Goal: Task Accomplishment & Management: Manage account settings

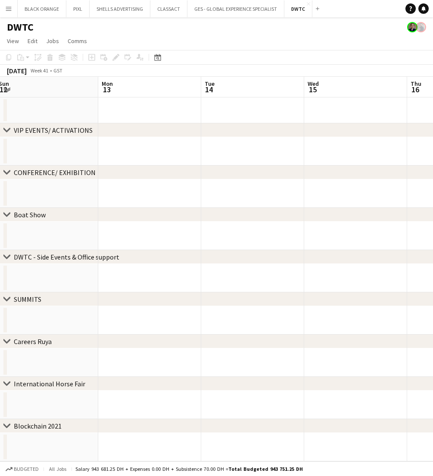
scroll to position [0, 211]
click at [124, 187] on app-date-cell at bounding box center [149, 193] width 103 height 28
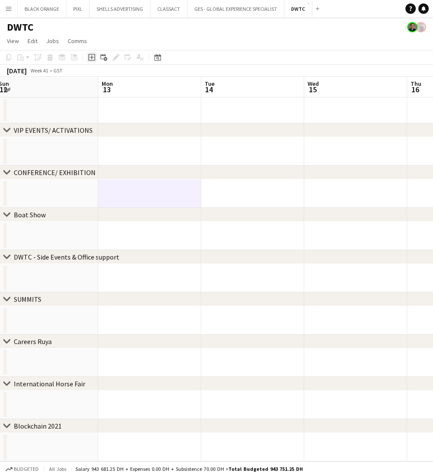
click at [90, 58] on icon "Add job" at bounding box center [91, 57] width 7 height 7
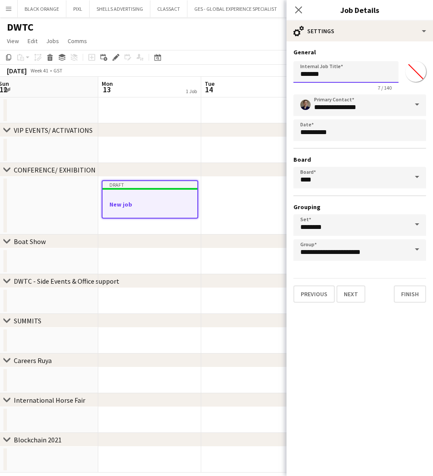
click at [375, 74] on input "*******" at bounding box center [346, 72] width 105 height 22
type input "**********"
click at [413, 69] on input "*******" at bounding box center [415, 71] width 31 height 31
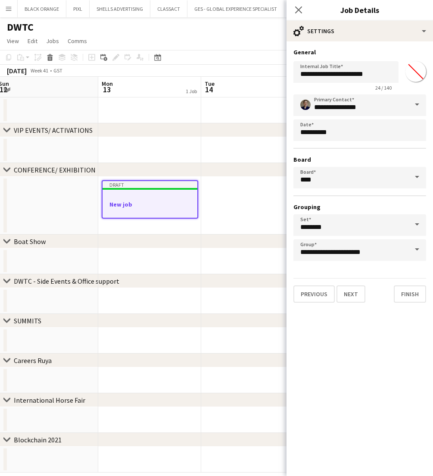
type input "*******"
click at [414, 299] on button "Finish" at bounding box center [410, 293] width 32 height 17
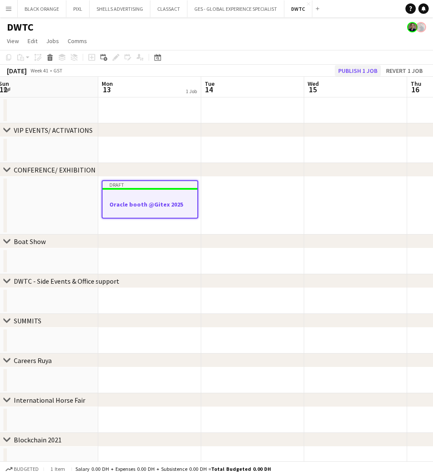
click at [345, 66] on button "Publish 1 job" at bounding box center [358, 70] width 46 height 11
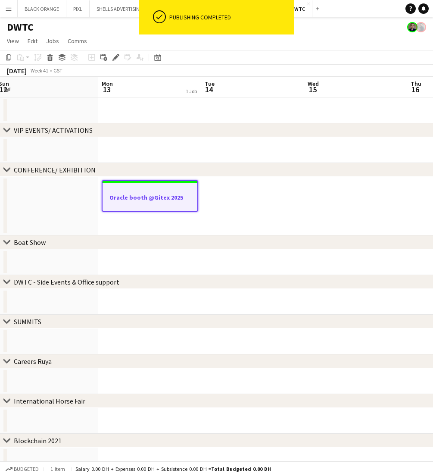
click at [153, 199] on h3 "Oracle booth @Gitex 2025" at bounding box center [150, 198] width 95 height 8
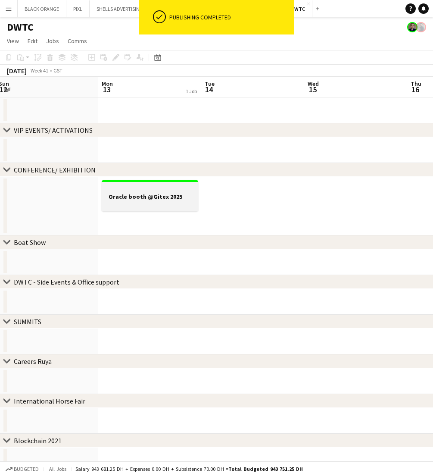
click at [147, 203] on div at bounding box center [150, 203] width 97 height 7
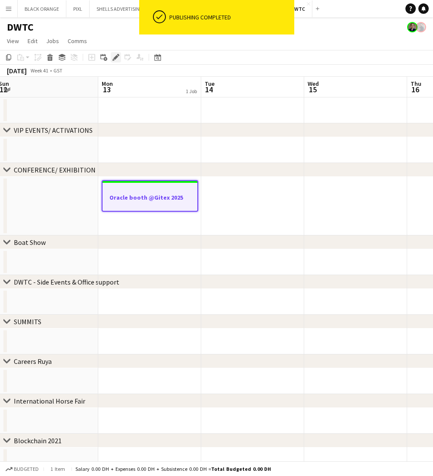
click at [114, 54] on icon "Edit" at bounding box center [116, 57] width 7 height 7
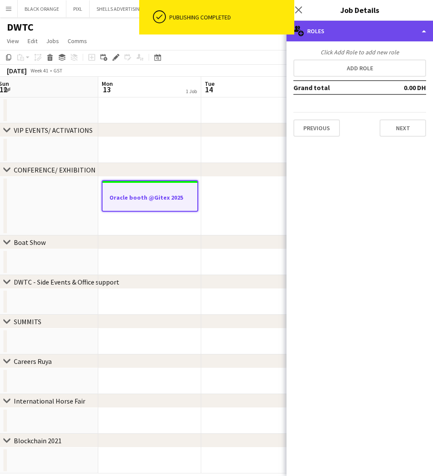
click at [375, 30] on div "multiple-users-add Roles" at bounding box center [360, 31] width 147 height 21
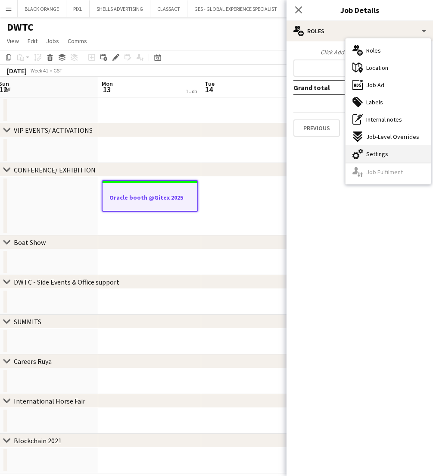
click at [371, 153] on span "Settings" at bounding box center [377, 154] width 22 height 8
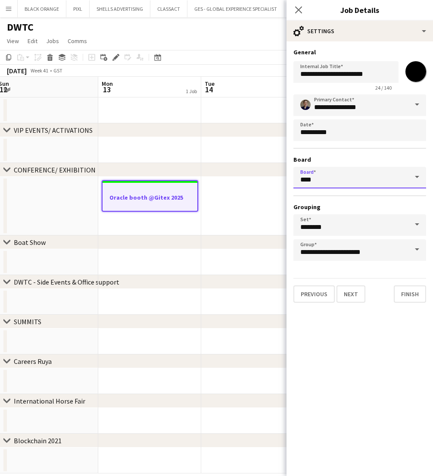
click at [394, 175] on input "****" at bounding box center [360, 178] width 133 height 22
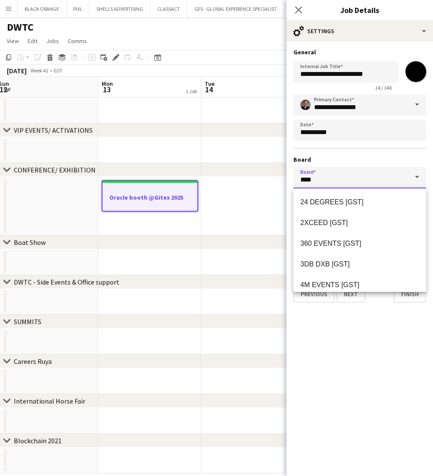
click at [391, 178] on input "****" at bounding box center [360, 178] width 133 height 22
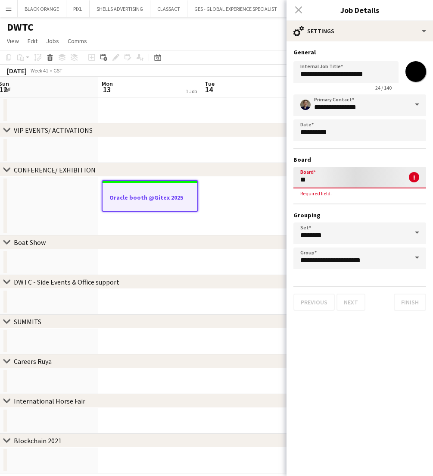
type input "*"
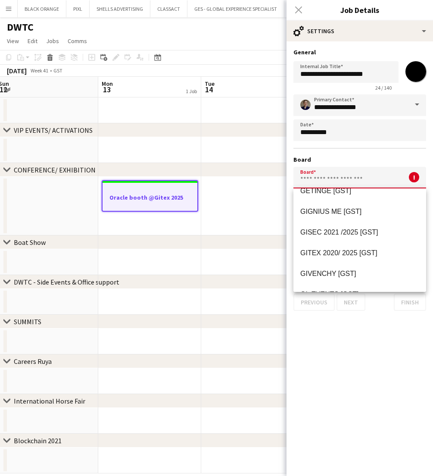
scroll to position [4997, 0]
click at [351, 256] on span "GITEX 2020/ 2025 [GST]" at bounding box center [338, 253] width 77 height 7
type input "**********"
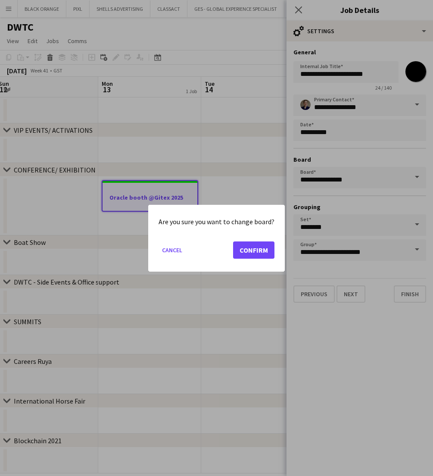
click at [247, 251] on button "Confirm" at bounding box center [253, 249] width 41 height 17
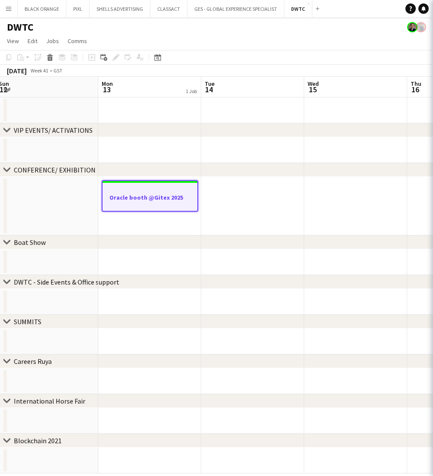
type input "**********"
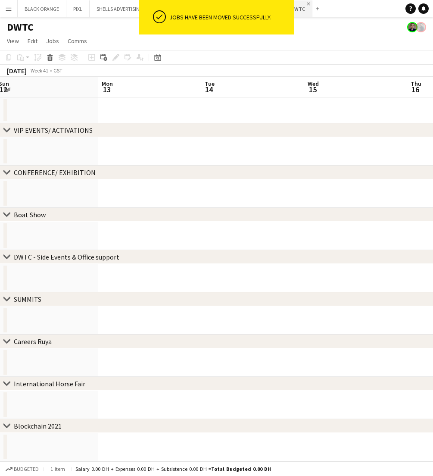
click at [307, 3] on app-icon "Close" at bounding box center [308, 3] width 3 height 3
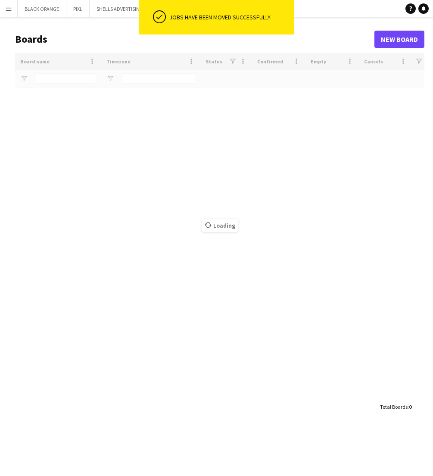
click at [9, 8] on app-icon "Menu" at bounding box center [8, 8] width 7 height 7
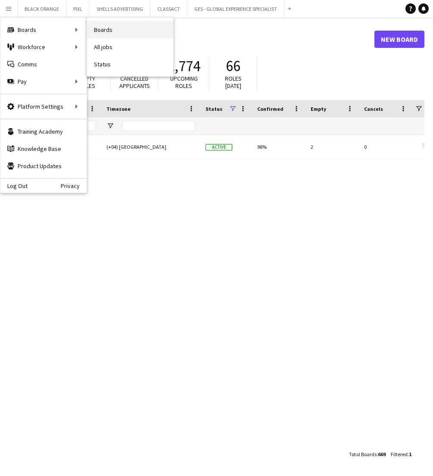
click at [112, 29] on link "Boards" at bounding box center [130, 29] width 86 height 17
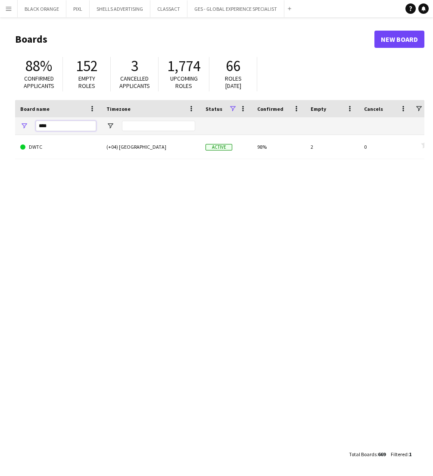
click at [59, 125] on input "****" at bounding box center [66, 126] width 60 height 10
type input "*****"
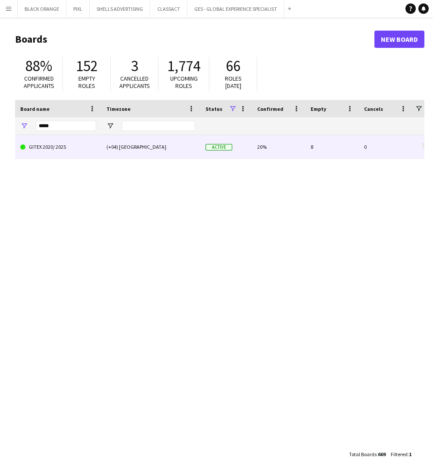
click at [61, 150] on link "GITEX 2020/ 2025" at bounding box center [58, 147] width 76 height 24
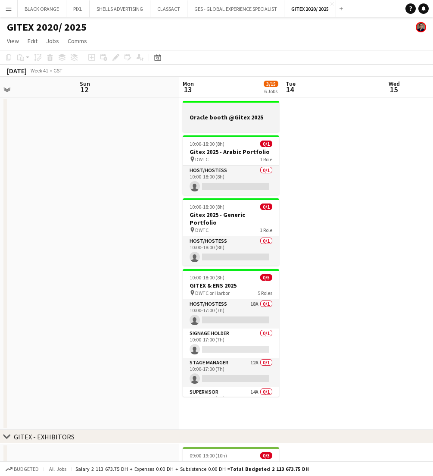
click at [247, 119] on h3 "Oracle booth @Gitex 2025" at bounding box center [231, 117] width 97 height 8
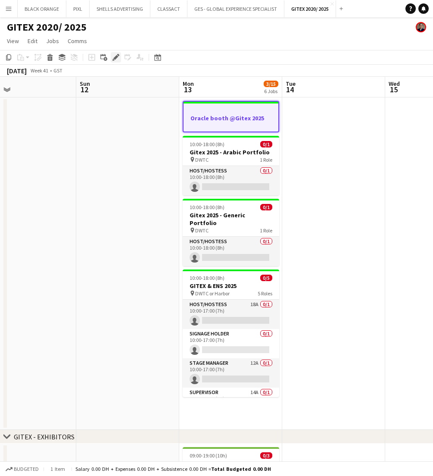
click at [115, 58] on icon at bounding box center [115, 57] width 5 height 5
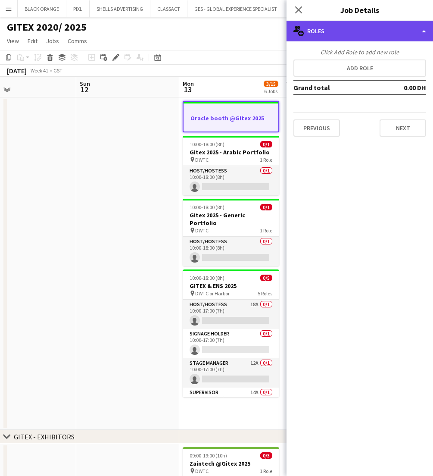
click at [366, 32] on div "multiple-users-add Roles" at bounding box center [360, 31] width 147 height 21
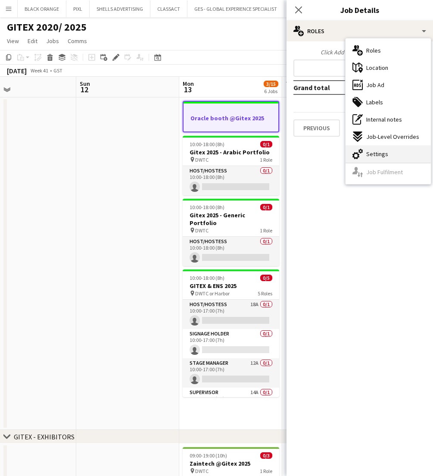
click at [384, 156] on span "Settings" at bounding box center [377, 154] width 22 height 8
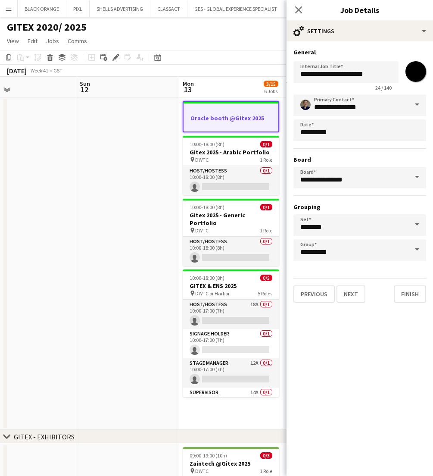
click at [419, 245] on span at bounding box center [417, 249] width 18 height 21
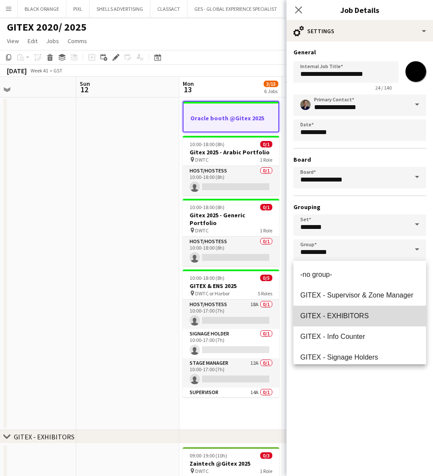
click at [356, 319] on span "GITEX - EXHIBITORS" at bounding box center [334, 315] width 69 height 7
type input "**********"
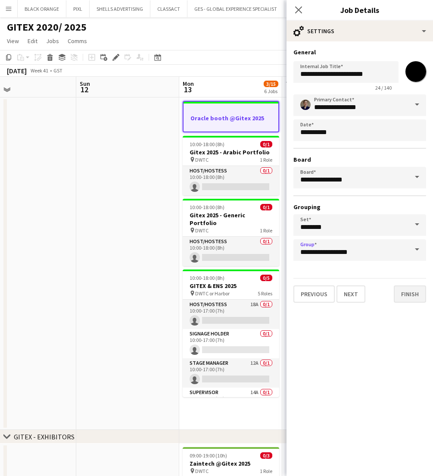
click at [407, 298] on button "Finish" at bounding box center [410, 293] width 32 height 17
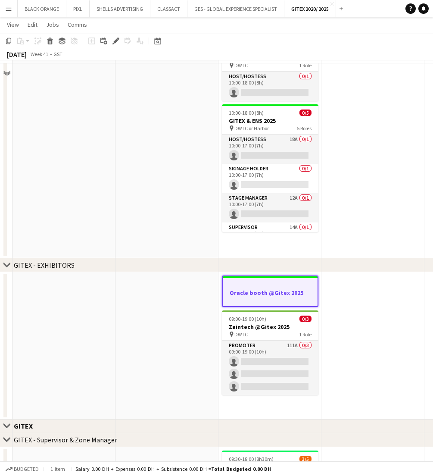
scroll to position [136, 0]
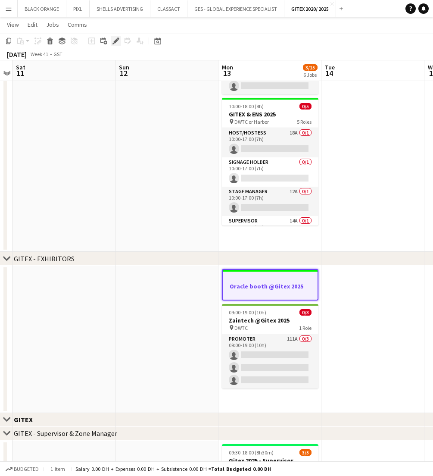
click at [113, 41] on icon "Edit" at bounding box center [116, 41] width 7 height 7
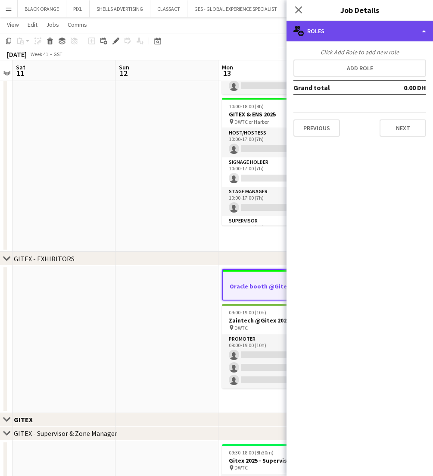
click at [361, 34] on div "multiple-users-add Roles" at bounding box center [360, 31] width 147 height 21
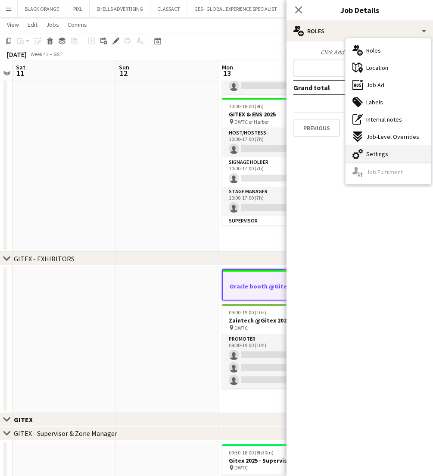
click at [388, 150] on div "cog-double-3 Settings" at bounding box center [388, 153] width 85 height 17
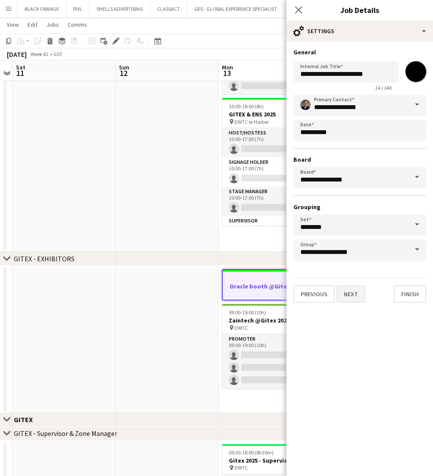
click at [353, 296] on button "Next" at bounding box center [351, 293] width 29 height 17
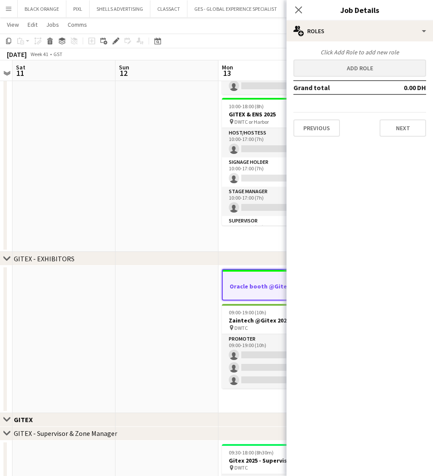
click at [354, 68] on button "Add role" at bounding box center [360, 67] width 133 height 17
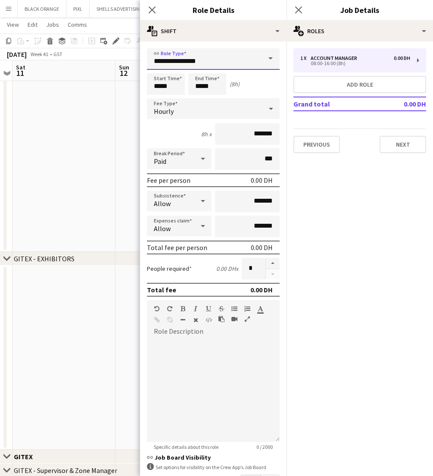
click at [188, 66] on input "**********" at bounding box center [213, 59] width 133 height 22
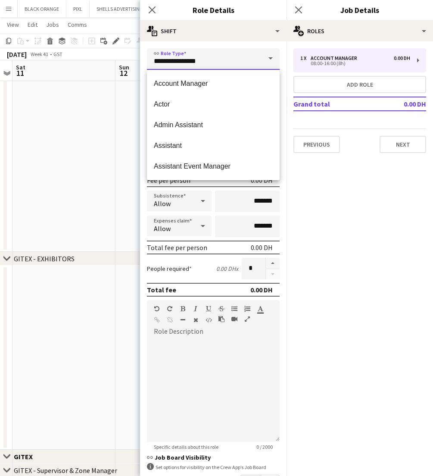
click at [188, 66] on input "**********" at bounding box center [213, 59] width 133 height 22
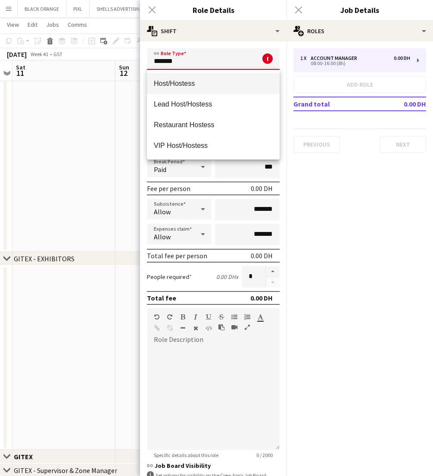
click at [185, 83] on span "Host/Hostess" at bounding box center [213, 83] width 119 height 8
type input "**********"
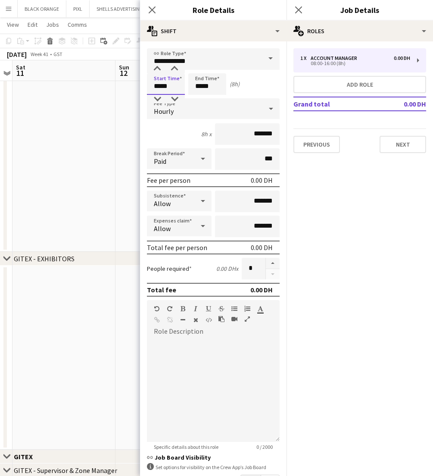
click at [167, 86] on input "*****" at bounding box center [166, 84] width 38 height 22
type input "*****"
click at [198, 88] on input "*****" at bounding box center [207, 84] width 38 height 22
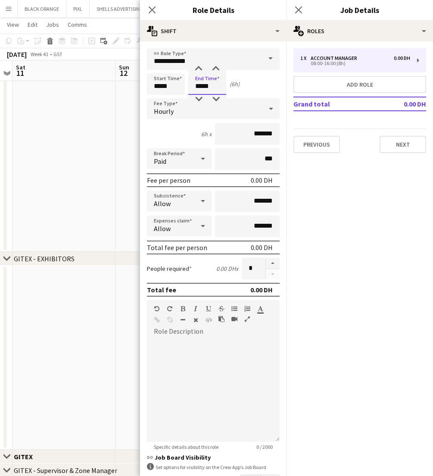
click at [198, 88] on input "*****" at bounding box center [207, 84] width 38 height 22
type input "*****"
click at [253, 135] on input "*******" at bounding box center [247, 134] width 65 height 22
drag, startPoint x: 262, startPoint y: 135, endPoint x: 236, endPoint y: 134, distance: 25.9
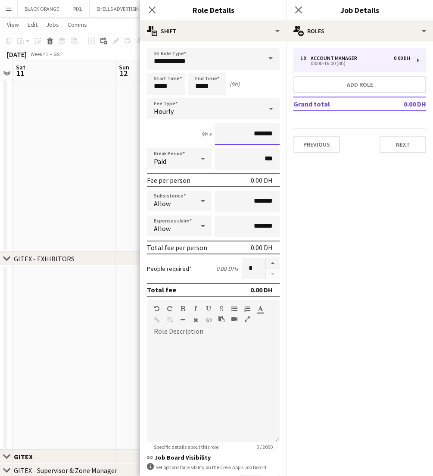
click at [236, 134] on input "*******" at bounding box center [247, 134] width 65 height 22
type input "*****"
click at [271, 262] on button "button" at bounding box center [273, 263] width 14 height 11
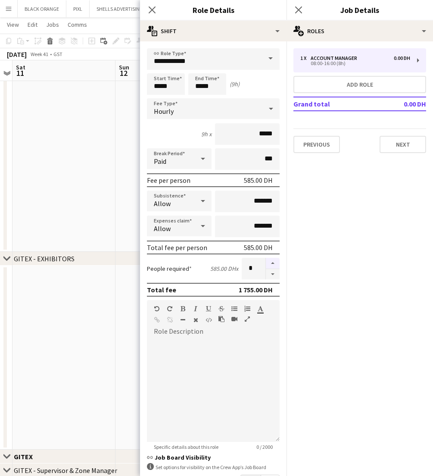
click at [271, 262] on button "button" at bounding box center [273, 263] width 14 height 11
type input "*"
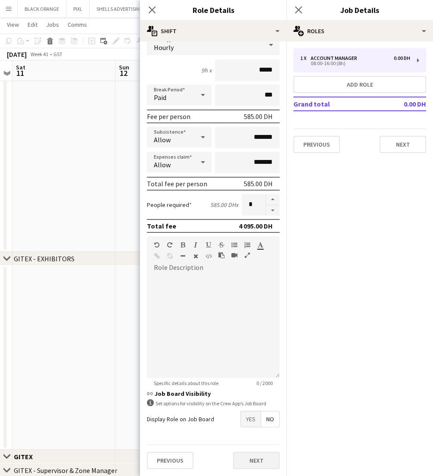
scroll to position [64, 0]
click at [255, 465] on button "Next" at bounding box center [256, 460] width 47 height 17
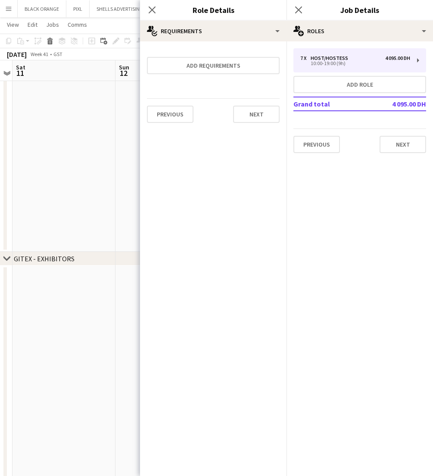
scroll to position [0, 0]
click at [197, 66] on button "Add requirements" at bounding box center [213, 65] width 133 height 17
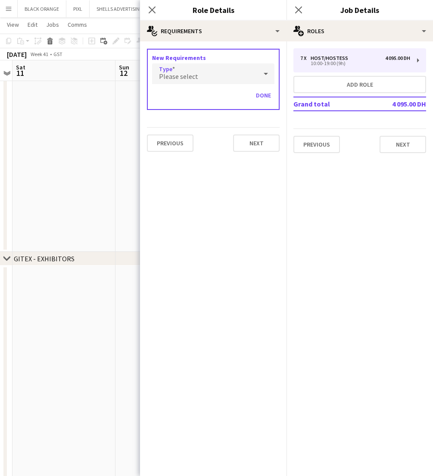
click at [197, 75] on div "Please select" at bounding box center [204, 73] width 105 height 21
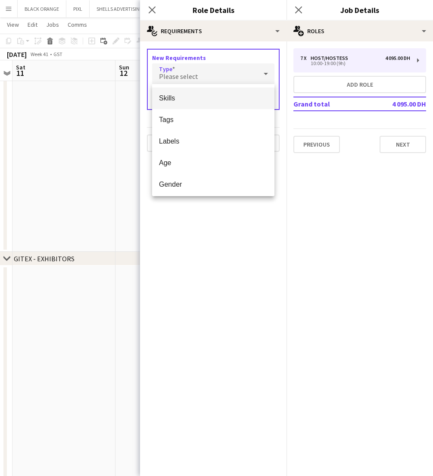
click at [196, 99] on span "Skills" at bounding box center [213, 98] width 109 height 8
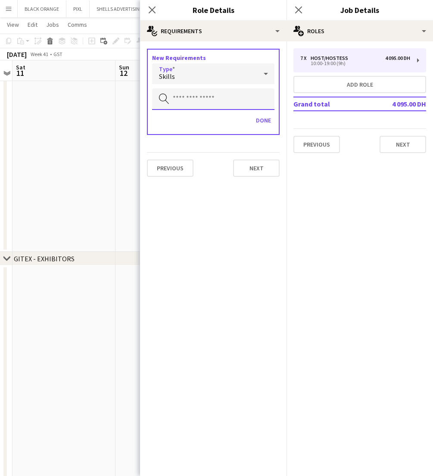
click at [213, 98] on input "text" at bounding box center [213, 99] width 122 height 22
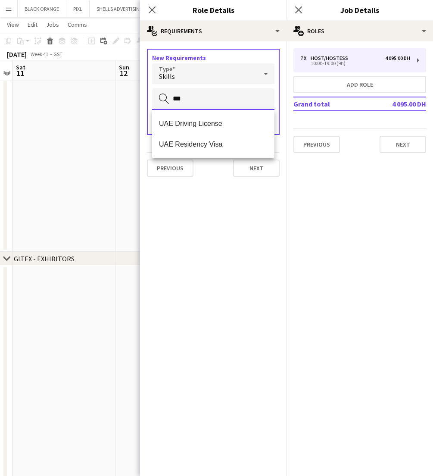
type input "***"
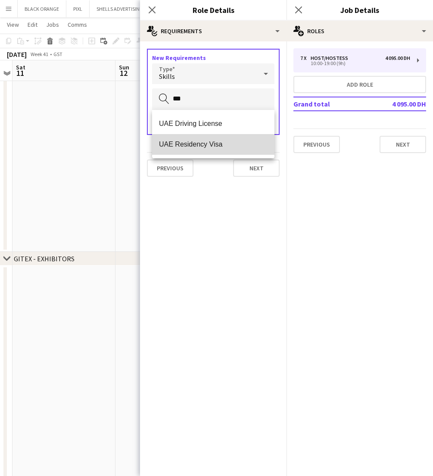
click at [218, 146] on span "UAE Residency Visa" at bounding box center [213, 144] width 109 height 8
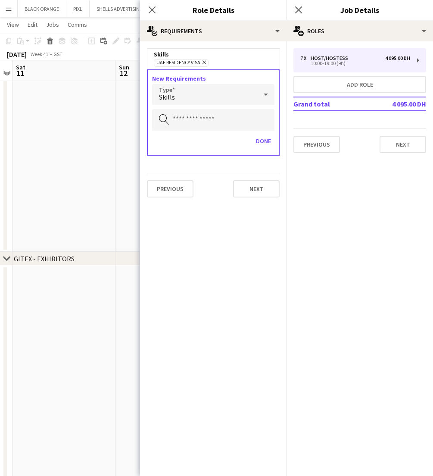
click at [189, 97] on div "Skills" at bounding box center [204, 94] width 105 height 21
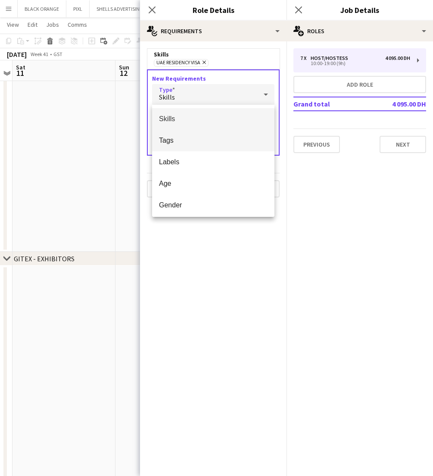
click at [190, 141] on span "Tags" at bounding box center [213, 140] width 109 height 8
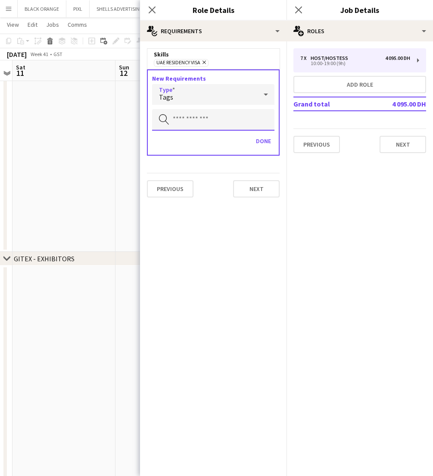
click at [214, 123] on input "text" at bounding box center [213, 120] width 122 height 22
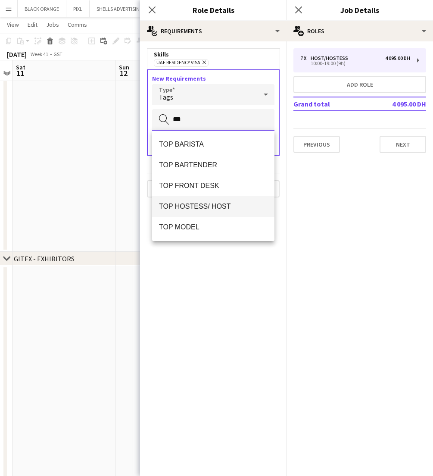
type input "***"
click at [200, 201] on mat-option "TOP HOSTESS/ HOST" at bounding box center [213, 206] width 122 height 21
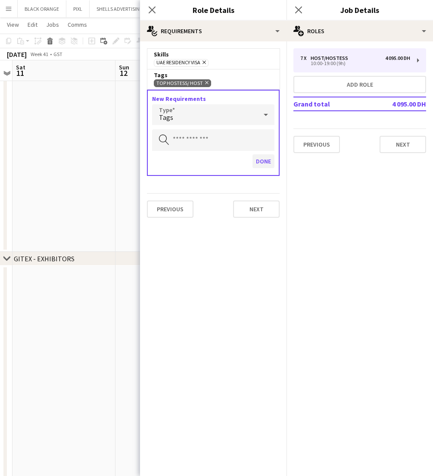
click at [262, 162] on button "Done" at bounding box center [264, 161] width 22 height 14
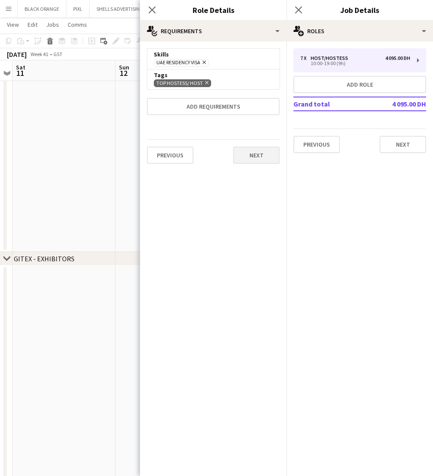
click at [256, 157] on button "Next" at bounding box center [256, 155] width 47 height 17
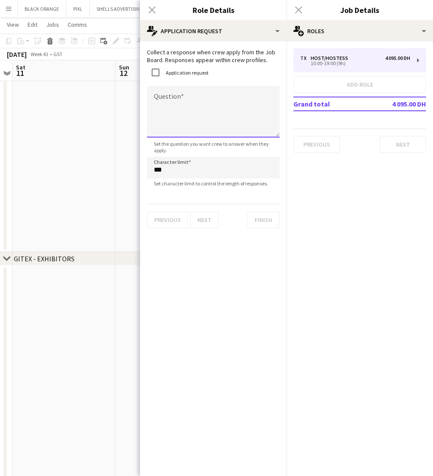
click at [170, 103] on textarea "Question" at bounding box center [213, 112] width 133 height 52
type textarea "**********"
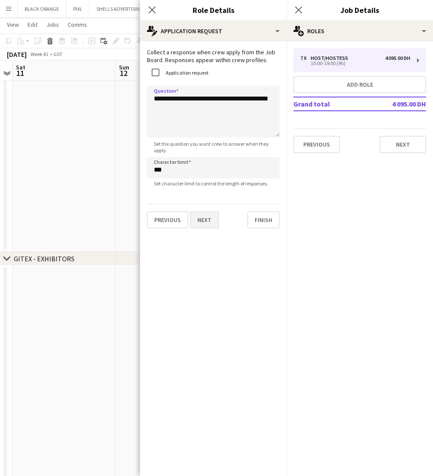
click at [204, 222] on button "Next" at bounding box center [204, 219] width 29 height 17
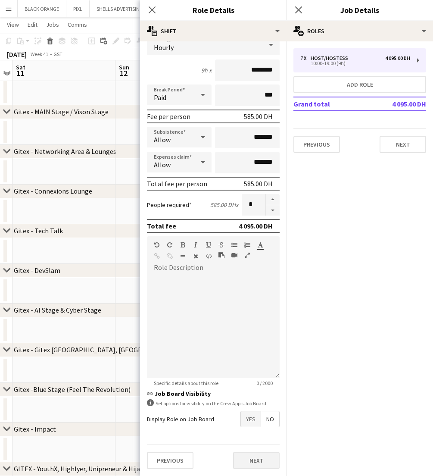
scroll to position [64, 0]
click at [249, 456] on button "Next" at bounding box center [256, 460] width 47 height 17
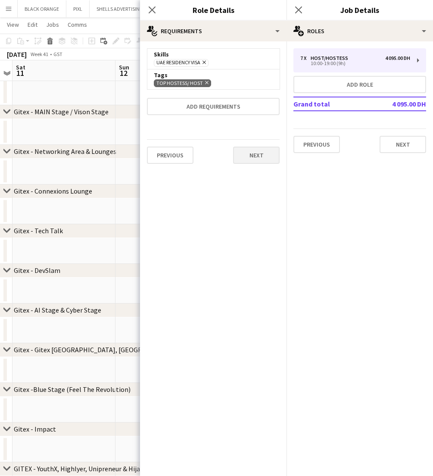
click at [260, 154] on button "Next" at bounding box center [256, 155] width 47 height 17
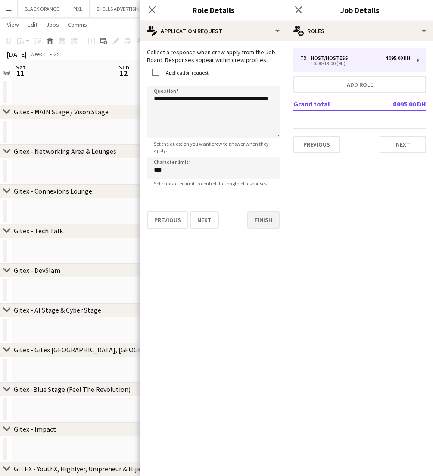
click at [260, 222] on button "Finish" at bounding box center [263, 219] width 32 height 17
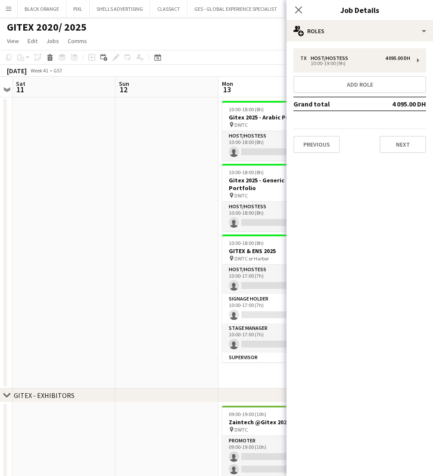
click at [239, 54] on app-toolbar "Copy Paste Paste Command V Paste with crew Command Shift V Paste linked Job Del…" at bounding box center [216, 57] width 433 height 15
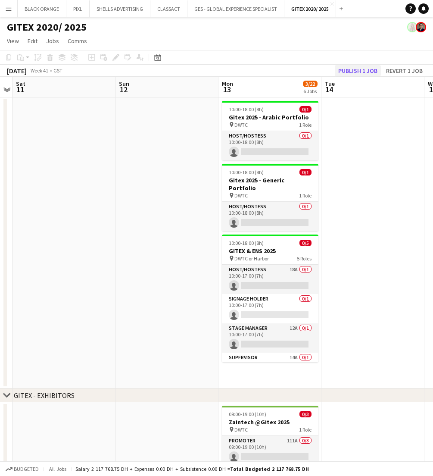
click at [356, 72] on button "Publish 1 job" at bounding box center [358, 70] width 46 height 11
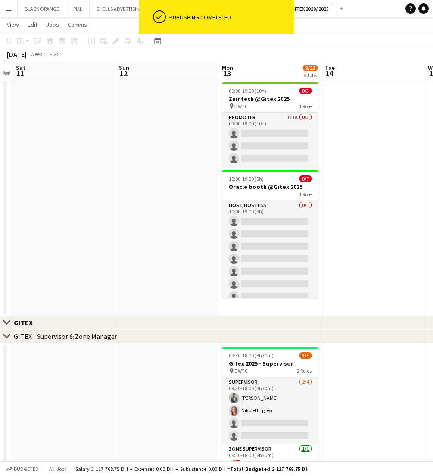
scroll to position [322, 0]
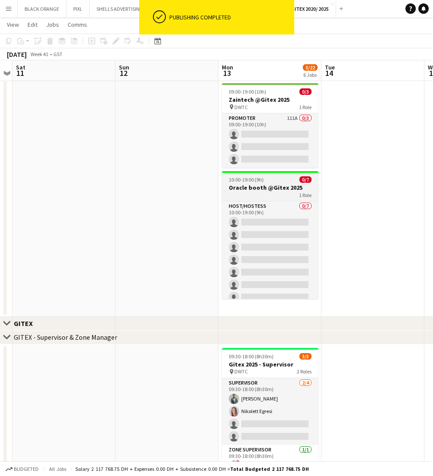
click at [285, 190] on h3 "Oracle booth @Gitex 2025" at bounding box center [270, 188] width 97 height 8
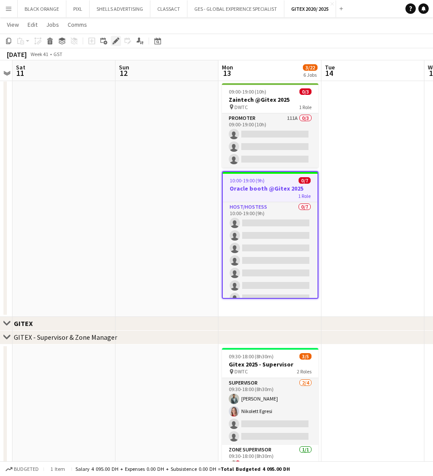
click at [115, 41] on icon at bounding box center [115, 41] width 5 height 5
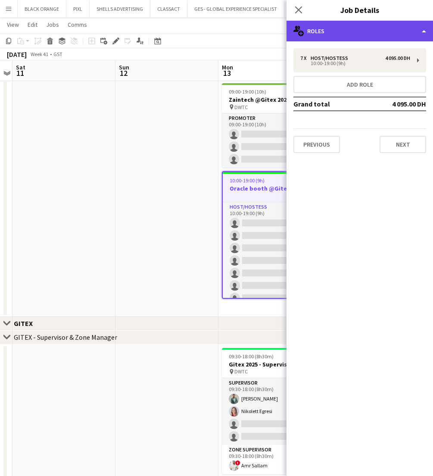
click at [413, 28] on div "multiple-users-add Roles" at bounding box center [360, 31] width 147 height 21
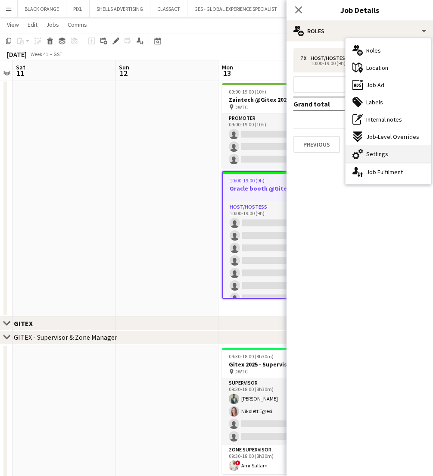
click at [378, 157] on span "Settings" at bounding box center [377, 154] width 22 height 8
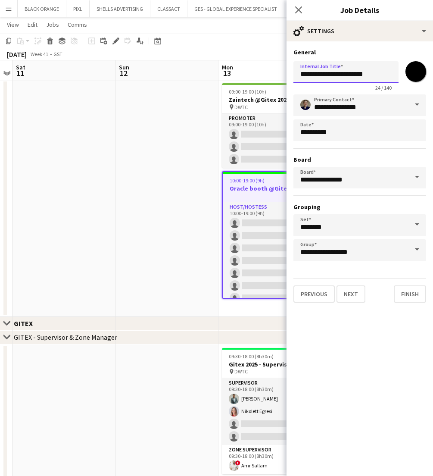
click at [337, 75] on input "**********" at bounding box center [346, 72] width 105 height 22
type input "**********"
click at [409, 298] on button "Finish" at bounding box center [410, 293] width 32 height 17
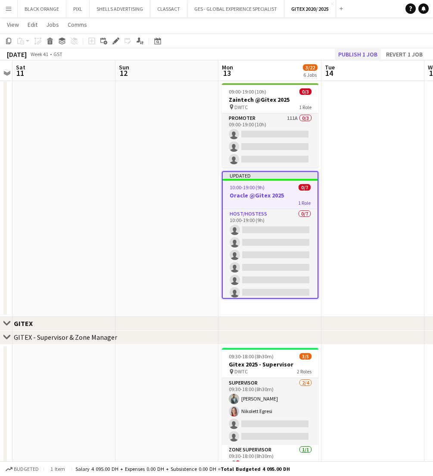
click at [353, 51] on button "Publish 1 job" at bounding box center [358, 54] width 46 height 11
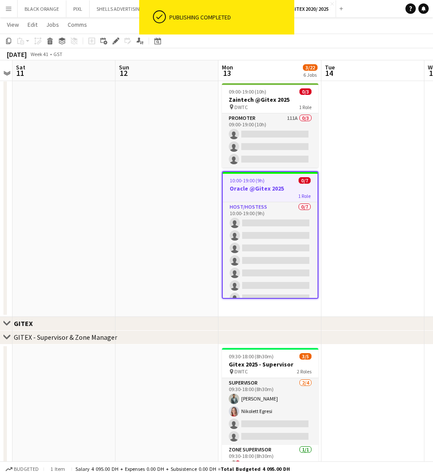
click at [273, 197] on div "1 Role" at bounding box center [270, 195] width 95 height 7
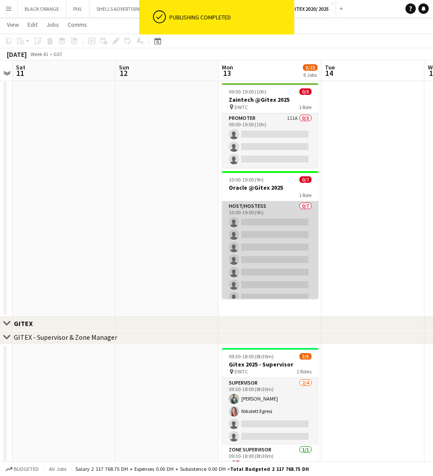
click at [276, 210] on app-card-role "Host/Hostess 0/7 10:00-19:00 (9h) single-neutral-actions single-neutral-actions…" at bounding box center [270, 253] width 97 height 104
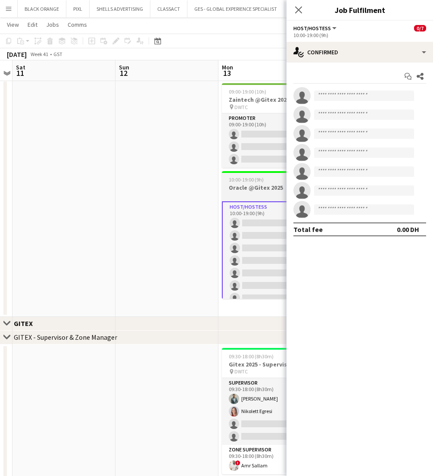
click at [240, 193] on div "1 Role" at bounding box center [270, 194] width 97 height 7
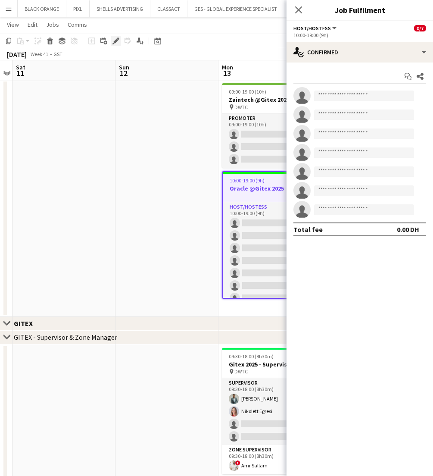
click at [116, 43] on icon "Edit" at bounding box center [116, 41] width 7 height 7
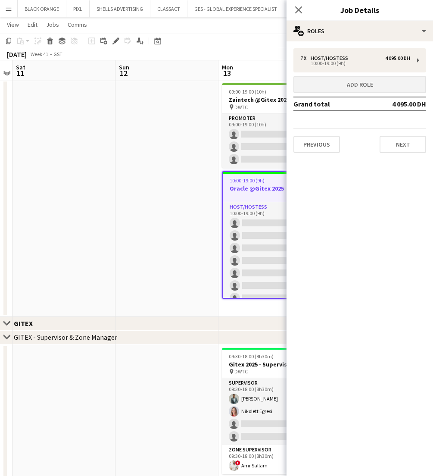
click at [372, 90] on button "Add role" at bounding box center [360, 84] width 133 height 17
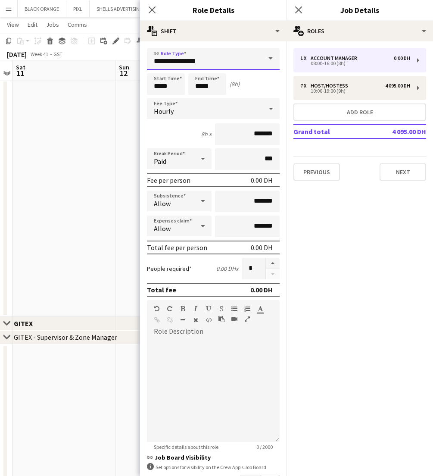
click at [211, 62] on input "**********" at bounding box center [213, 59] width 133 height 22
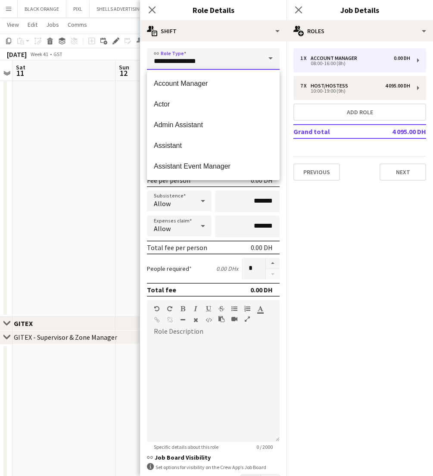
click at [211, 62] on input "**********" at bounding box center [213, 59] width 133 height 22
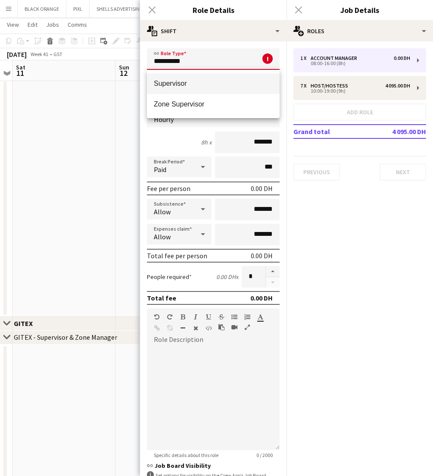
click at [190, 83] on span "Supervisor" at bounding box center [213, 83] width 119 height 8
type input "**********"
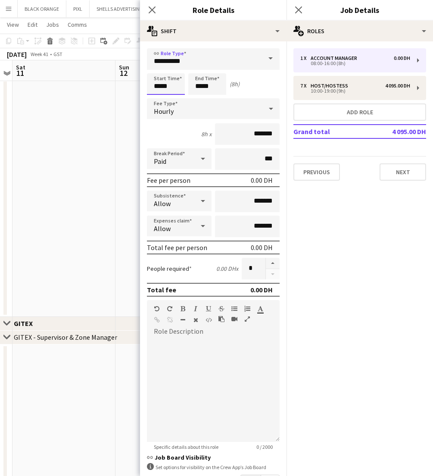
click at [166, 82] on input "*****" at bounding box center [166, 84] width 38 height 22
type input "*****"
click at [219, 87] on input "*****" at bounding box center [207, 84] width 38 height 22
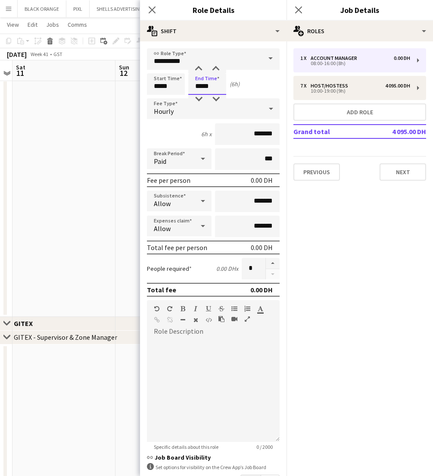
click at [219, 87] on input "*****" at bounding box center [207, 84] width 38 height 22
type input "*****"
click at [254, 134] on input "*******" at bounding box center [247, 134] width 65 height 22
drag, startPoint x: 263, startPoint y: 135, endPoint x: 244, endPoint y: 135, distance: 18.5
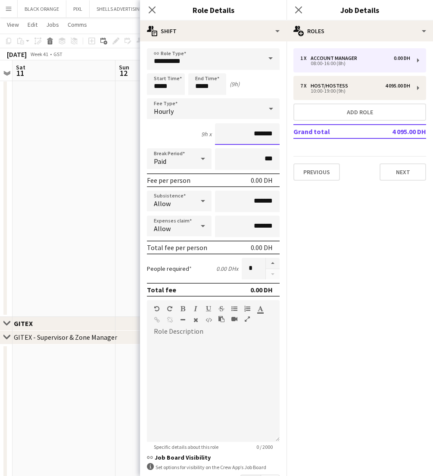
click at [244, 135] on input "*******" at bounding box center [247, 134] width 65 height 22
type input "*****"
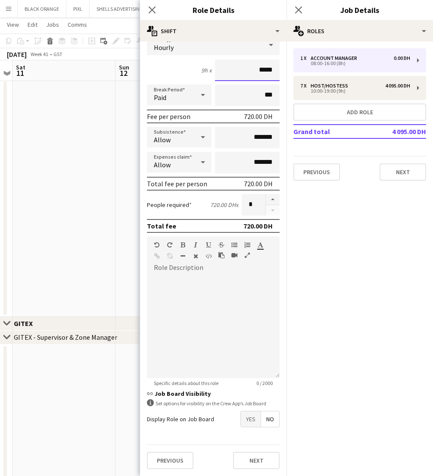
scroll to position [64, 0]
click at [262, 460] on button "Next" at bounding box center [256, 460] width 47 height 17
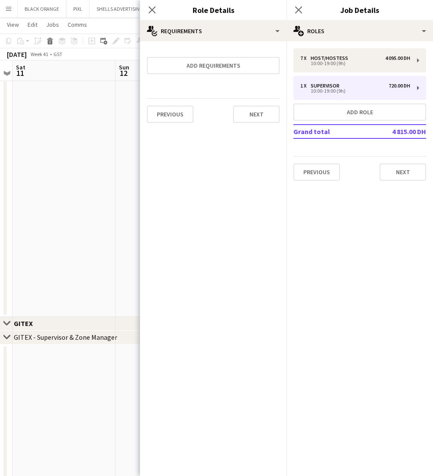
scroll to position [0, 0]
click at [194, 70] on button "Add requirements" at bounding box center [213, 65] width 133 height 17
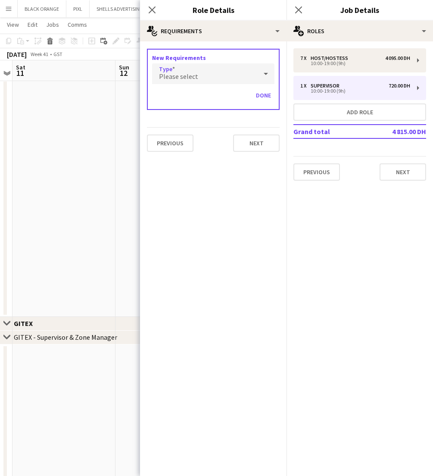
click at [177, 75] on span "Please select" at bounding box center [178, 76] width 39 height 9
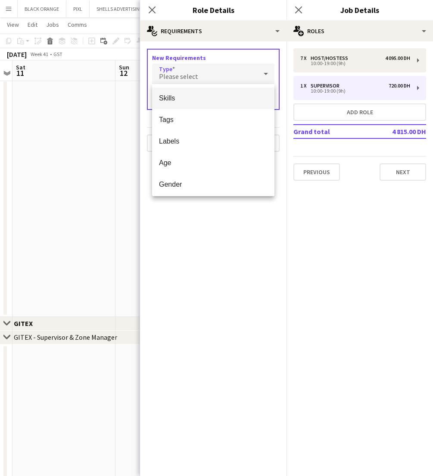
click at [171, 97] on span "Skills" at bounding box center [213, 98] width 109 height 8
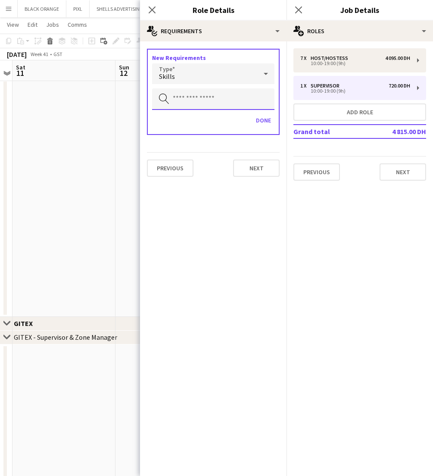
click at [194, 100] on input "text" at bounding box center [213, 99] width 122 height 22
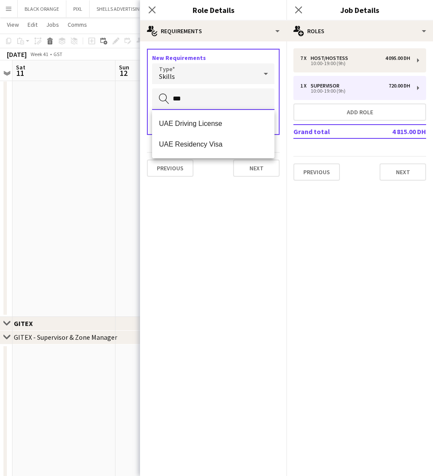
type input "***"
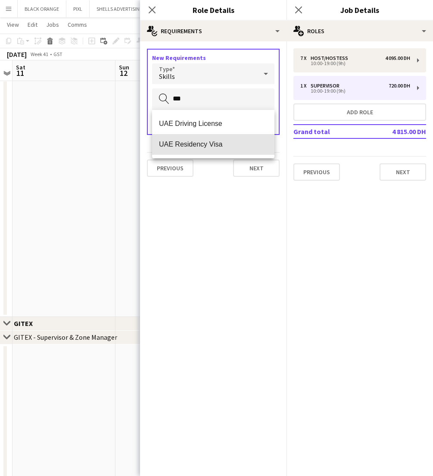
click at [201, 147] on span "UAE Residency Visa" at bounding box center [213, 144] width 109 height 8
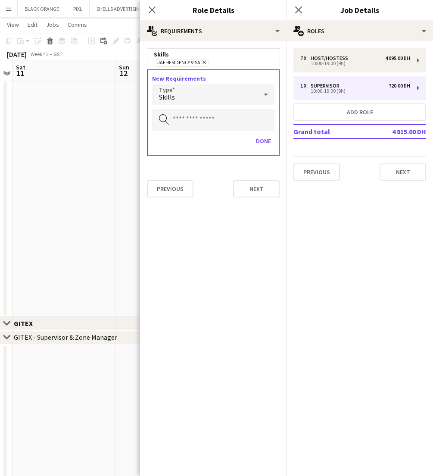
click at [214, 94] on div "Skills" at bounding box center [204, 94] width 105 height 21
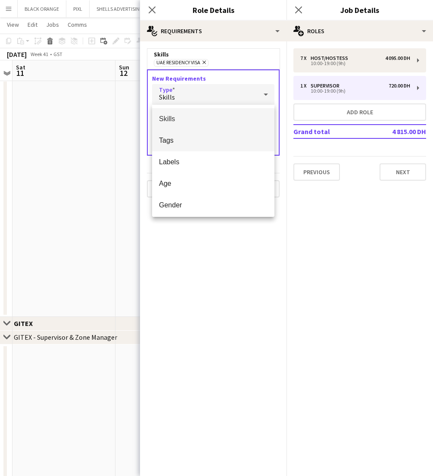
click at [168, 138] on span "Tags" at bounding box center [213, 140] width 109 height 8
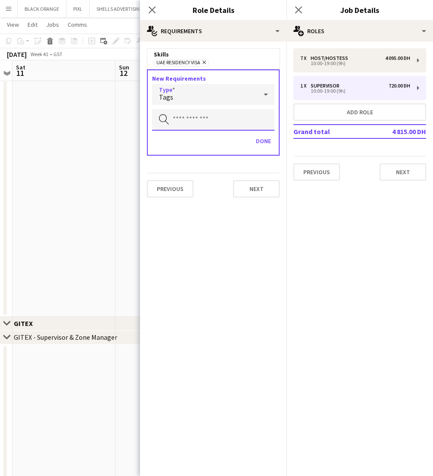
click at [207, 124] on input "text" at bounding box center [213, 120] width 122 height 22
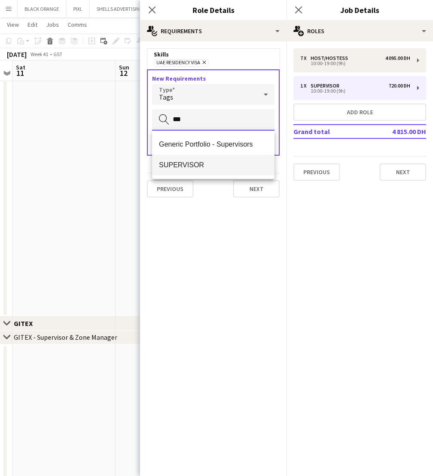
type input "***"
click at [206, 166] on span "SUPERVISOR" at bounding box center [213, 165] width 109 height 8
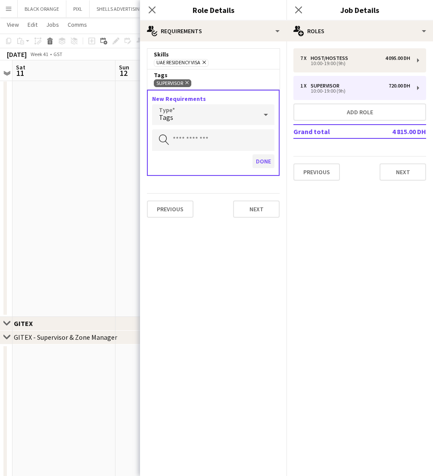
click at [263, 162] on button "Done" at bounding box center [264, 161] width 22 height 14
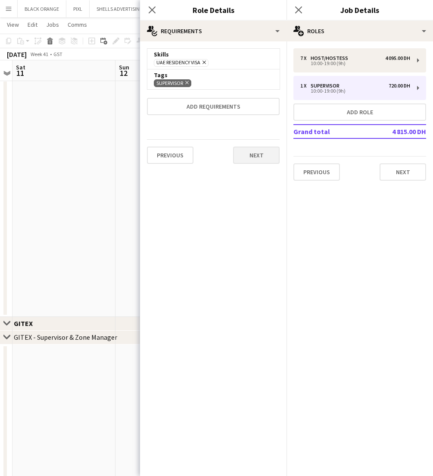
click at [255, 163] on button "Next" at bounding box center [256, 155] width 47 height 17
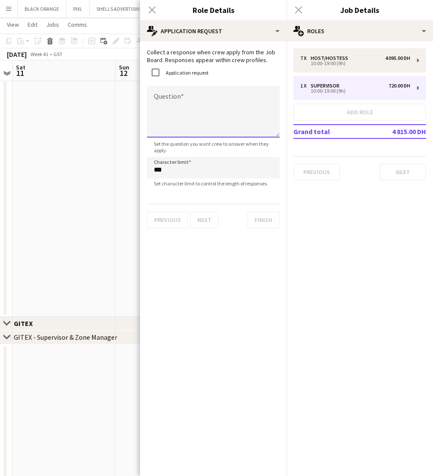
click at [163, 94] on textarea "Question" at bounding box center [213, 112] width 133 height 52
type textarea "**********"
click at [200, 219] on button "Next" at bounding box center [204, 219] width 29 height 17
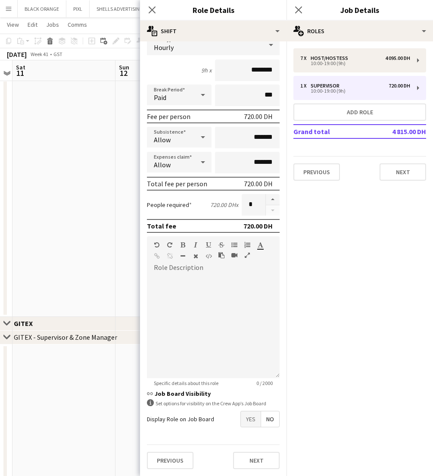
scroll to position [64, 0]
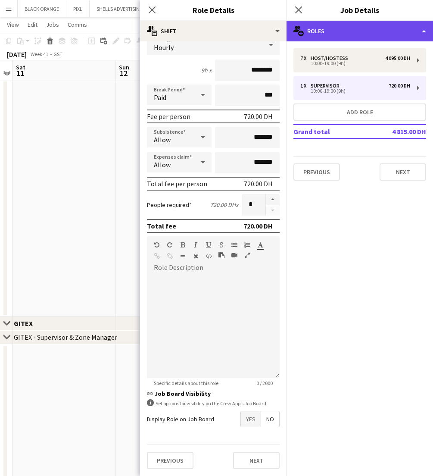
click at [388, 27] on div "multiple-users-add Roles" at bounding box center [360, 31] width 147 height 21
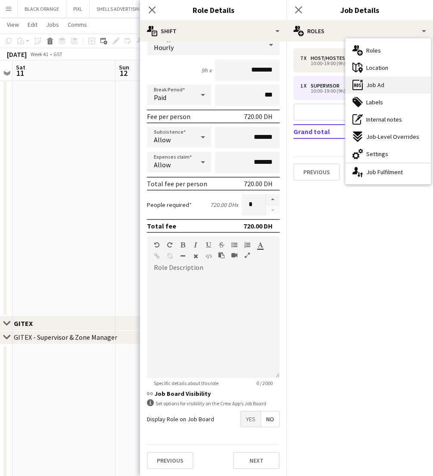
click at [376, 83] on span "Job Ad" at bounding box center [375, 85] width 18 height 8
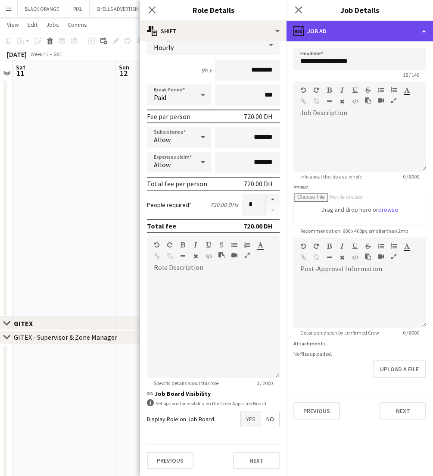
click at [355, 34] on div "ads-window Job Ad" at bounding box center [360, 31] width 147 height 21
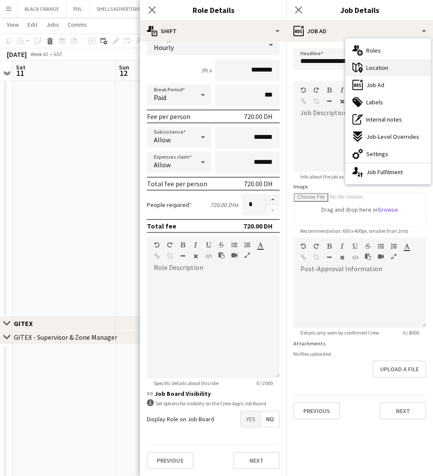
click at [379, 65] on span "Location" at bounding box center [377, 68] width 22 height 8
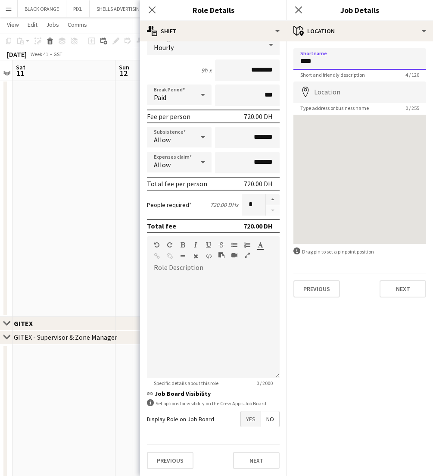
type input "****"
type input "**********"
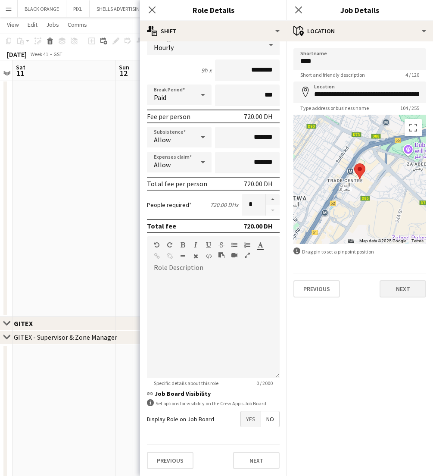
click at [392, 293] on button "Next" at bounding box center [403, 288] width 47 height 17
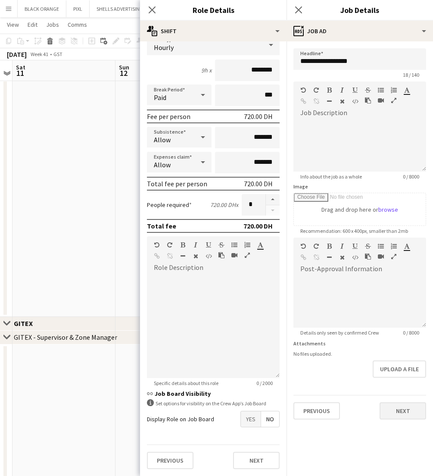
click at [393, 413] on button "Next" at bounding box center [403, 410] width 47 height 17
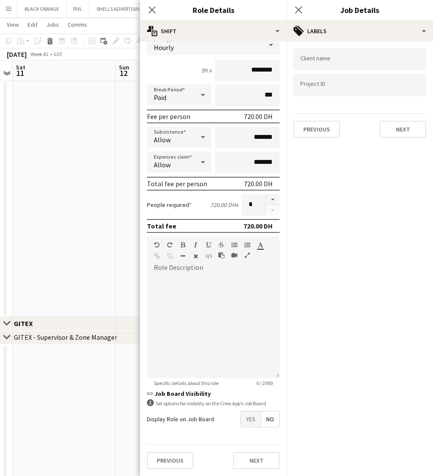
click at [324, 83] on form at bounding box center [359, 84] width 119 height 9
paste input "**********"
type input "**********"
click at [336, 62] on input "Type to search client labels..." at bounding box center [359, 62] width 119 height 8
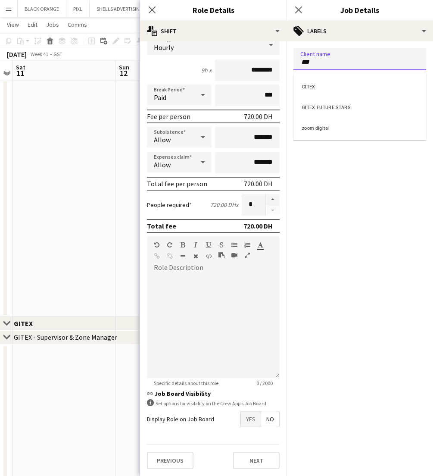
type input "***"
click at [312, 85] on div "GITEX" at bounding box center [360, 85] width 133 height 21
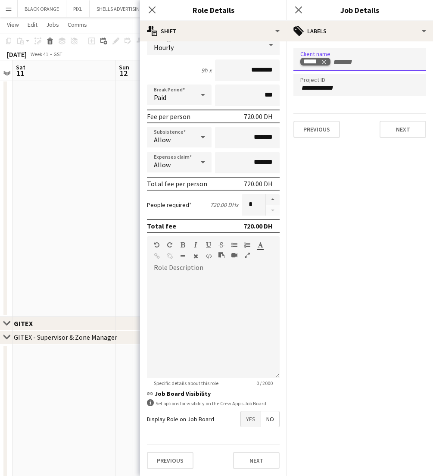
click at [325, 63] on icon "Remove tag" at bounding box center [324, 62] width 6 height 6
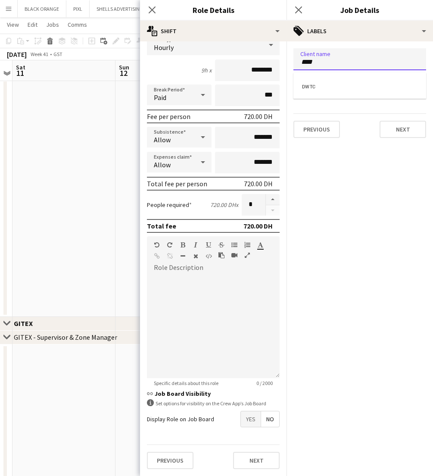
type input "****"
click at [310, 87] on div "DWTC" at bounding box center [360, 85] width 133 height 21
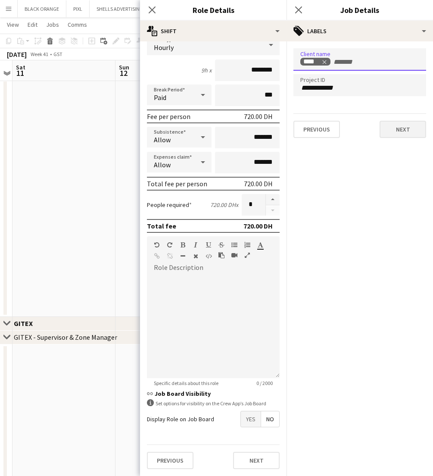
click at [401, 131] on button "Next" at bounding box center [403, 129] width 47 height 17
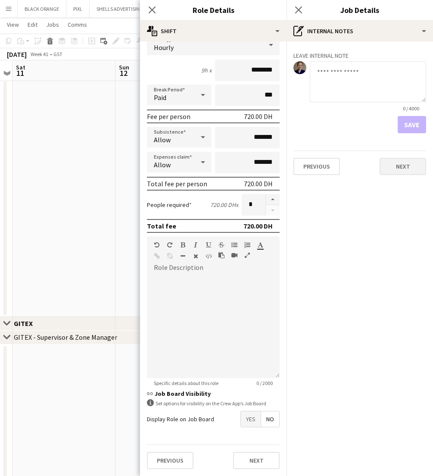
click at [399, 170] on button "Next" at bounding box center [403, 166] width 47 height 17
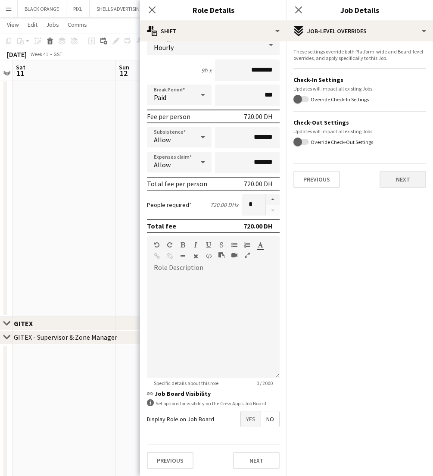
click at [398, 178] on button "Next" at bounding box center [403, 179] width 47 height 17
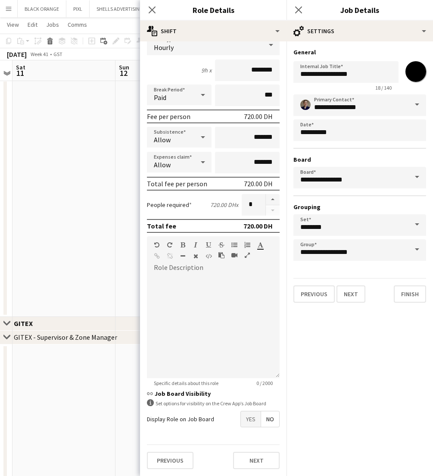
click at [99, 200] on app-date-cell at bounding box center [64, 198] width 103 height 237
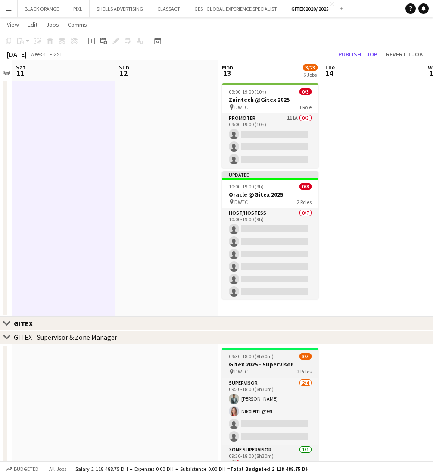
click at [280, 364] on h3 "Gitex 2025 - Supervisor" at bounding box center [270, 364] width 97 height 8
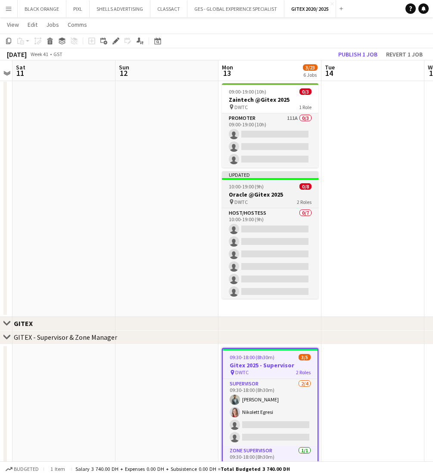
click at [267, 190] on app-job-card "Updated 10:00-19:00 (9h) 0/8 Oracle @Gitex 2025 pin DWTC 2 Roles Host/Hostess 0…" at bounding box center [270, 235] width 97 height 128
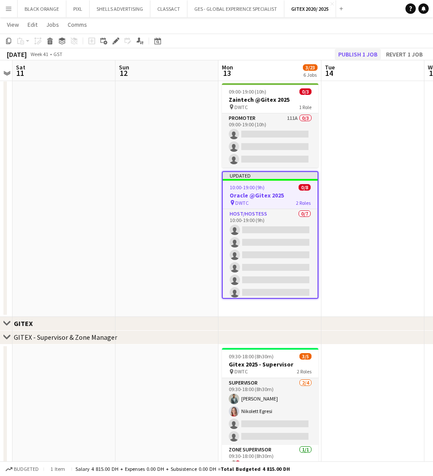
click at [353, 57] on button "Publish 1 job" at bounding box center [358, 54] width 46 height 11
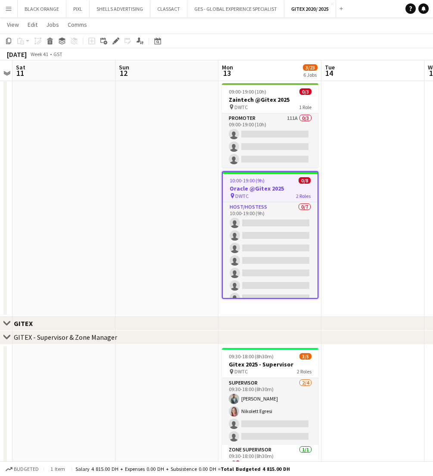
scroll to position [0, 0]
click at [263, 97] on h3 "Zaintech @Gitex 2025" at bounding box center [270, 100] width 97 height 8
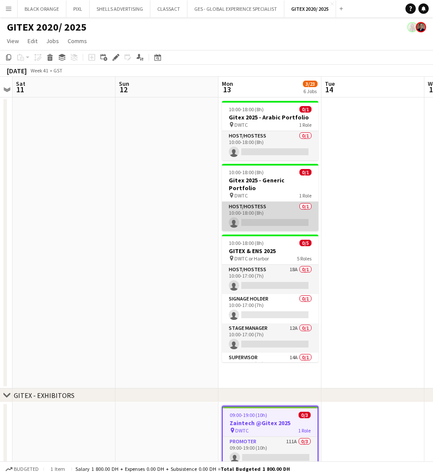
click at [280, 202] on app-card-role "Host/Hostess 0/1 10:00-18:00 (8h) single-neutral-actions" at bounding box center [270, 216] width 97 height 29
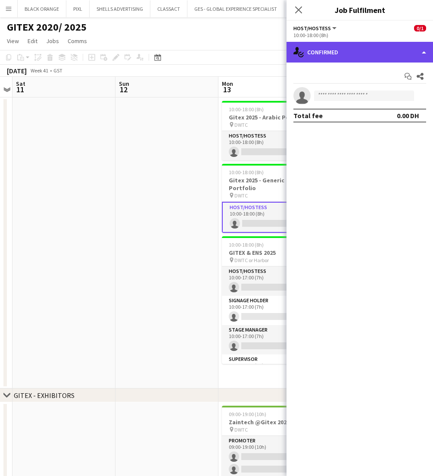
click at [382, 53] on div "single-neutral-actions-check-2 Confirmed" at bounding box center [360, 52] width 147 height 21
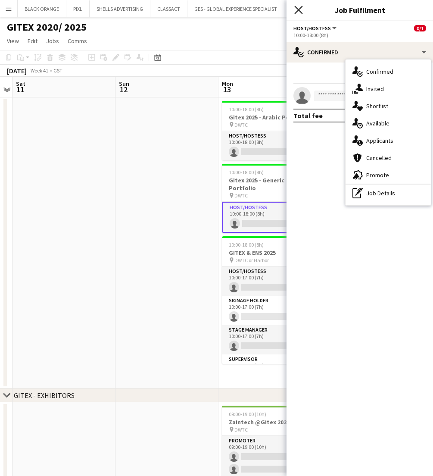
click at [296, 9] on icon "Close pop-in" at bounding box center [298, 10] width 8 height 8
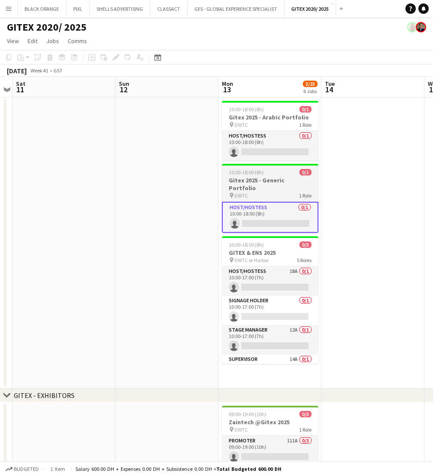
click at [268, 181] on h3 "Gitex 2025 - Generic Portfolio" at bounding box center [270, 184] width 97 height 16
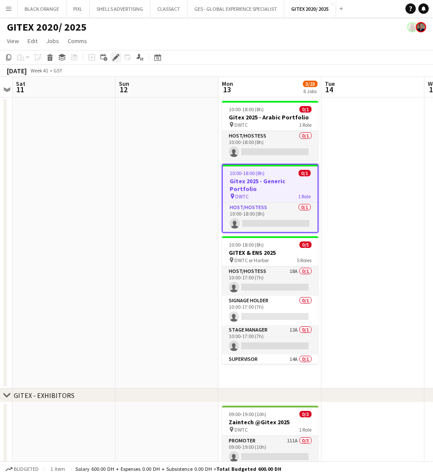
click at [113, 59] on icon "Edit" at bounding box center [116, 57] width 7 height 7
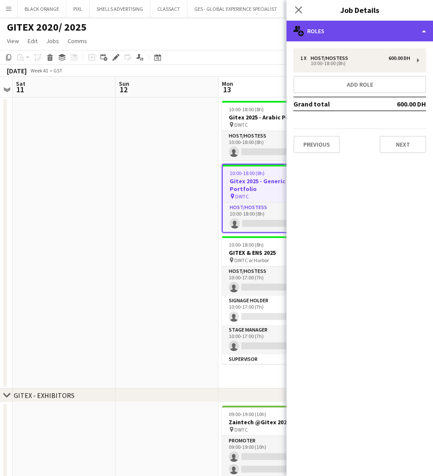
click at [386, 36] on div "multiple-users-add Roles" at bounding box center [360, 31] width 147 height 21
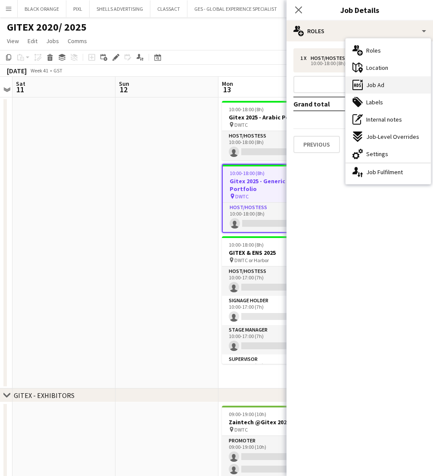
click at [370, 89] on div "ads-window Job Ad" at bounding box center [388, 84] width 85 height 17
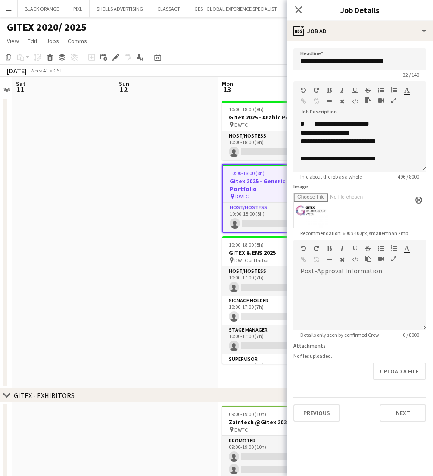
click at [391, 100] on icon "button" at bounding box center [393, 100] width 5 height 6
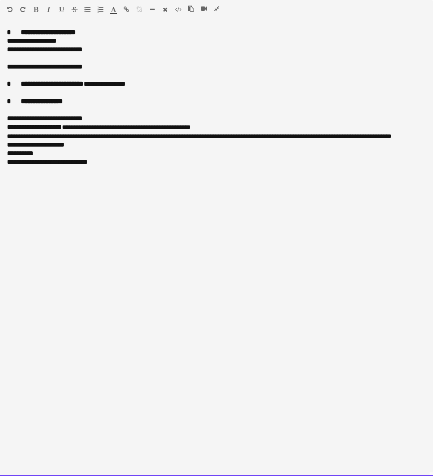
drag, startPoint x: 6, startPoint y: 33, endPoint x: 100, endPoint y: 195, distance: 187.8
click at [100, 195] on div "**********" at bounding box center [216, 252] width 433 height 448
copy div "**********"
drag, startPoint x: 214, startPoint y: 9, endPoint x: 89, endPoint y: 6, distance: 125.5
click at [214, 9] on icon "button" at bounding box center [216, 9] width 5 height 6
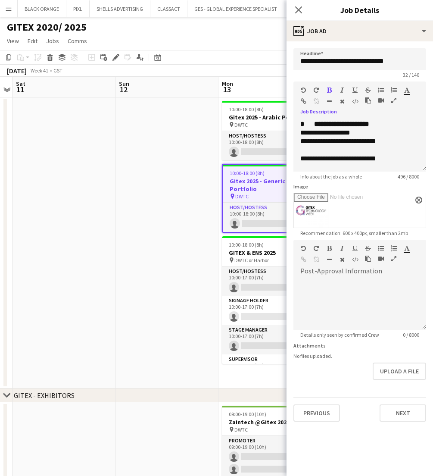
click at [256, 58] on app-toolbar "Copy Paste Paste Command V Paste with crew Command Shift V Paste linked Job Del…" at bounding box center [216, 57] width 433 height 15
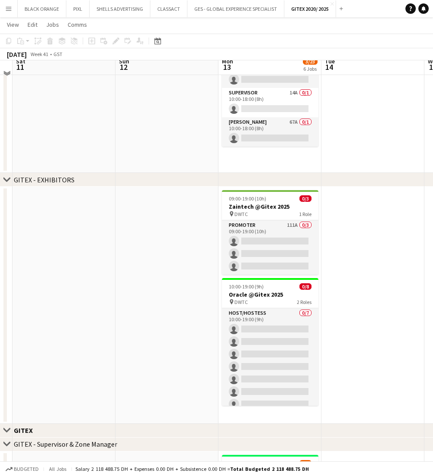
scroll to position [216, 0]
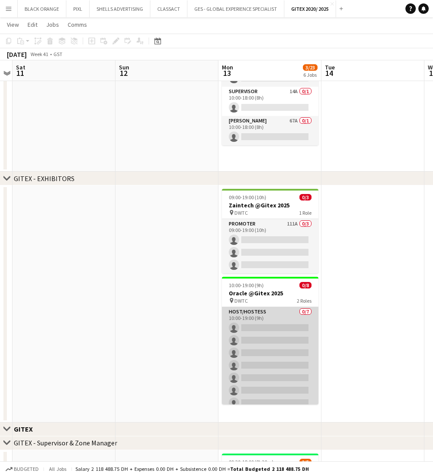
click at [281, 318] on app-card-role "Host/Hostess 0/7 10:00-19:00 (9h) single-neutral-actions single-neutral-actions…" at bounding box center [270, 359] width 97 height 104
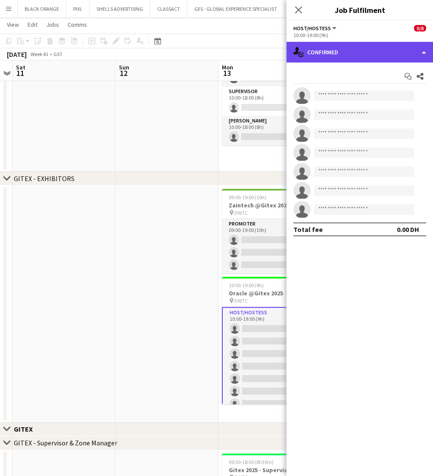
click at [349, 48] on div "single-neutral-actions-check-2 Confirmed" at bounding box center [360, 52] width 147 height 21
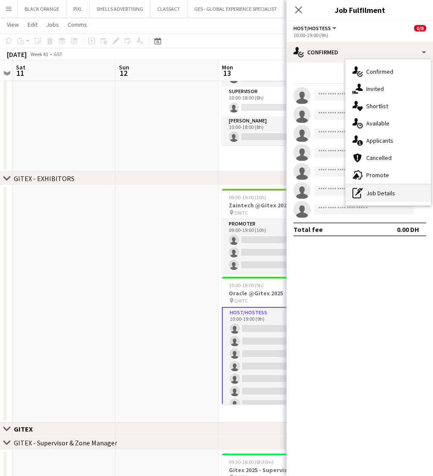
click at [378, 193] on div "pen-write Job Details" at bounding box center [388, 192] width 85 height 17
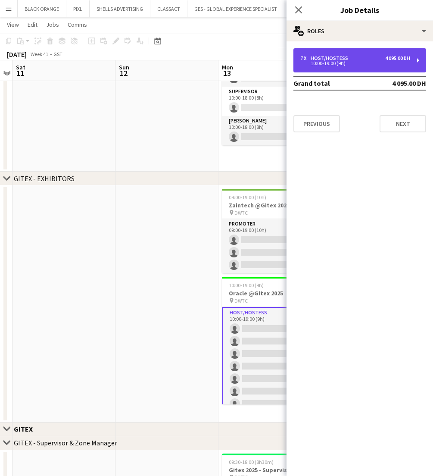
click at [359, 63] on div "10:00-19:00 (9h)" at bounding box center [355, 63] width 110 height 4
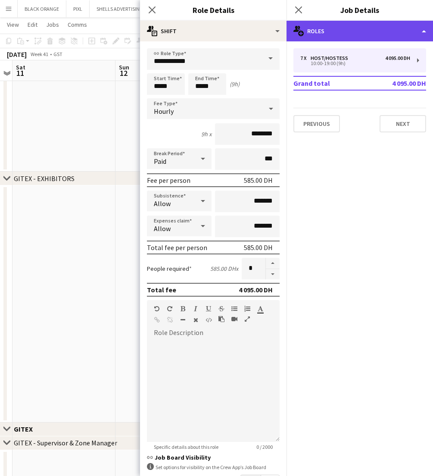
click at [361, 34] on div "multiple-users-add Roles" at bounding box center [360, 31] width 147 height 21
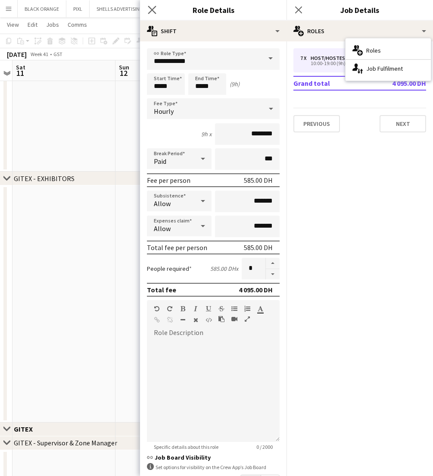
click at [153, 14] on app-icon "Close pop-in" at bounding box center [152, 10] width 13 height 13
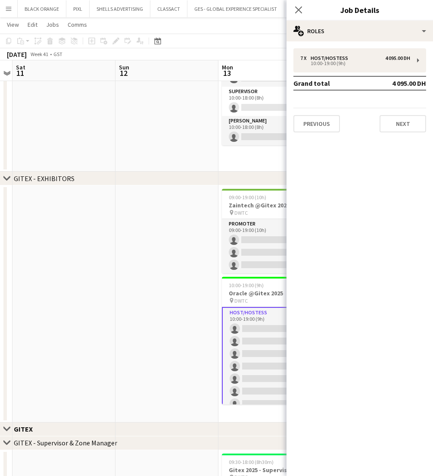
click at [153, 342] on app-date-cell at bounding box center [167, 303] width 103 height 237
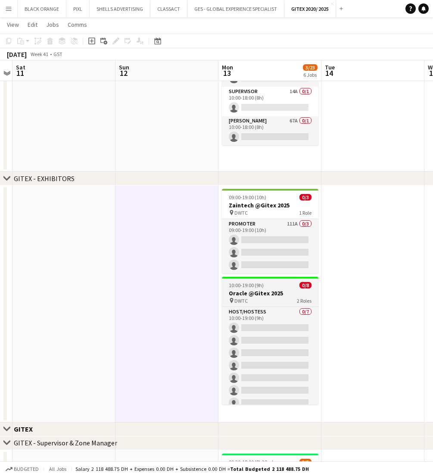
click at [252, 294] on h3 "Oracle @Gitex 2025" at bounding box center [270, 293] width 97 height 8
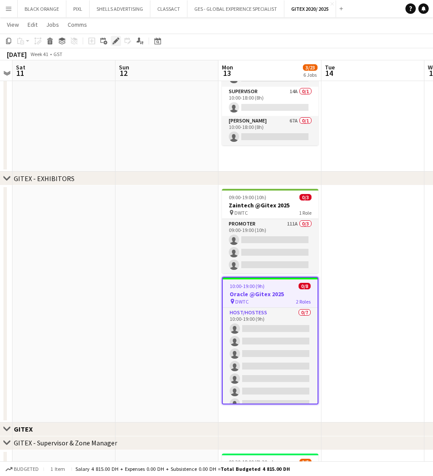
click at [116, 41] on icon at bounding box center [115, 41] width 5 height 5
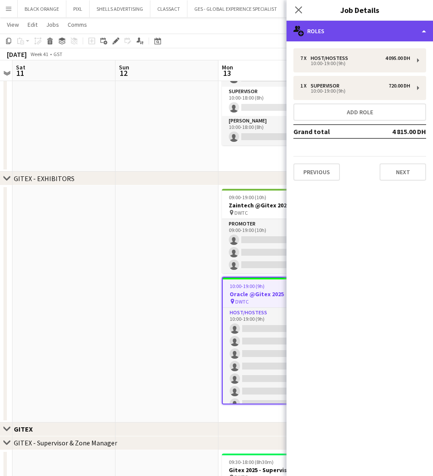
click at [388, 32] on div "multiple-users-add Roles" at bounding box center [360, 31] width 147 height 21
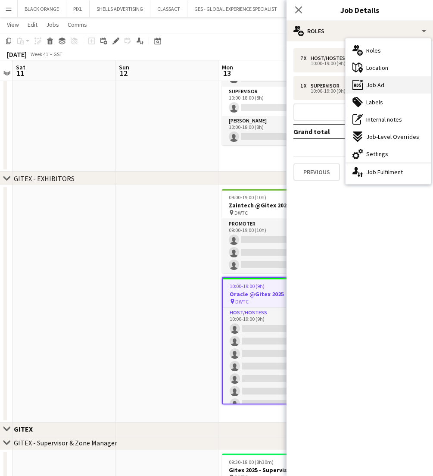
click at [375, 88] on span "Job Ad" at bounding box center [375, 85] width 18 height 8
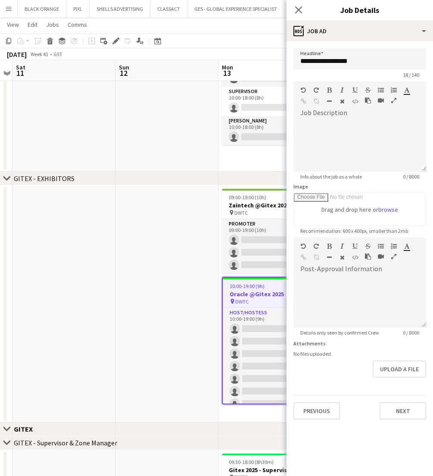
click at [392, 100] on icon "button" at bounding box center [393, 100] width 5 height 6
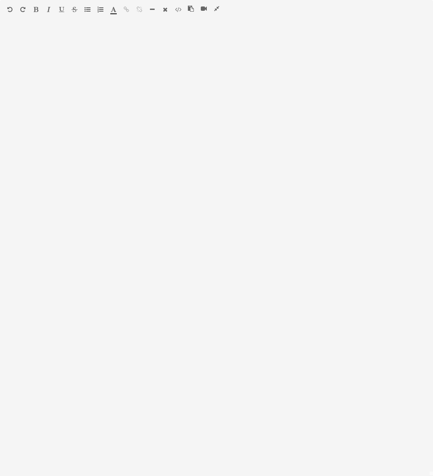
click at [192, 12] on button "button" at bounding box center [191, 8] width 6 height 7
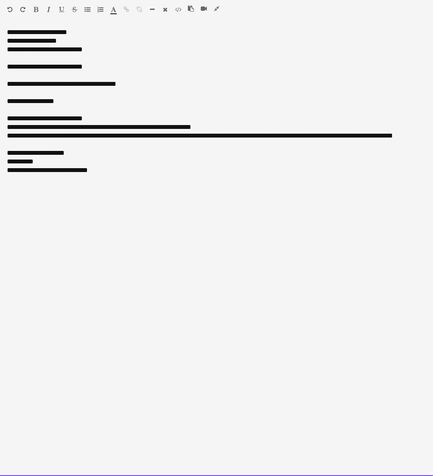
click at [11, 31] on div "**********" at bounding box center [216, 252] width 433 height 448
drag, startPoint x: 79, startPoint y: 31, endPoint x: -9, endPoint y: 35, distance: 88.5
click at [37, 8] on icon "button" at bounding box center [36, 9] width 5 height 6
click at [62, 7] on icon "button" at bounding box center [61, 9] width 5 height 6
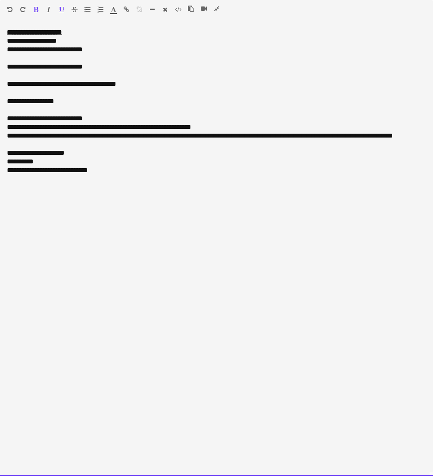
click at [79, 40] on div "**********" at bounding box center [216, 41] width 419 height 9
click at [17, 41] on div "**********" at bounding box center [216, 41] width 419 height 9
drag, startPoint x: 31, startPoint y: 41, endPoint x: 15, endPoint y: 41, distance: 15.9
click at [15, 41] on div "**********" at bounding box center [216, 41] width 419 height 9
drag, startPoint x: 65, startPoint y: 40, endPoint x: 40, endPoint y: 42, distance: 25.1
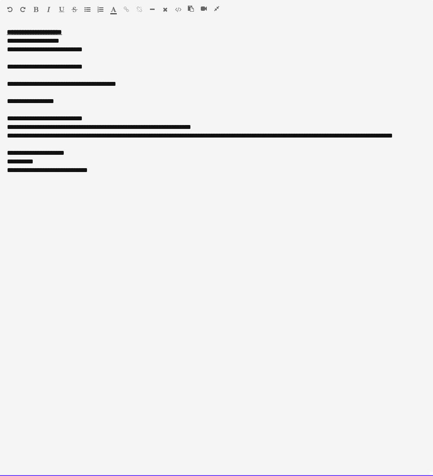
click at [39, 42] on div "**********" at bounding box center [216, 41] width 419 height 9
click at [110, 57] on div at bounding box center [216, 58] width 419 height 9
click at [27, 51] on div "**********" at bounding box center [216, 49] width 419 height 9
click at [25, 51] on div "**********" at bounding box center [216, 49] width 419 height 9
drag, startPoint x: 84, startPoint y: 51, endPoint x: 14, endPoint y: 50, distance: 70.3
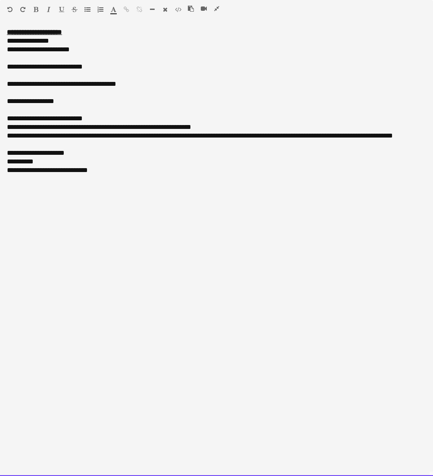
click at [14, 50] on div "**********" at bounding box center [216, 49] width 419 height 9
click at [107, 113] on div at bounding box center [216, 110] width 419 height 9
drag, startPoint x: 127, startPoint y: 87, endPoint x: 31, endPoint y: 80, distance: 96.4
click at [31, 80] on div "**********" at bounding box center [216, 84] width 419 height 9
drag, startPoint x: 32, startPoint y: 81, endPoint x: 0, endPoint y: 81, distance: 32.3
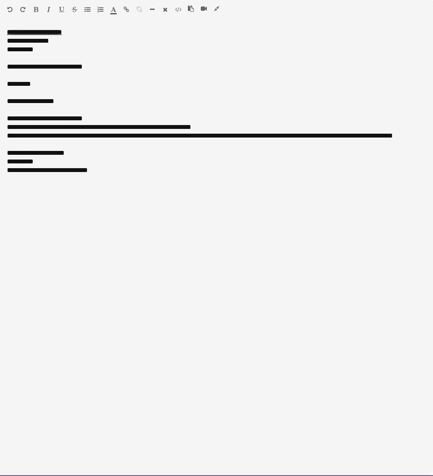
click at [0, 81] on div "**********" at bounding box center [216, 252] width 433 height 448
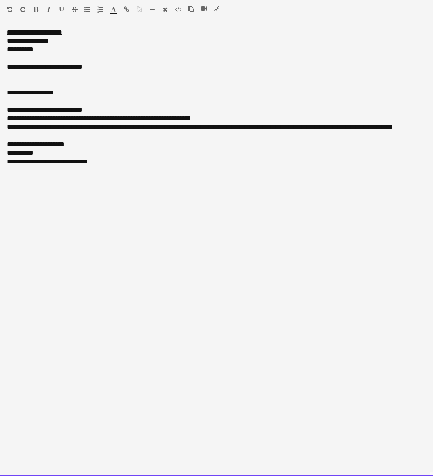
drag, startPoint x: 110, startPoint y: 68, endPoint x: -2, endPoint y: 69, distance: 112.1
click at [34, 5] on div "Standard Heading 1 Heading 2 Heading 3 Heading 4 Heading 5 Heading 6 Heading 7 …" at bounding box center [216, 11] width 433 height 22
click at [35, 9] on icon "button" at bounding box center [36, 9] width 5 height 6
click at [114, 9] on icon "button" at bounding box center [114, 9] width 6 height 6
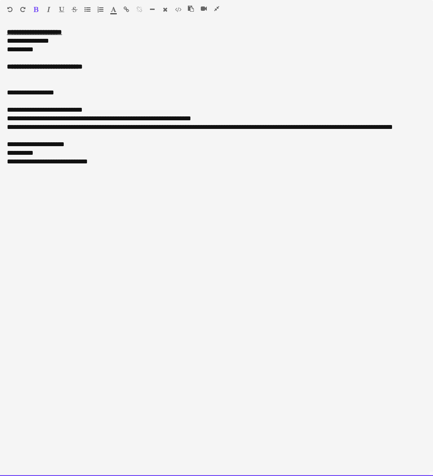
type input "*******"
click at [104, 93] on div "**********" at bounding box center [216, 92] width 419 height 9
drag, startPoint x: 71, startPoint y: 95, endPoint x: 3, endPoint y: 95, distance: 67.7
click at [3, 95] on div "**********" at bounding box center [216, 252] width 433 height 448
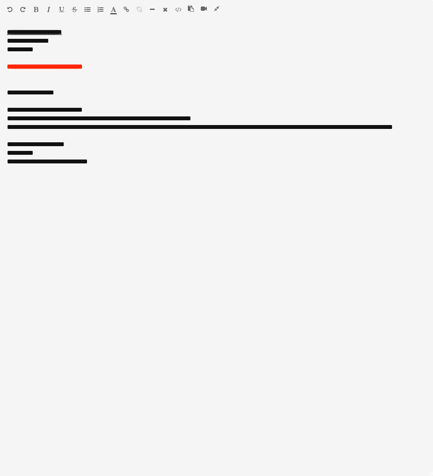
click at [34, 8] on icon "button" at bounding box center [36, 9] width 5 height 6
click at [61, 9] on icon "button" at bounding box center [61, 9] width 5 height 6
click at [13, 93] on u "**********" at bounding box center [30, 92] width 47 height 6
click at [11, 92] on u "**********" at bounding box center [30, 92] width 47 height 6
click at [85, 151] on div "**********" at bounding box center [216, 153] width 419 height 9
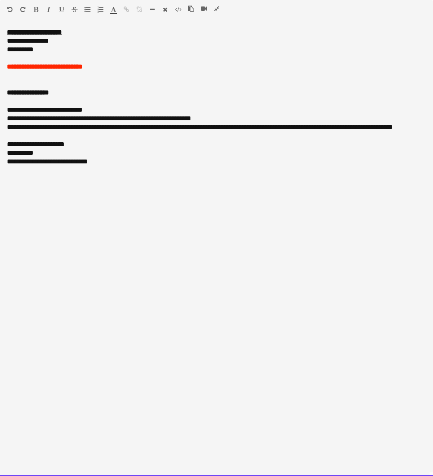
click at [6, 109] on div "**********" at bounding box center [216, 252] width 433 height 448
click at [54, 109] on div "**********" at bounding box center [216, 110] width 419 height 9
click at [6, 120] on div "**********" at bounding box center [216, 252] width 433 height 448
click at [229, 120] on div "**********" at bounding box center [216, 118] width 419 height 9
drag, startPoint x: 67, startPoint y: 137, endPoint x: 6, endPoint y: 129, distance: 61.8
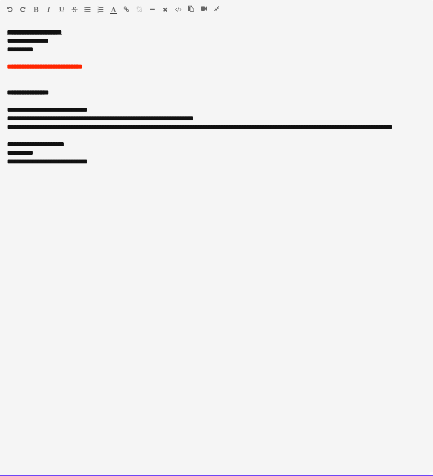
click at [6, 130] on div "**********" at bounding box center [216, 252] width 433 height 448
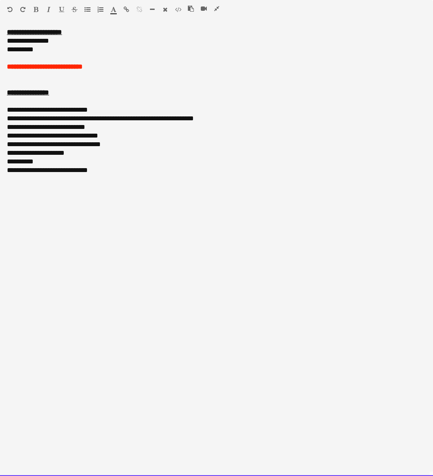
drag, startPoint x: 102, startPoint y: 170, endPoint x: -2, endPoint y: 151, distance: 105.6
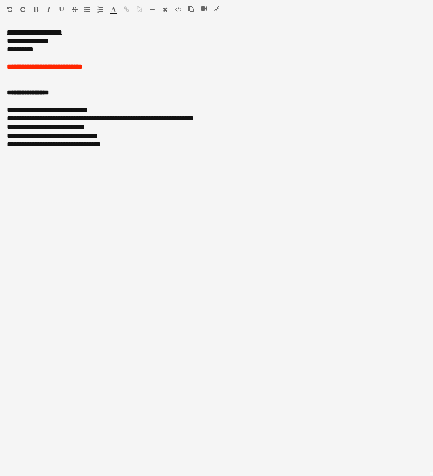
click at [217, 7] on icon "button" at bounding box center [216, 9] width 5 height 6
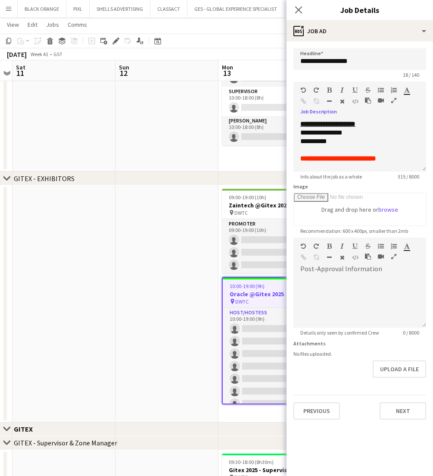
click at [191, 158] on app-date-cell at bounding box center [167, 26] width 103 height 291
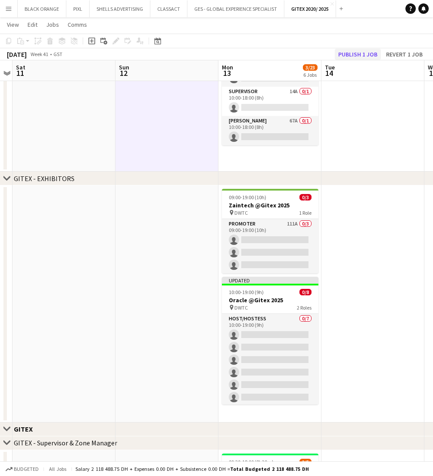
click at [351, 52] on button "Publish 1 job" at bounding box center [358, 54] width 46 height 11
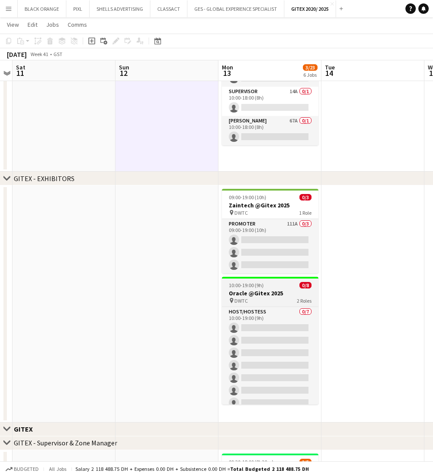
click at [252, 297] on h3 "Oracle @Gitex 2025" at bounding box center [270, 293] width 97 height 8
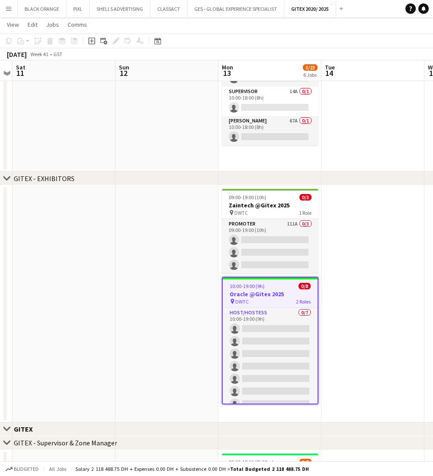
click at [252, 297] on h3 "Oracle @Gitex 2025" at bounding box center [270, 294] width 95 height 8
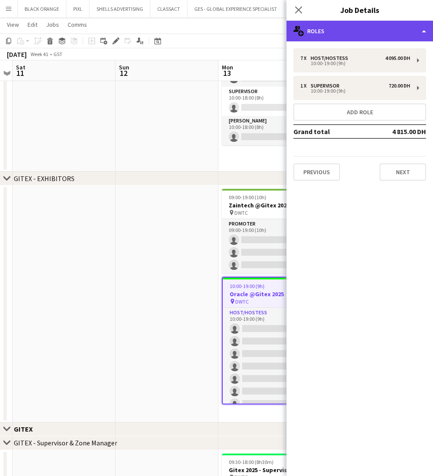
click at [397, 30] on div "multiple-users-add Roles" at bounding box center [360, 31] width 147 height 21
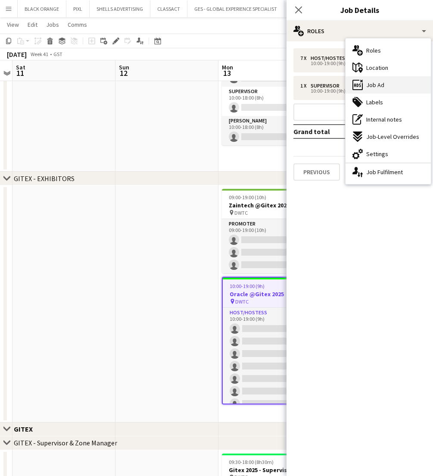
click at [369, 84] on span "Job Ad" at bounding box center [375, 85] width 18 height 8
click at [369, 475] on mat-expansion-panel "**********" at bounding box center [360, 476] width 147 height 0
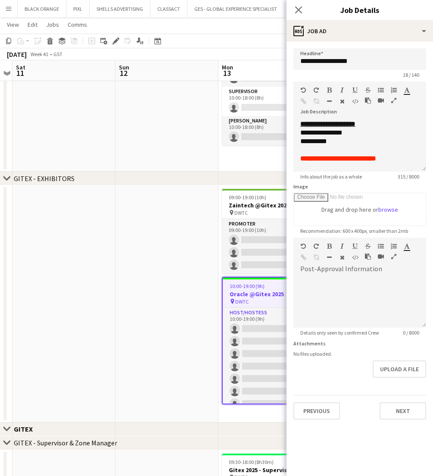
click at [391, 101] on button "button" at bounding box center [394, 100] width 6 height 7
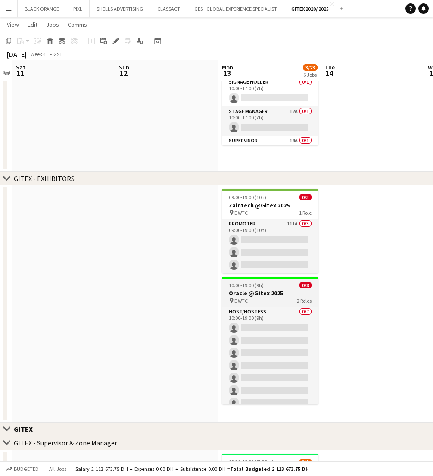
click at [266, 291] on h3 "Oracle @Gitex 2025" at bounding box center [270, 293] width 97 height 8
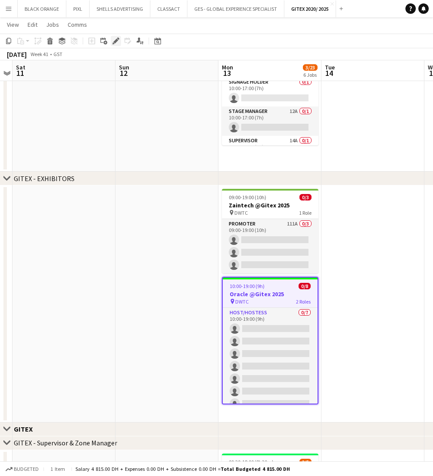
click at [114, 41] on icon at bounding box center [115, 41] width 5 height 5
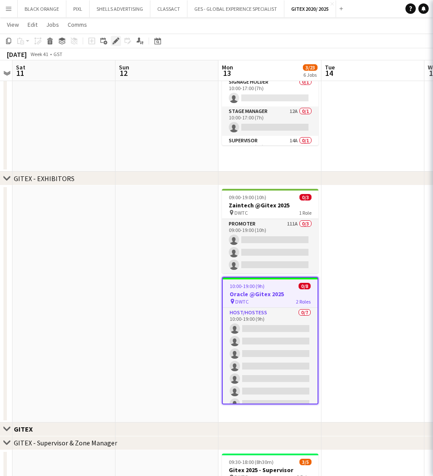
type input "**********"
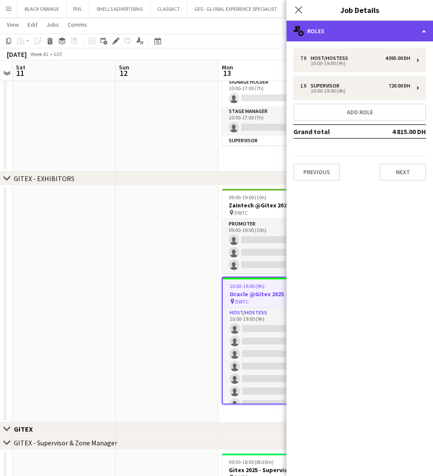
click at [389, 34] on div "multiple-users-add Roles" at bounding box center [360, 31] width 147 height 21
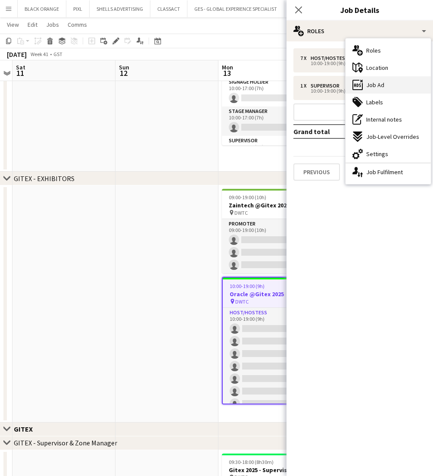
click at [379, 87] on span "Job Ad" at bounding box center [375, 85] width 18 height 8
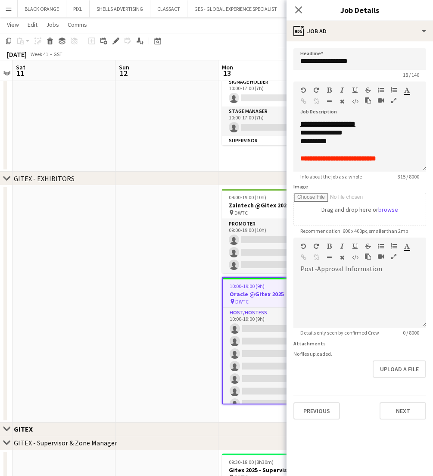
click at [394, 100] on icon "button" at bounding box center [393, 100] width 5 height 6
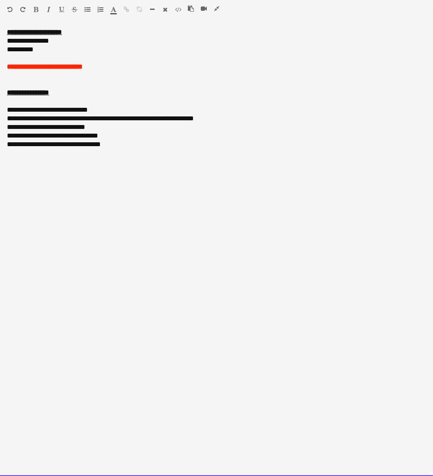
click at [111, 137] on div "**********" at bounding box center [216, 135] width 419 height 9
click at [216, 8] on icon "button" at bounding box center [216, 9] width 5 height 6
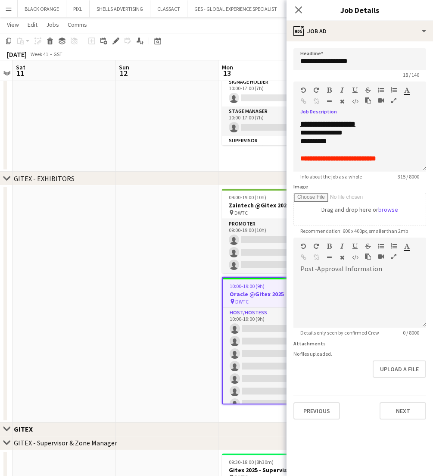
click at [199, 183] on div "chevron-right GITEX - EXHIBITORS" at bounding box center [216, 179] width 433 height 14
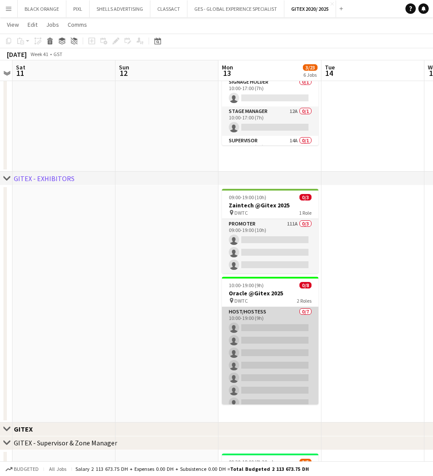
click at [275, 318] on app-card-role "Host/Hostess 0/7 10:00-19:00 (9h) single-neutral-actions single-neutral-actions…" at bounding box center [270, 359] width 97 height 104
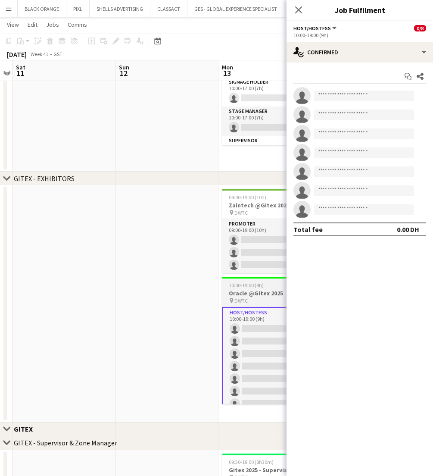
click at [249, 283] on span "10:00-19:00 (9h)" at bounding box center [246, 285] width 35 height 6
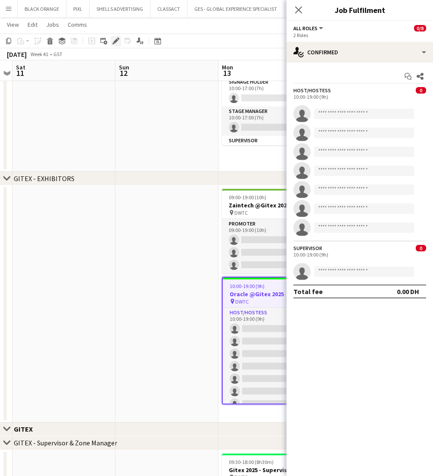
click at [115, 41] on icon at bounding box center [115, 41] width 5 height 5
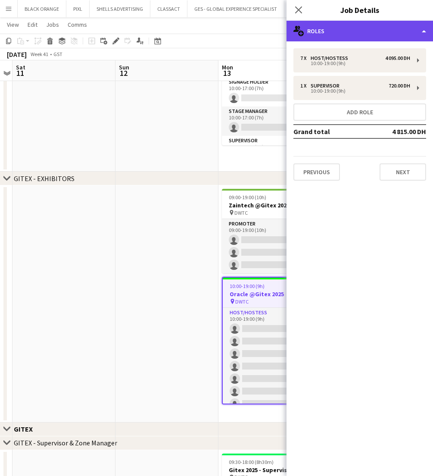
click at [415, 28] on div "multiple-users-add Roles" at bounding box center [360, 31] width 147 height 21
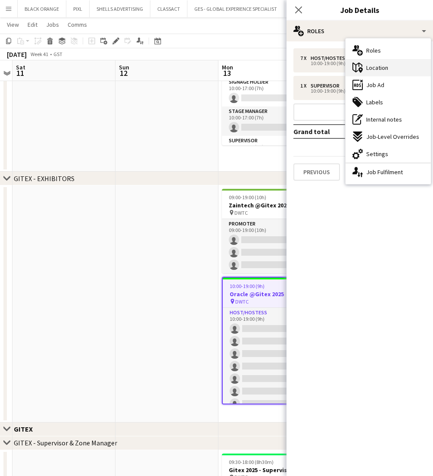
click at [371, 69] on span "Location" at bounding box center [377, 68] width 22 height 8
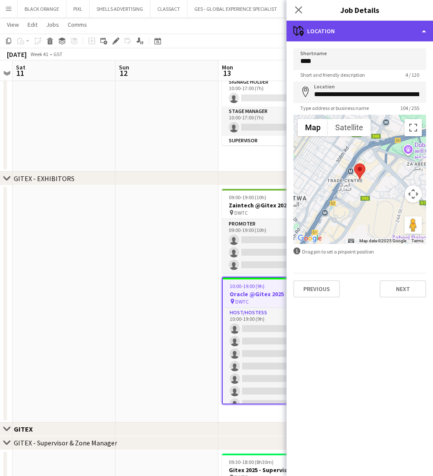
click at [404, 24] on div "maps-pin-1 Location" at bounding box center [360, 31] width 147 height 21
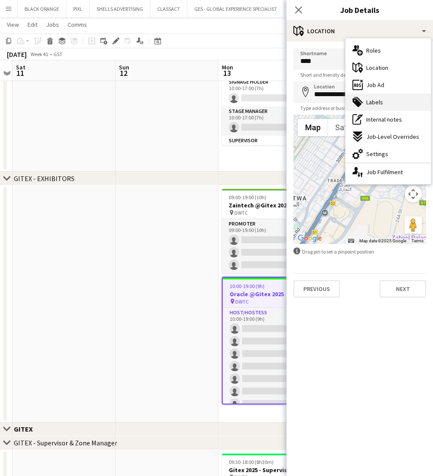
click at [375, 104] on span "Labels" at bounding box center [374, 102] width 17 height 8
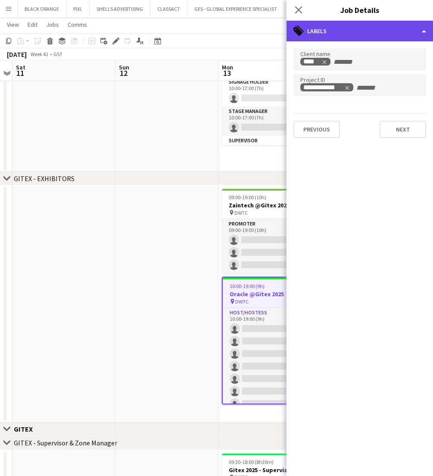
click at [410, 30] on div "tags-double Labels" at bounding box center [360, 31] width 147 height 21
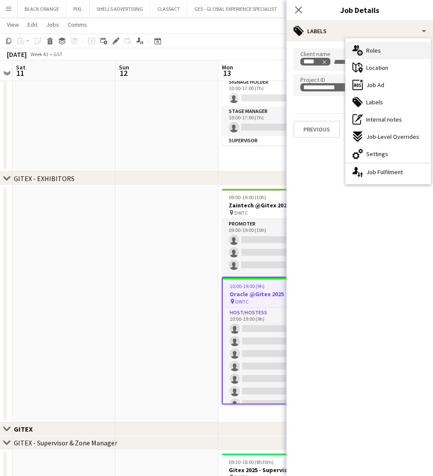
click at [369, 47] on span "Roles" at bounding box center [373, 51] width 15 height 8
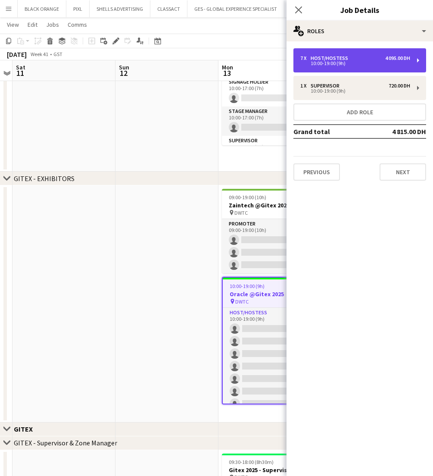
click at [332, 58] on div "Host/Hostess" at bounding box center [331, 58] width 41 height 6
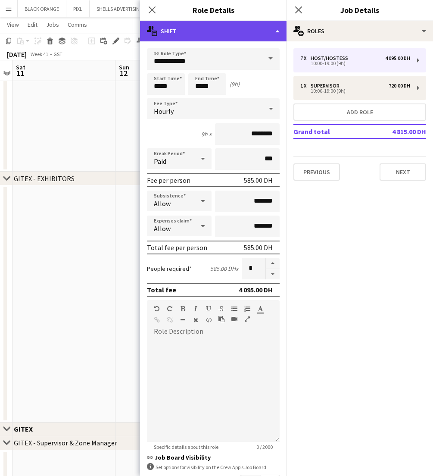
click at [242, 34] on div "multiple-actions-text Shift" at bounding box center [213, 31] width 147 height 21
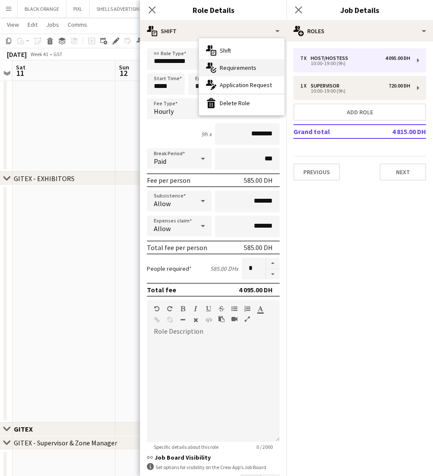
click at [237, 63] on div "multiple-actions-check-2 Requirements" at bounding box center [241, 67] width 85 height 17
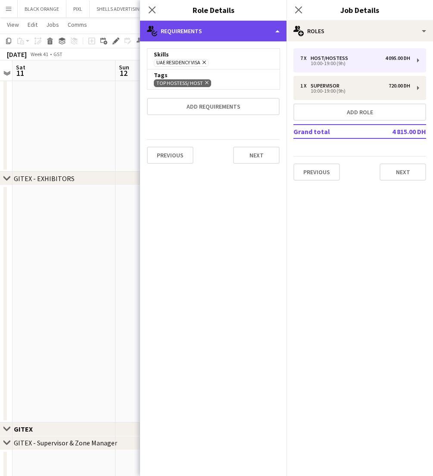
click at [248, 31] on div "multiple-actions-check-2 Requirements" at bounding box center [213, 31] width 147 height 21
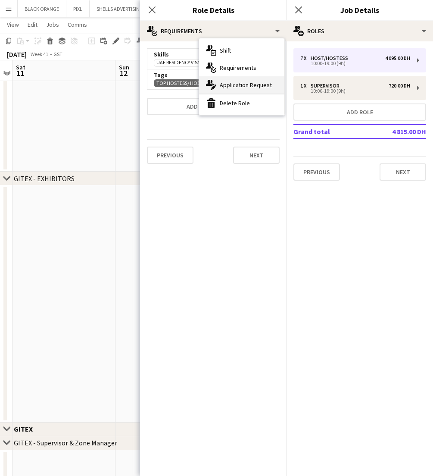
click at [234, 88] on span "Application Request" at bounding box center [246, 85] width 52 height 8
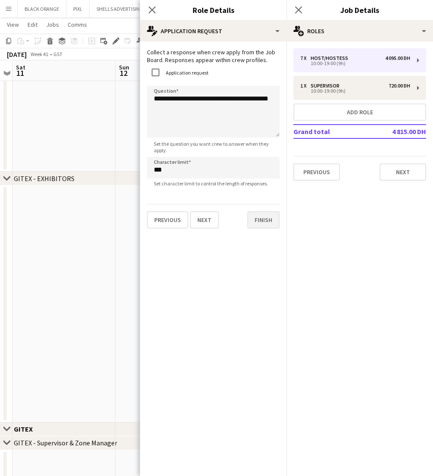
click at [253, 223] on button "Finish" at bounding box center [263, 219] width 32 height 17
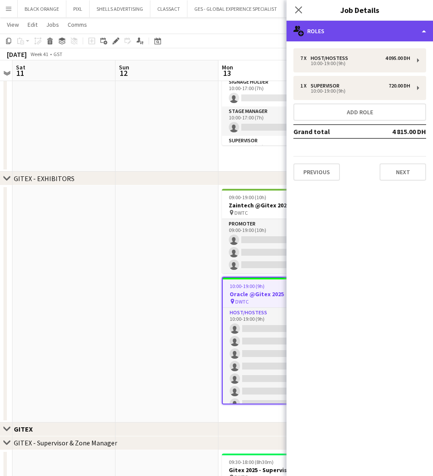
click at [406, 30] on div "multiple-users-add Roles" at bounding box center [360, 31] width 147 height 21
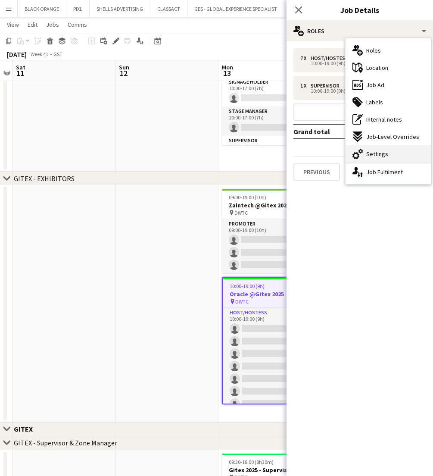
click at [375, 154] on span "Settings" at bounding box center [377, 154] width 22 height 8
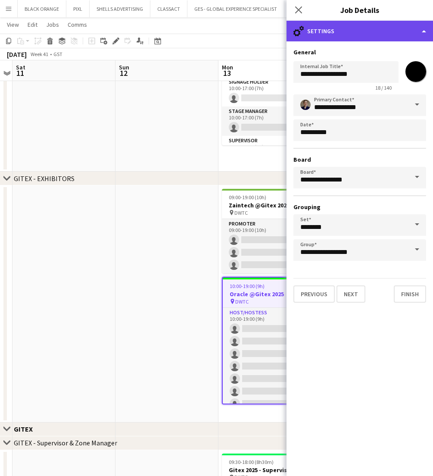
click at [366, 30] on div "cog-double-3 Settings" at bounding box center [360, 31] width 147 height 21
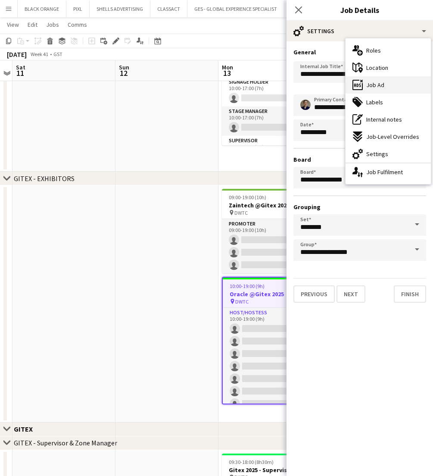
click at [377, 84] on span "Job Ad" at bounding box center [375, 85] width 18 height 8
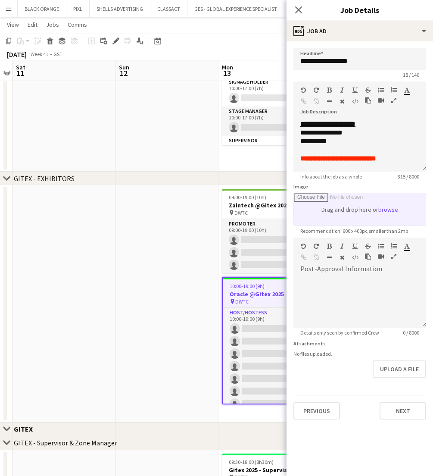
click at [387, 207] on input "Image" at bounding box center [360, 209] width 132 height 32
type input "**********"
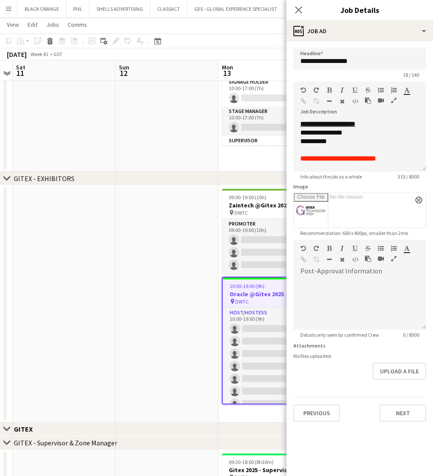
click at [176, 231] on app-date-cell at bounding box center [167, 303] width 103 height 237
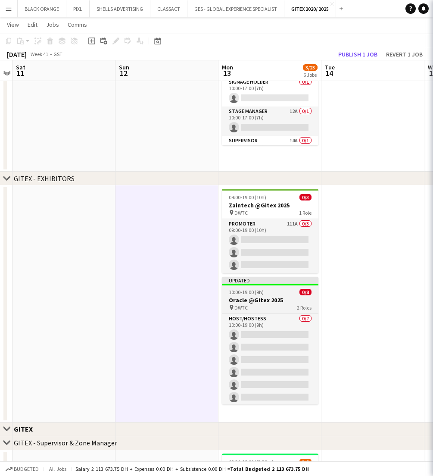
click at [264, 299] on h3 "Oracle @Gitex 2025" at bounding box center [270, 300] width 97 height 8
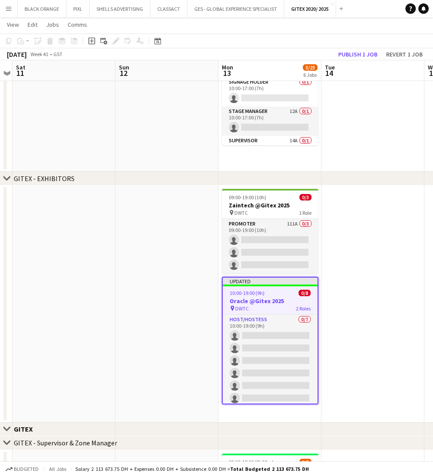
click at [291, 298] on h3 "Oracle @Gitex 2025" at bounding box center [270, 301] width 95 height 8
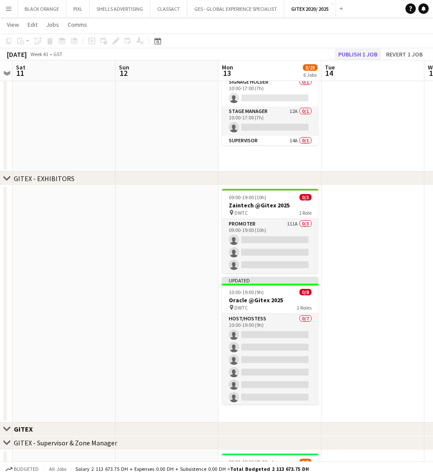
click at [355, 56] on button "Publish 1 job" at bounding box center [358, 54] width 46 height 11
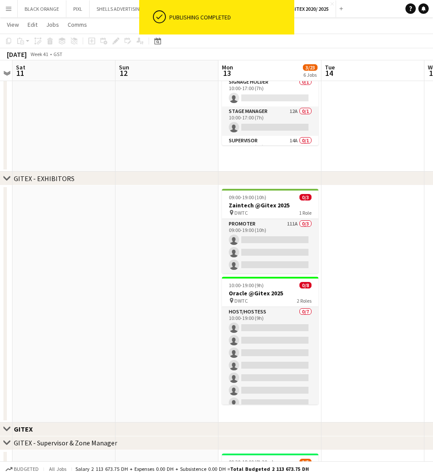
click at [375, 301] on app-date-cell at bounding box center [373, 303] width 103 height 237
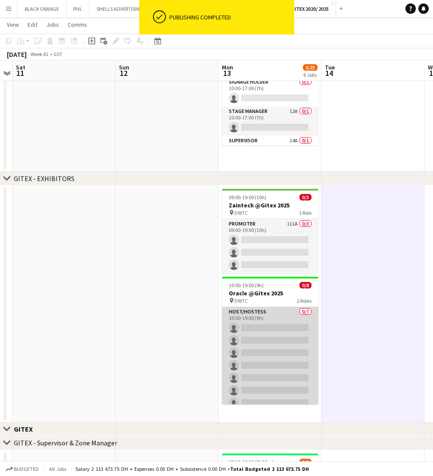
click at [268, 321] on app-card-role "Host/Hostess 0/7 10:00-19:00 (9h) single-neutral-actions single-neutral-actions…" at bounding box center [270, 359] width 97 height 104
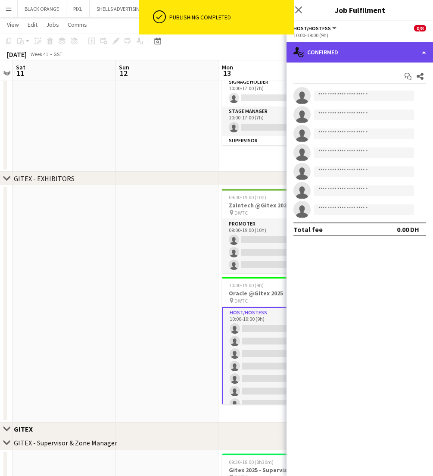
click at [396, 50] on div "single-neutral-actions-check-2 Confirmed" at bounding box center [360, 52] width 147 height 21
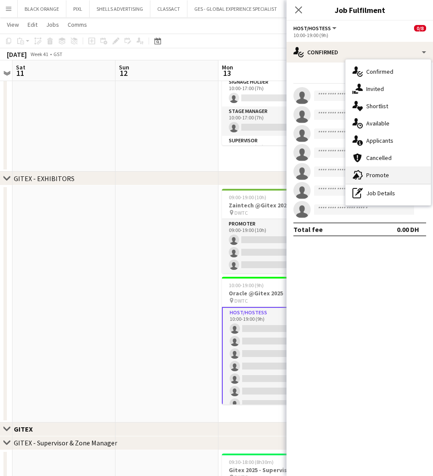
click at [381, 173] on span "Promote" at bounding box center [377, 175] width 23 height 8
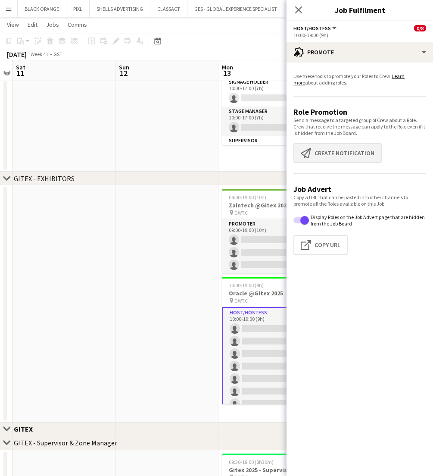
click at [339, 150] on button "Create notification Create notification" at bounding box center [338, 153] width 88 height 20
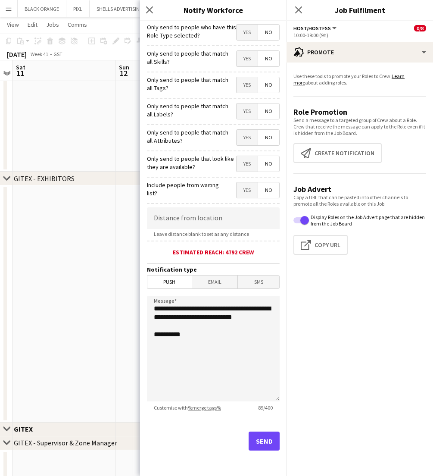
click at [248, 60] on span "Yes" at bounding box center [247, 59] width 21 height 16
click at [243, 87] on span "Yes" at bounding box center [247, 85] width 21 height 16
click at [241, 109] on span "Yes" at bounding box center [247, 111] width 21 height 16
click at [247, 135] on span "Yes" at bounding box center [247, 138] width 21 height 16
click at [241, 169] on span "Yes" at bounding box center [247, 164] width 21 height 16
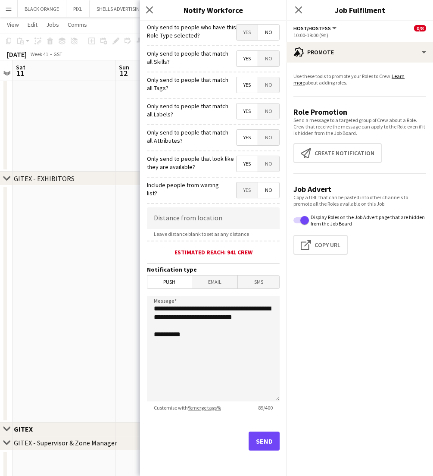
click at [262, 442] on button "Send" at bounding box center [264, 440] width 31 height 19
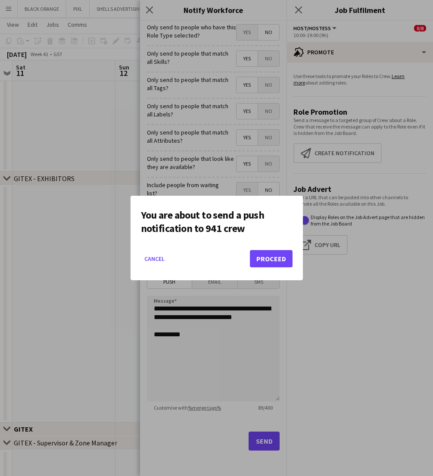
click at [275, 261] on button "Proceed" at bounding box center [271, 258] width 43 height 17
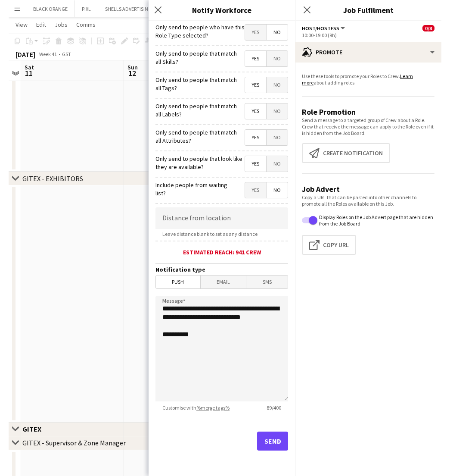
scroll to position [216, 0]
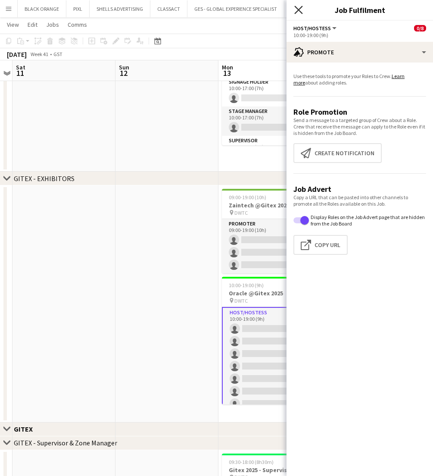
click at [299, 9] on icon at bounding box center [298, 10] width 8 height 8
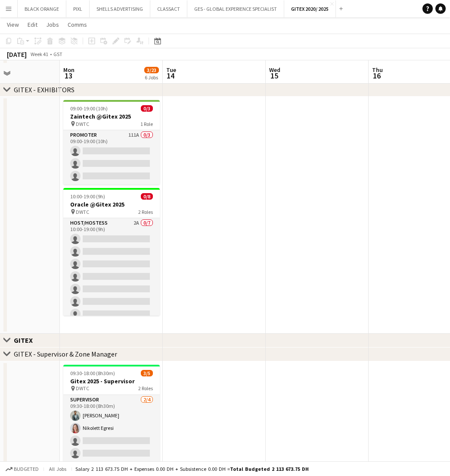
scroll to position [300, 0]
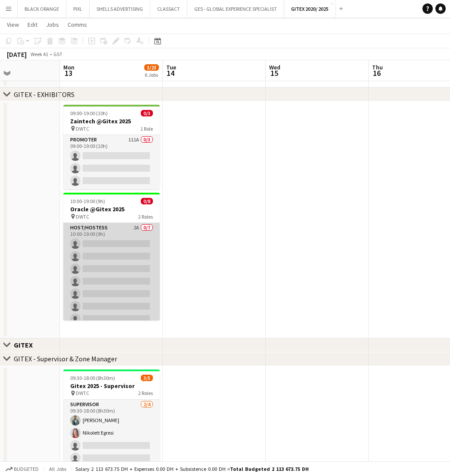
click at [119, 261] on app-card-role "Host/Hostess 2A 0/7 10:00-19:00 (9h) single-neutral-actions single-neutral-acti…" at bounding box center [111, 275] width 97 height 104
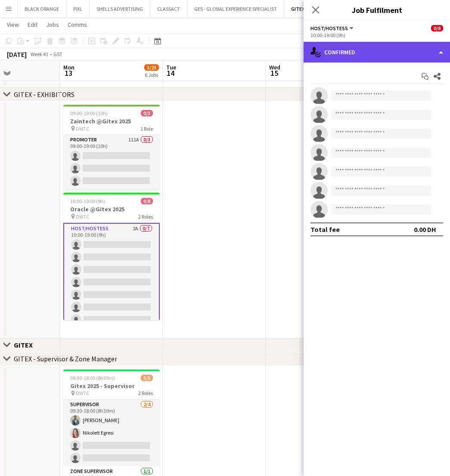
click at [370, 53] on div "single-neutral-actions-check-2 Confirmed" at bounding box center [377, 52] width 147 height 21
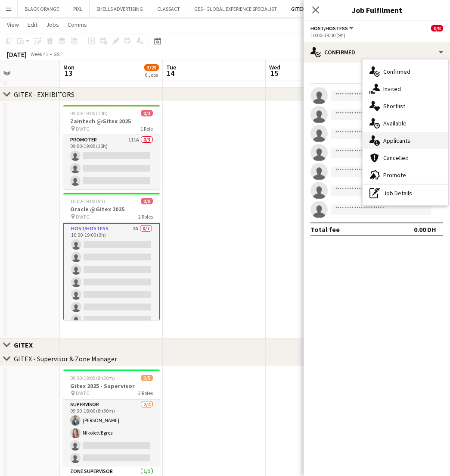
click at [396, 144] on div "single-neutral-actions-information Applicants" at bounding box center [405, 140] width 85 height 17
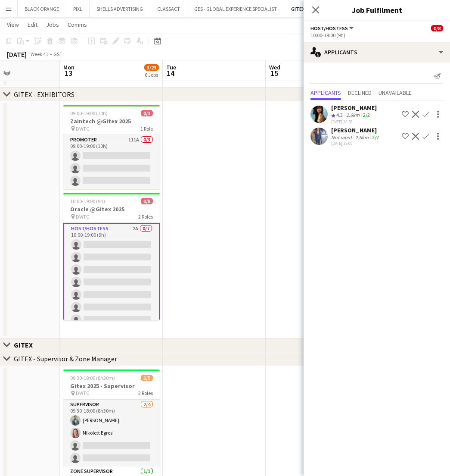
click at [320, 139] on app-user-avatar at bounding box center [319, 136] width 17 height 17
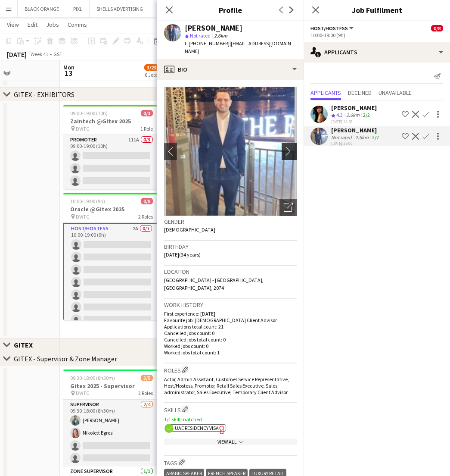
click at [291, 147] on app-icon "chevron-right" at bounding box center [290, 151] width 13 height 9
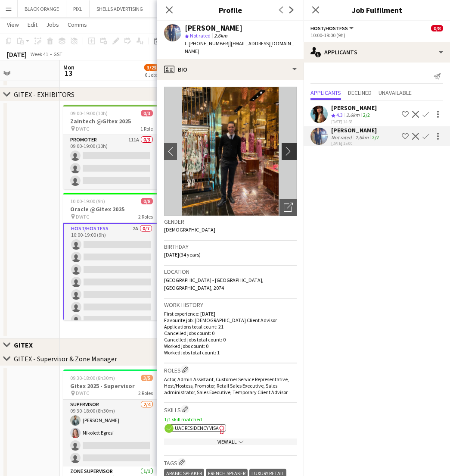
click at [288, 147] on app-icon "chevron-right" at bounding box center [290, 151] width 13 height 9
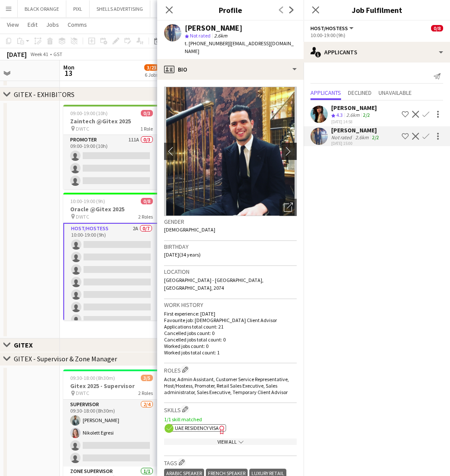
click at [288, 147] on app-icon "chevron-right" at bounding box center [290, 151] width 13 height 9
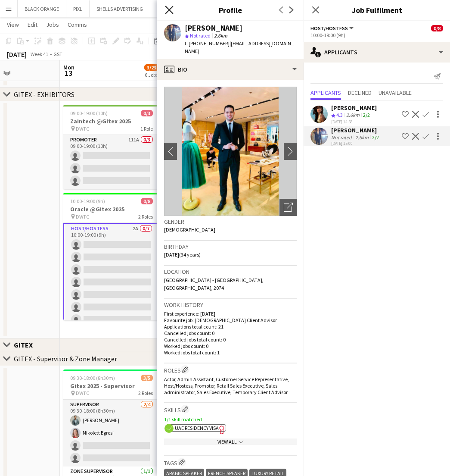
click at [166, 9] on icon "Close pop-in" at bounding box center [169, 10] width 8 height 8
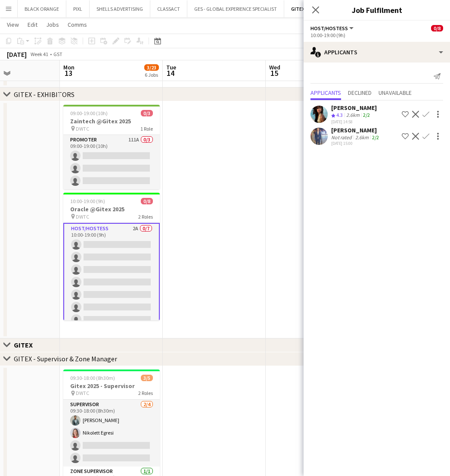
click at [351, 111] on div "[PERSON_NAME]" at bounding box center [354, 108] width 46 height 8
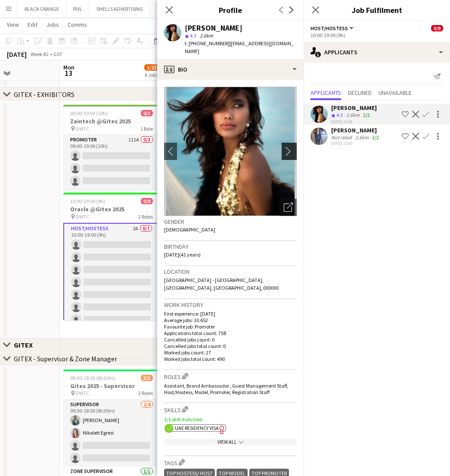
click at [288, 147] on app-icon "chevron-right" at bounding box center [290, 151] width 13 height 9
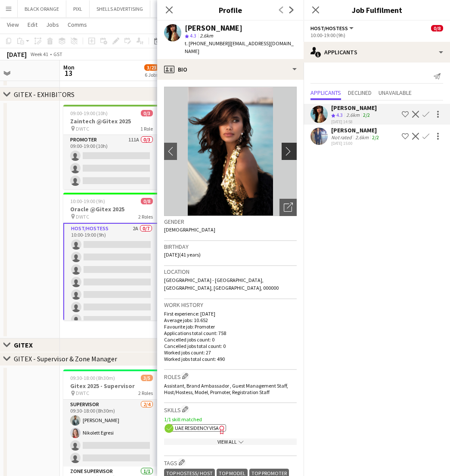
click at [288, 147] on app-icon "chevron-right" at bounding box center [290, 151] width 13 height 9
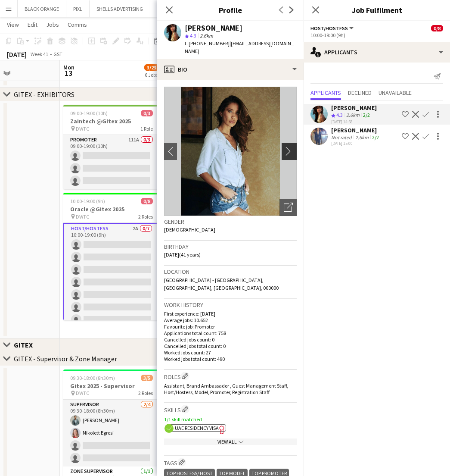
click at [288, 147] on app-icon "chevron-right" at bounding box center [290, 151] width 13 height 9
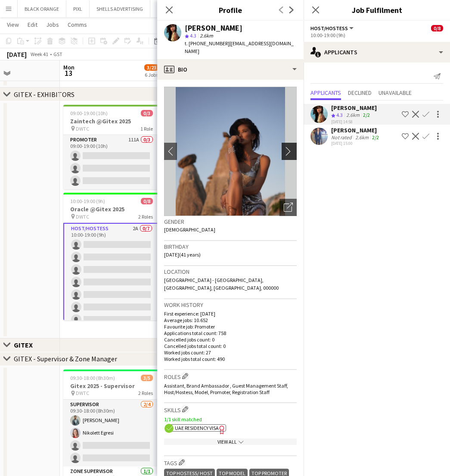
click at [288, 147] on app-icon "chevron-right" at bounding box center [290, 151] width 13 height 9
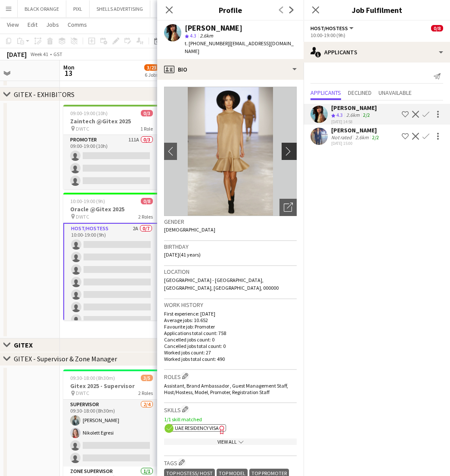
click at [288, 147] on app-icon "chevron-right" at bounding box center [290, 151] width 13 height 9
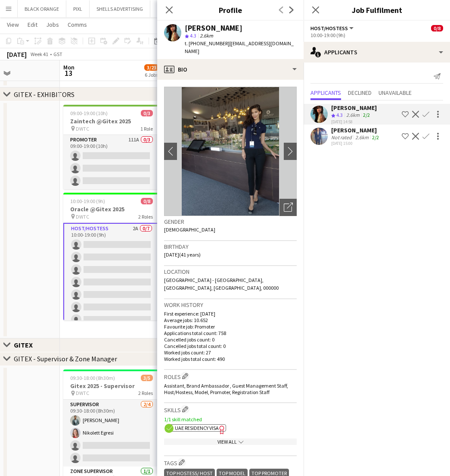
click at [403, 115] on app-icon "Shortlist crew" at bounding box center [405, 114] width 7 height 7
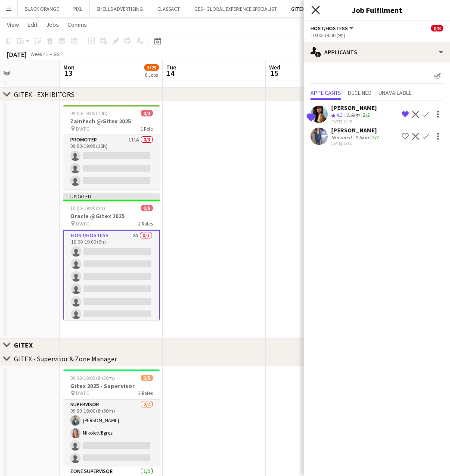
click at [313, 8] on icon "Close pop-in" at bounding box center [316, 10] width 8 height 8
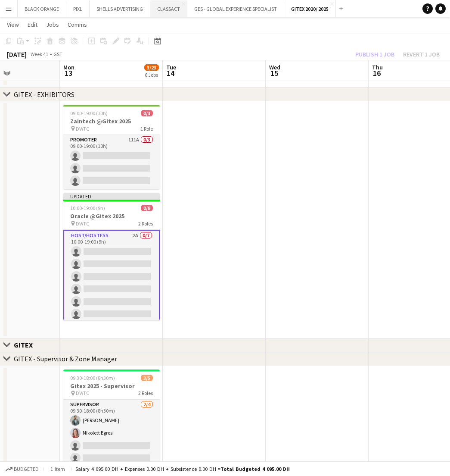
click at [164, 11] on button "CLASSACT Close" at bounding box center [168, 8] width 37 height 17
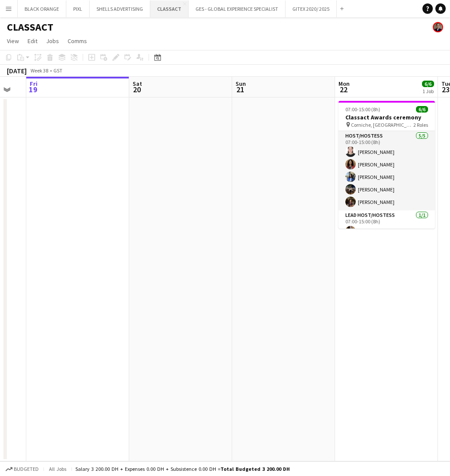
click at [180, 3] on button "CLASSACT Close" at bounding box center [169, 8] width 38 height 17
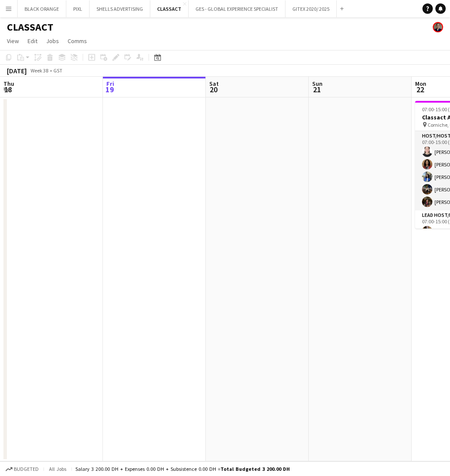
scroll to position [0, 244]
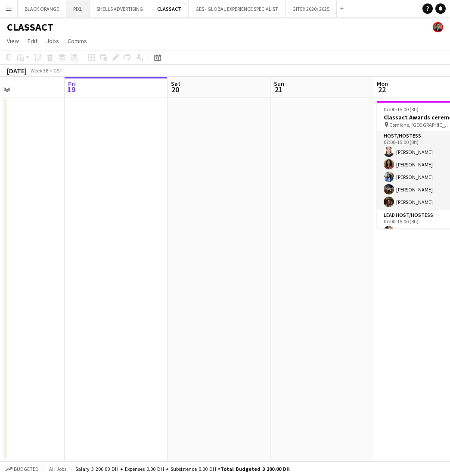
click at [72, 12] on button "PIXL Close" at bounding box center [77, 8] width 23 height 17
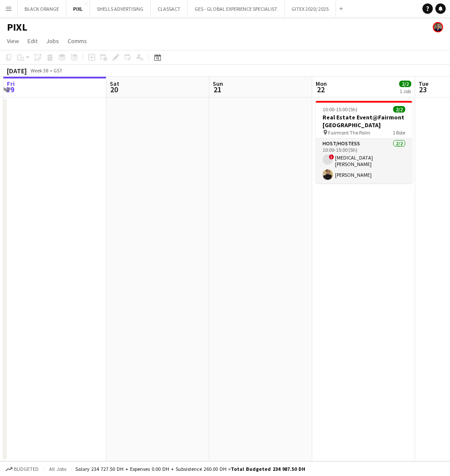
scroll to position [0, 308]
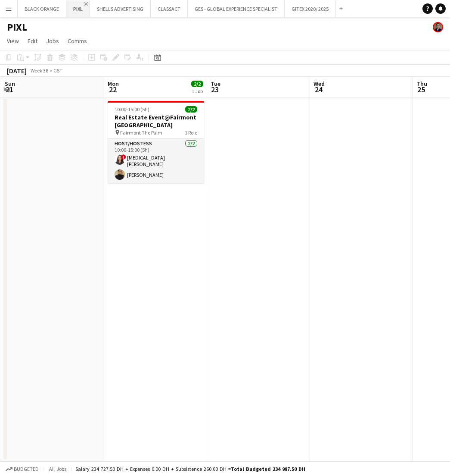
click at [85, 3] on app-icon "Close" at bounding box center [85, 3] width 3 height 3
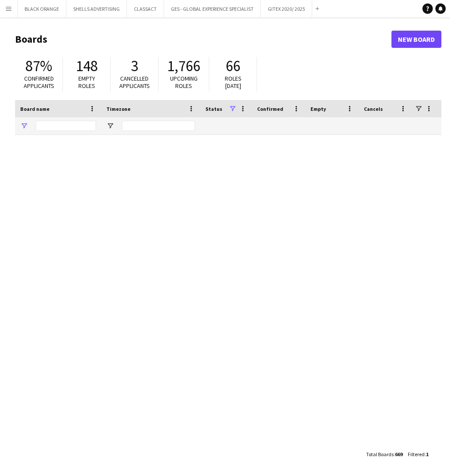
type input "*****"
click at [106, 6] on button "SHELLS ADVERTISING Close" at bounding box center [96, 8] width 61 height 17
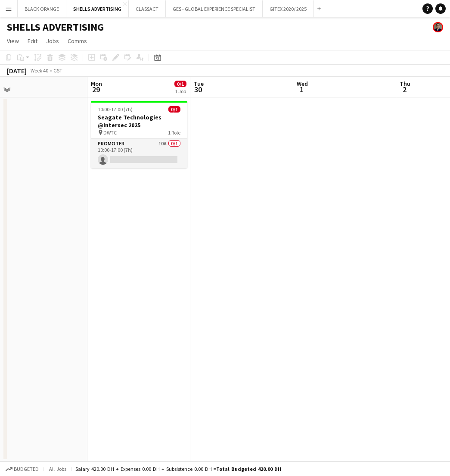
scroll to position [0, 221]
click at [148, 11] on button "CLASSACT Close" at bounding box center [147, 8] width 37 height 17
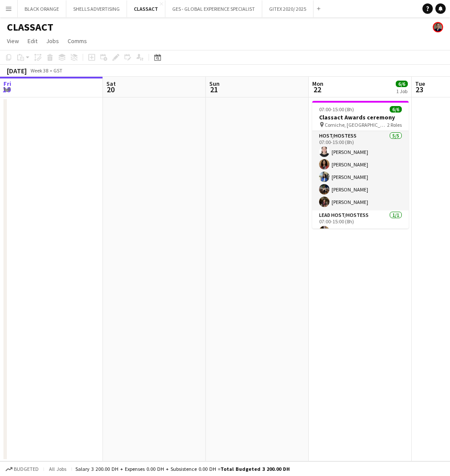
scroll to position [0, 311]
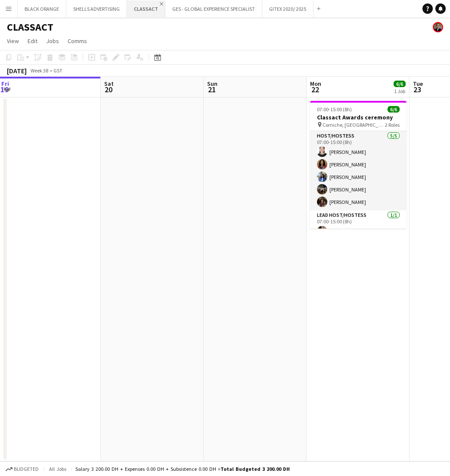
click at [160, 3] on app-icon "Close" at bounding box center [161, 3] width 3 height 3
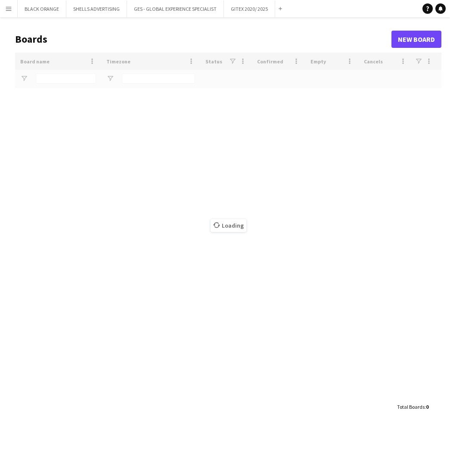
type input "*****"
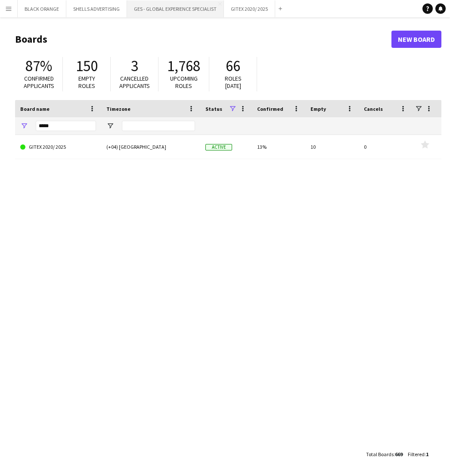
click at [178, 14] on button "GES - GLOBAL EXPERIENCE SPECIALIST Close" at bounding box center [175, 8] width 97 height 17
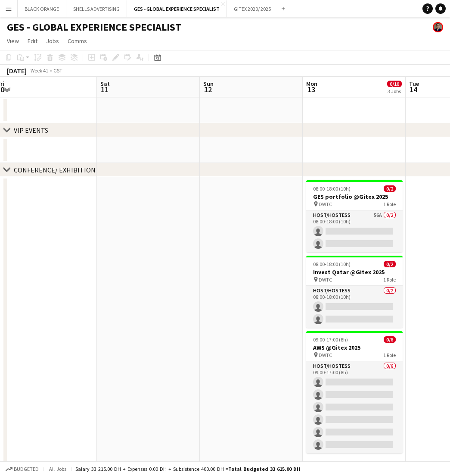
scroll to position [0, 336]
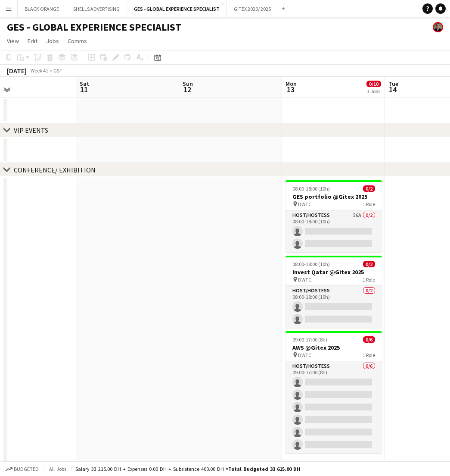
click at [287, 10] on div "Add" at bounding box center [283, 8] width 10 height 17
click at [285, 10] on button "Add" at bounding box center [283, 8] width 7 height 7
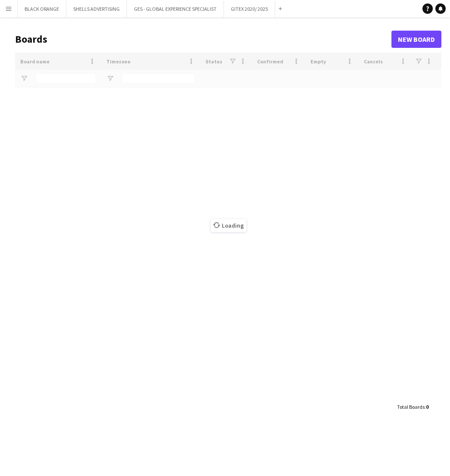
click at [53, 80] on div "Loading" at bounding box center [228, 226] width 427 height 346
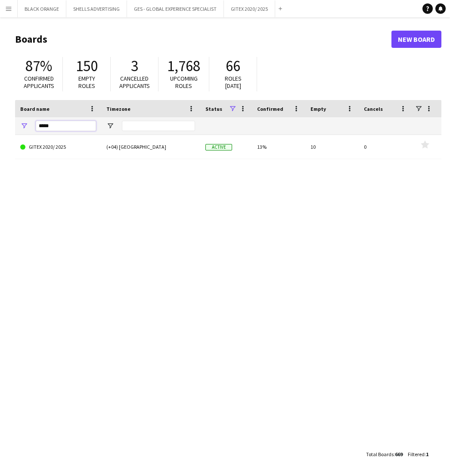
click at [50, 127] on input "*****" at bounding box center [66, 126] width 60 height 10
type input "*"
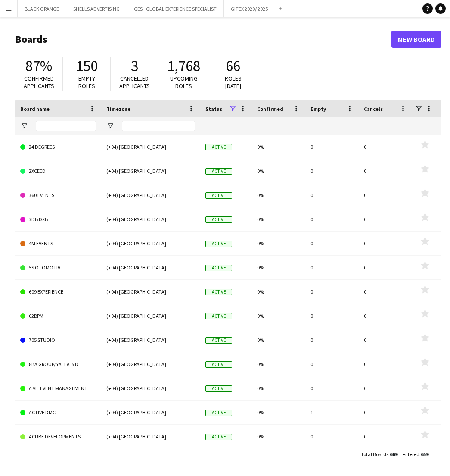
click at [6, 11] on app-icon "Menu" at bounding box center [8, 8] width 7 height 7
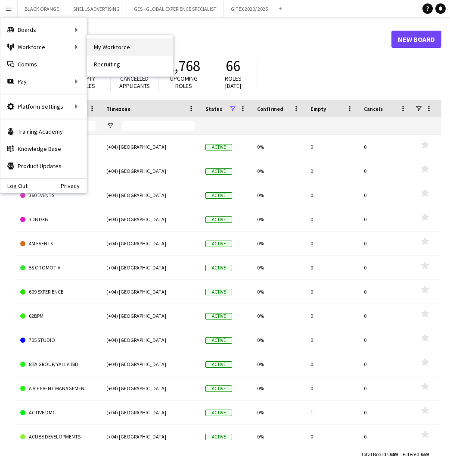
click at [102, 47] on link "My Workforce" at bounding box center [130, 46] width 86 height 17
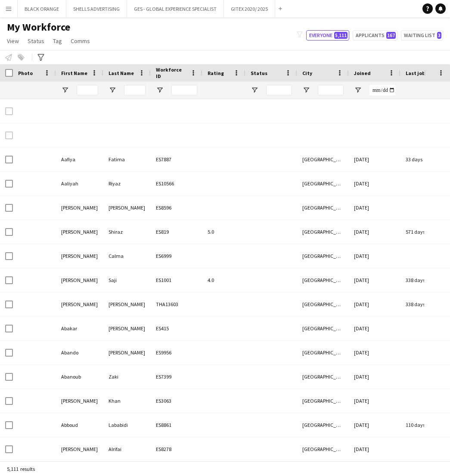
type input "**********"
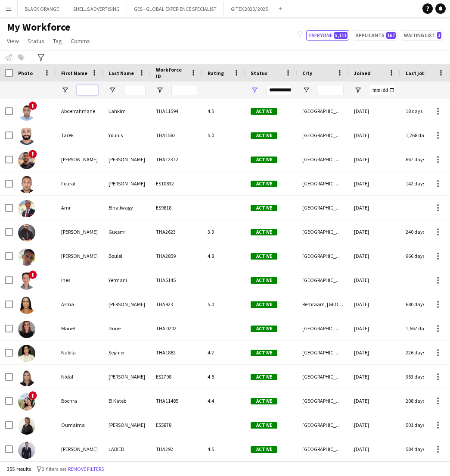
click at [83, 92] on input "First Name Filter Input" at bounding box center [88, 90] width 22 height 10
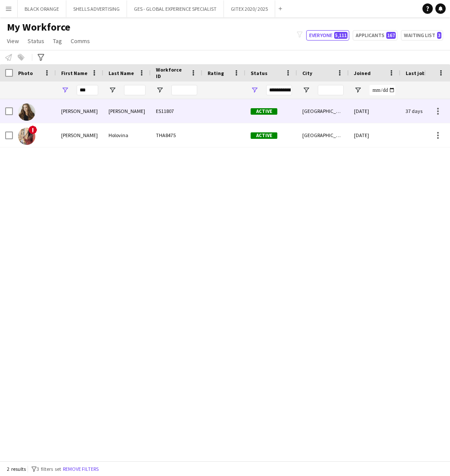
drag, startPoint x: 81, startPoint y: 104, endPoint x: 63, endPoint y: 111, distance: 19.0
click at [63, 111] on div "Iryna" at bounding box center [79, 111] width 47 height 24
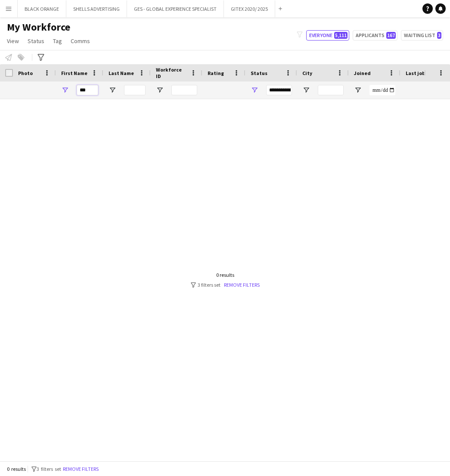
click at [89, 91] on input "***" at bounding box center [88, 90] width 22 height 10
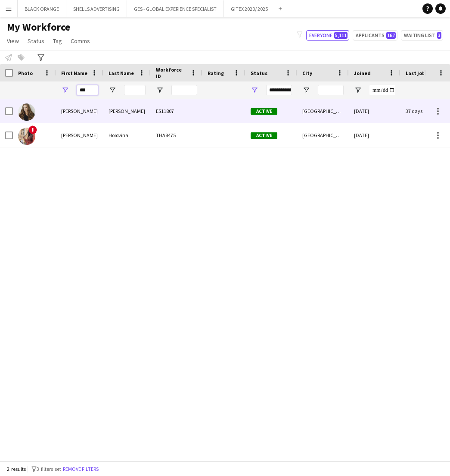
type input "***"
click at [70, 110] on div "Iryna" at bounding box center [79, 111] width 47 height 24
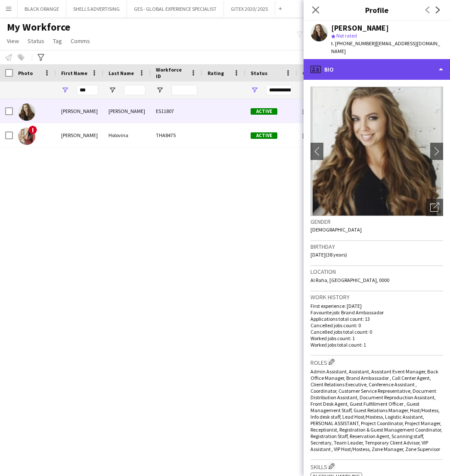
click at [365, 59] on div "profile Bio" at bounding box center [377, 69] width 147 height 21
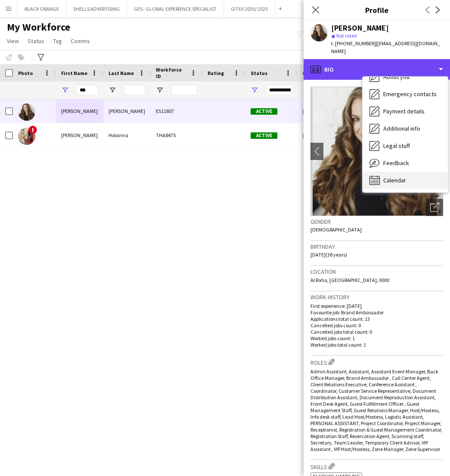
scroll to position [47, 0]
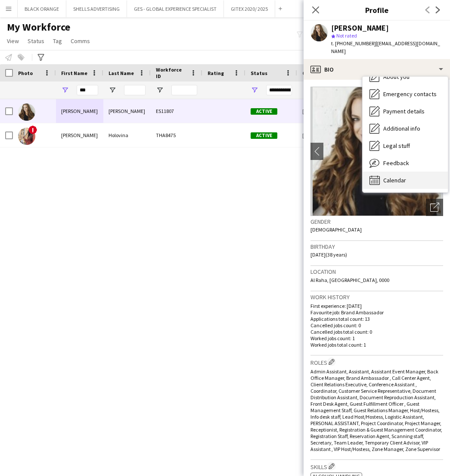
click at [391, 176] on span "Calendar" at bounding box center [395, 180] width 23 height 8
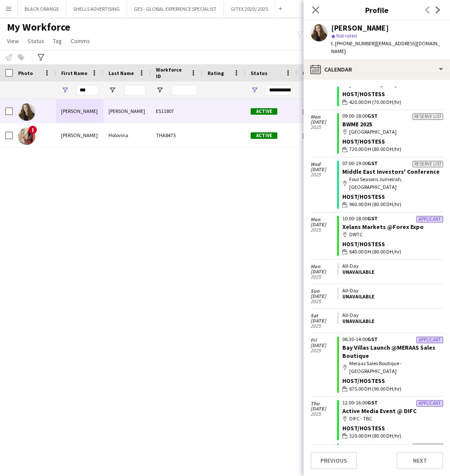
scroll to position [136, 0]
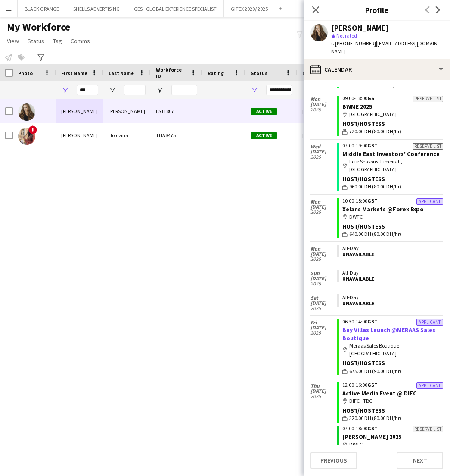
click at [390, 326] on link "Bay Villas Launch @MERAAS Sales Boutique" at bounding box center [389, 334] width 93 height 16
click at [377, 389] on link "Active Media Event @ DIFC" at bounding box center [380, 393] width 74 height 8
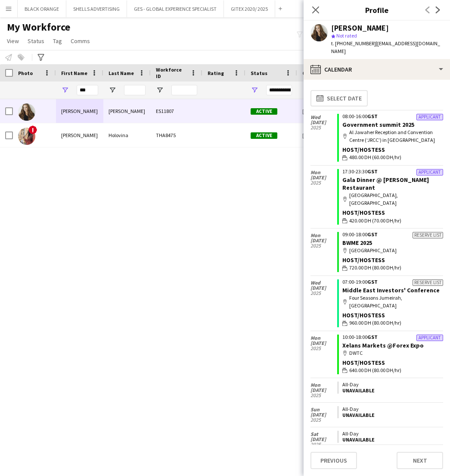
scroll to position [0, 0]
click at [361, 239] on link "BWME 2025" at bounding box center [358, 243] width 30 height 8
click at [89, 92] on input "***" at bounding box center [88, 90] width 22 height 10
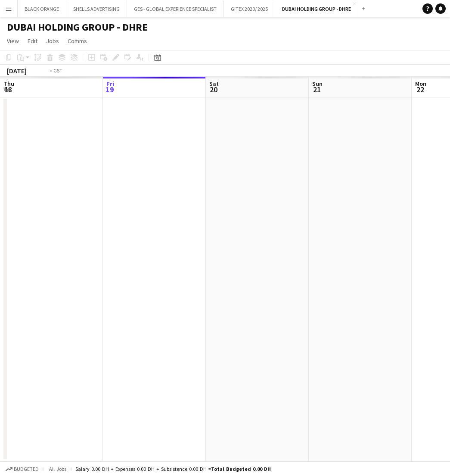
scroll to position [0, 296]
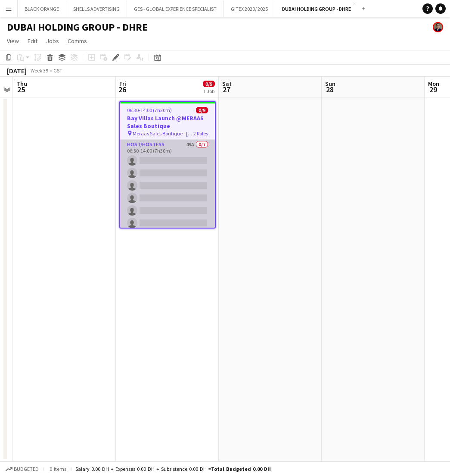
click at [179, 147] on app-card-role "Host/Hostess 49A 0/7 06:30-14:00 (7h30m) single-neutral-actions single-neutral-…" at bounding box center [167, 192] width 95 height 104
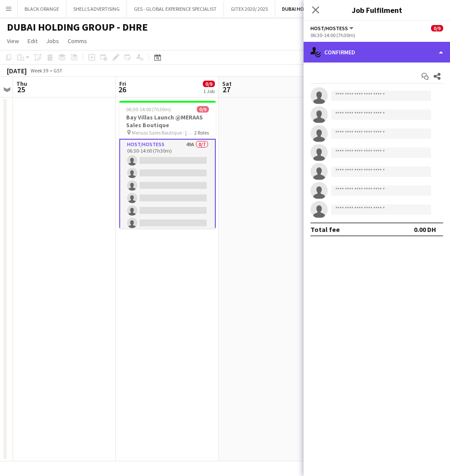
click at [405, 55] on div "single-neutral-actions-check-2 Confirmed" at bounding box center [377, 52] width 147 height 21
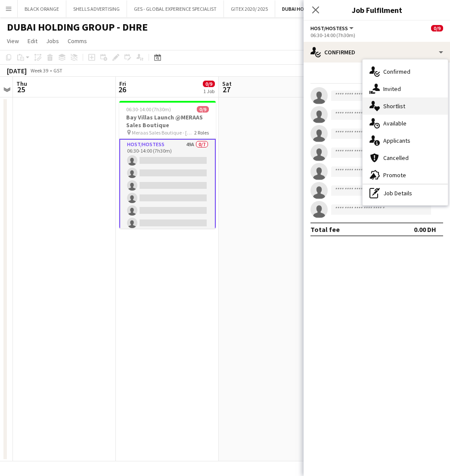
click at [396, 108] on span "Shortlist" at bounding box center [395, 106] width 22 height 8
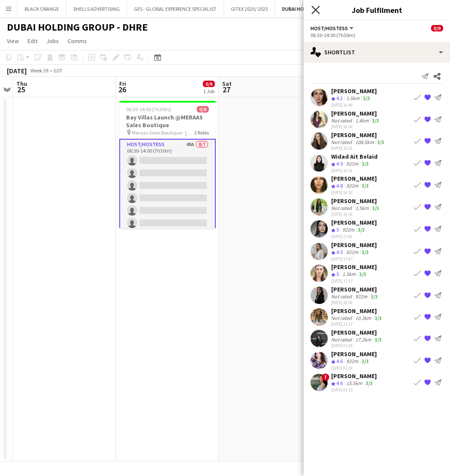
click at [314, 7] on icon "Close pop-in" at bounding box center [316, 10] width 8 height 8
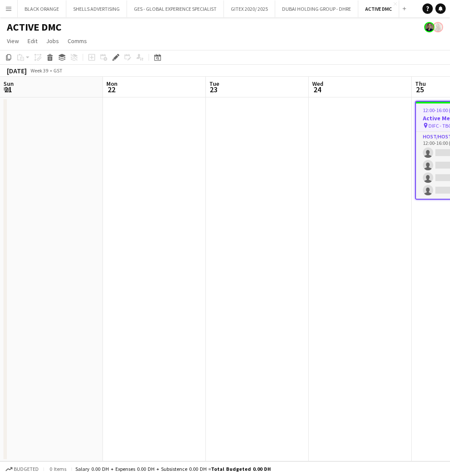
scroll to position [0, 296]
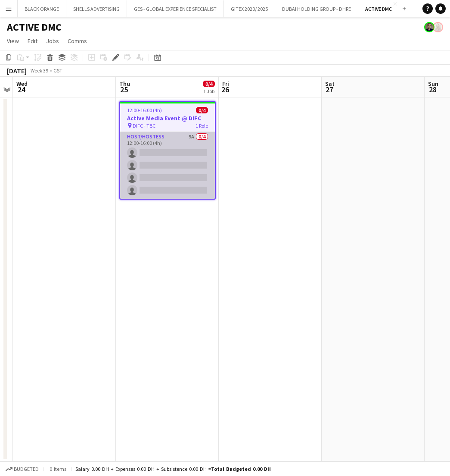
click at [195, 150] on app-card-role "Host/Hostess 9A 0/4 12:00-16:00 (4h) single-neutral-actions single-neutral-acti…" at bounding box center [167, 165] width 95 height 67
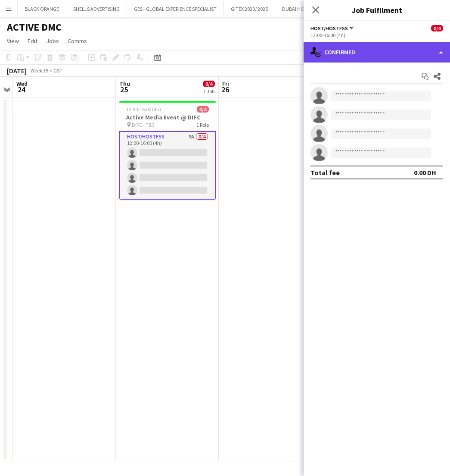
click at [391, 54] on div "single-neutral-actions-check-2 Confirmed" at bounding box center [377, 52] width 147 height 21
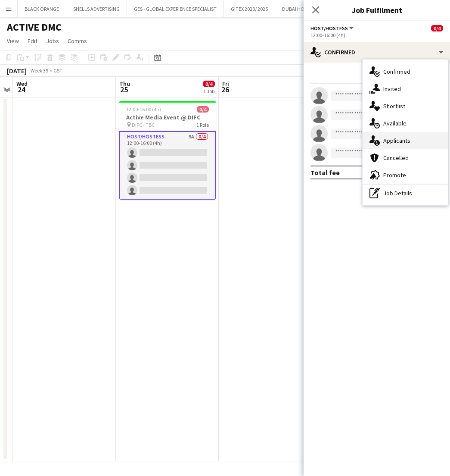
click at [394, 141] on span "Applicants" at bounding box center [397, 141] width 27 height 8
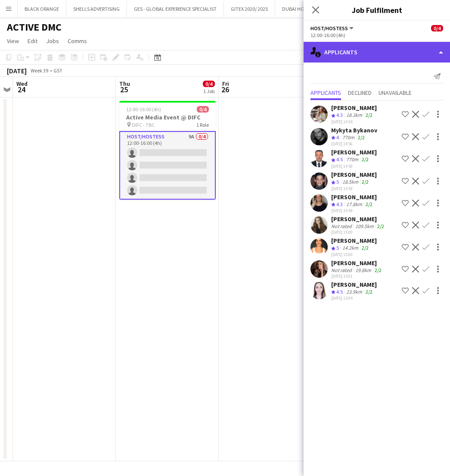
click at [396, 55] on div "single-neutral-actions-information Applicants" at bounding box center [377, 52] width 147 height 21
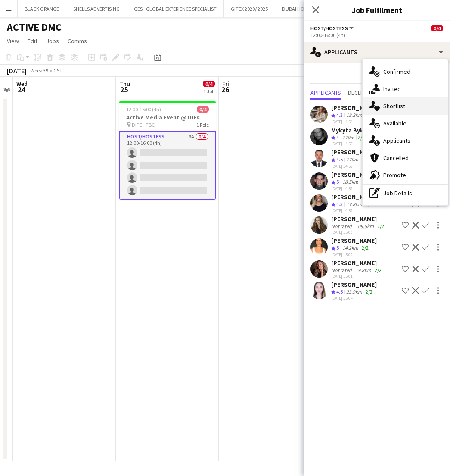
click at [392, 105] on span "Shortlist" at bounding box center [395, 106] width 22 height 8
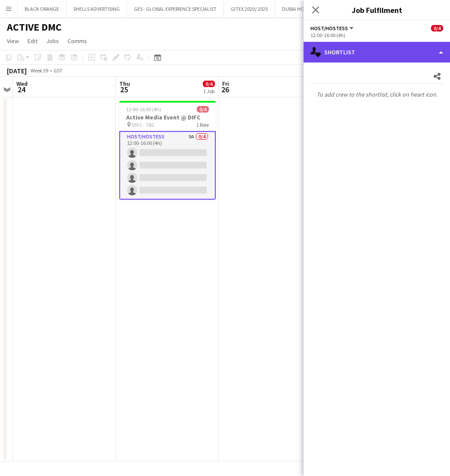
click at [359, 52] on div "single-neutral-actions-heart Shortlist" at bounding box center [377, 52] width 147 height 21
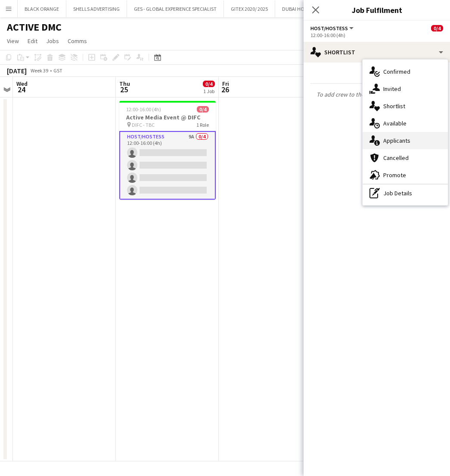
click at [393, 138] on span "Applicants" at bounding box center [397, 141] width 27 height 8
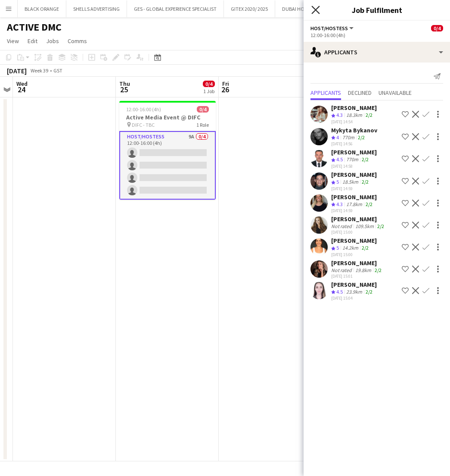
click at [315, 11] on icon at bounding box center [316, 10] width 8 height 8
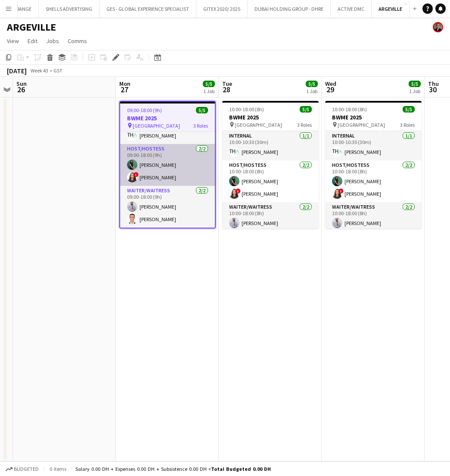
scroll to position [17, 0]
click at [165, 162] on app-card-role "Host/Hostess 2/2 09:00-18:00 (9h) Zineb Seghier ! Amira Malek" at bounding box center [167, 165] width 95 height 42
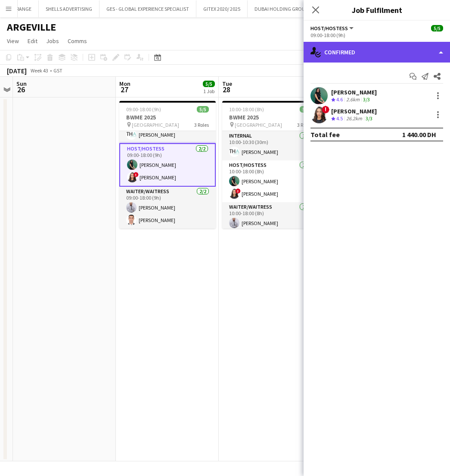
click at [378, 55] on div "single-neutral-actions-check-2 Confirmed" at bounding box center [377, 52] width 147 height 21
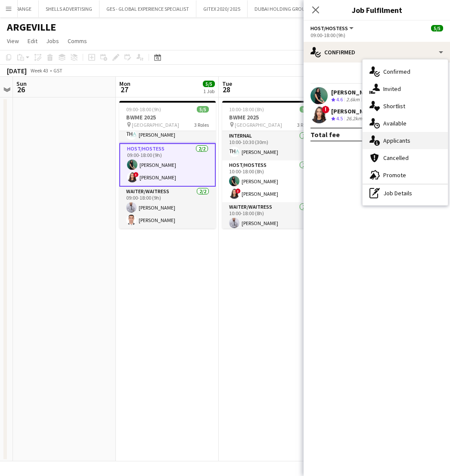
click at [389, 144] on span "Applicants" at bounding box center [397, 141] width 27 height 8
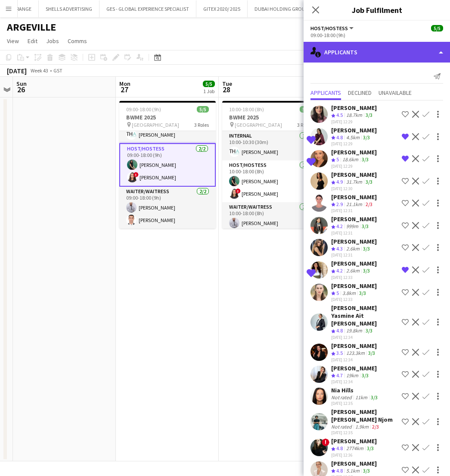
click at [359, 47] on div "single-neutral-actions-information Applicants" at bounding box center [377, 52] width 147 height 21
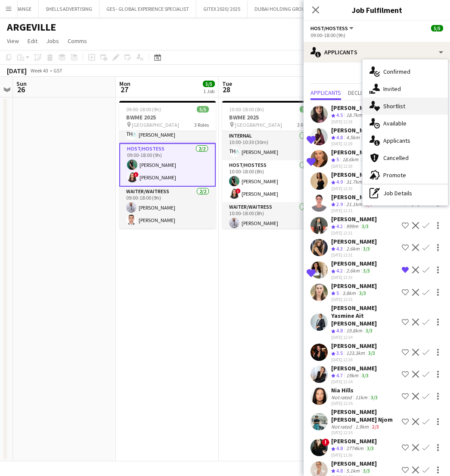
click at [390, 107] on span "Shortlist" at bounding box center [395, 106] width 22 height 8
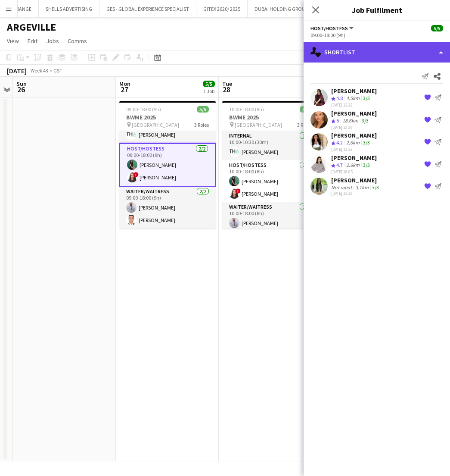
click at [354, 56] on div "single-neutral-actions-heart Shortlist" at bounding box center [377, 52] width 147 height 21
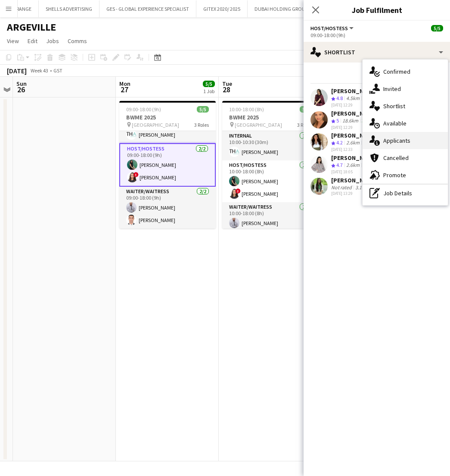
click at [396, 139] on span "Applicants" at bounding box center [397, 141] width 27 height 8
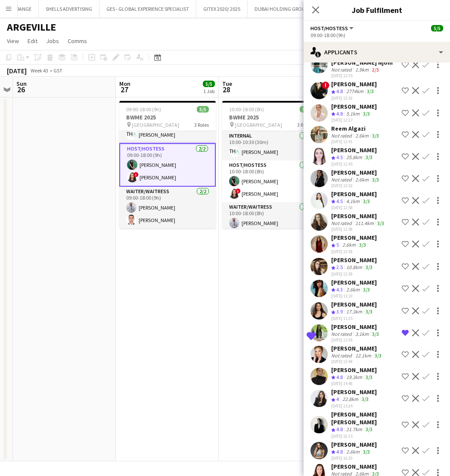
scroll to position [360, 0]
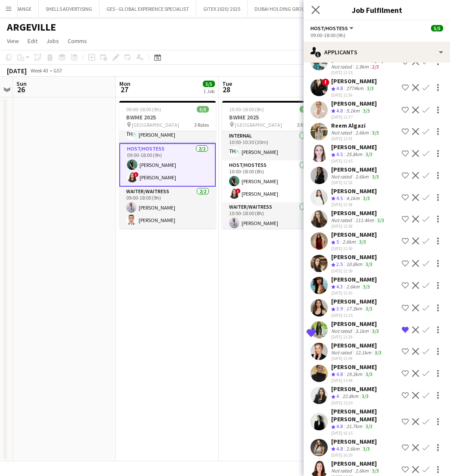
click at [312, 8] on app-icon "Close pop-in" at bounding box center [316, 10] width 13 height 13
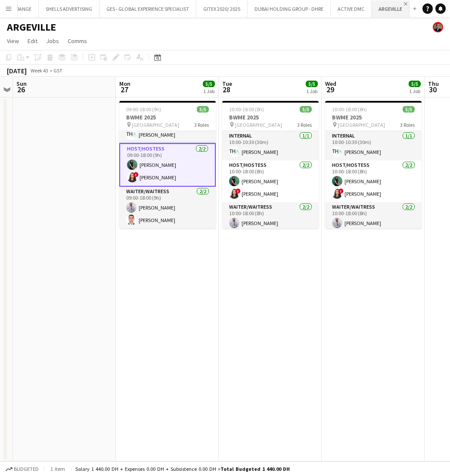
click at [405, 3] on app-icon "Close" at bounding box center [405, 3] width 3 height 3
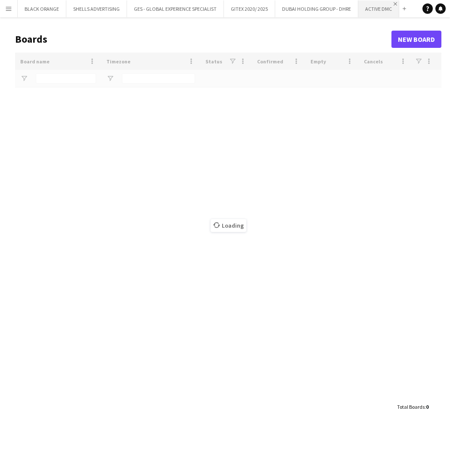
click at [394, 4] on app-icon "Close" at bounding box center [395, 3] width 3 height 3
click at [304, 11] on button "DUBAI HOLDING GROUP - DHRE Close" at bounding box center [316, 8] width 83 height 17
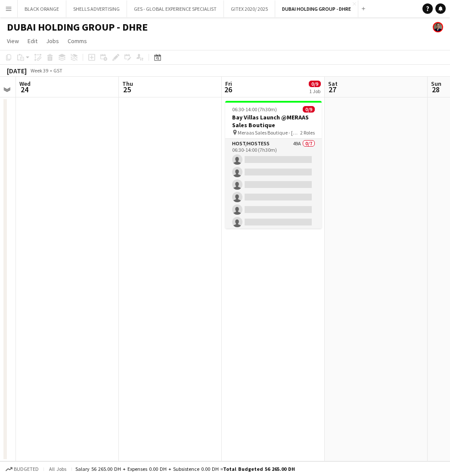
scroll to position [0, 397]
click at [254, 13] on button "GITEX 2020/ 2025 Close" at bounding box center [249, 8] width 51 height 17
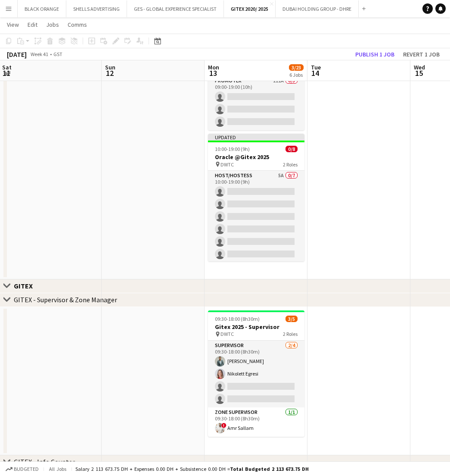
scroll to position [374, 0]
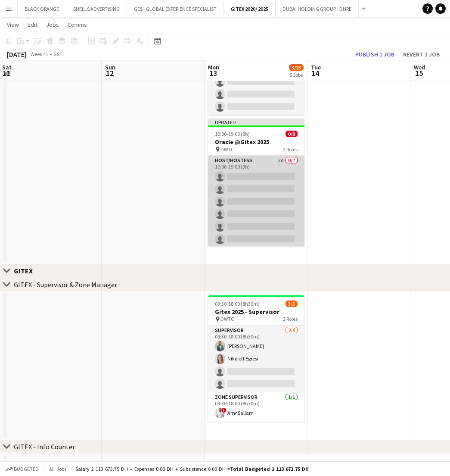
click at [260, 163] on app-card-role "Host/Hostess 5A 0/7 10:00-19:00 (9h) single-neutral-actions single-neutral-acti…" at bounding box center [256, 208] width 97 height 104
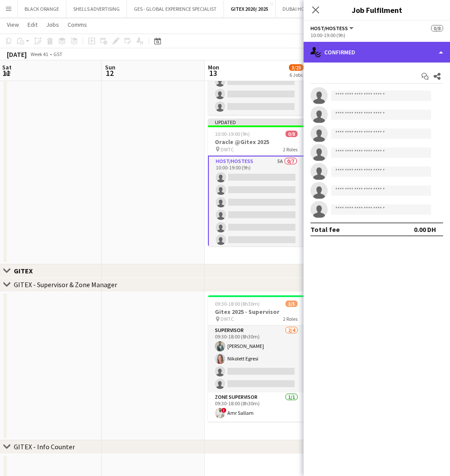
click at [394, 54] on div "single-neutral-actions-check-2 Confirmed" at bounding box center [377, 52] width 147 height 21
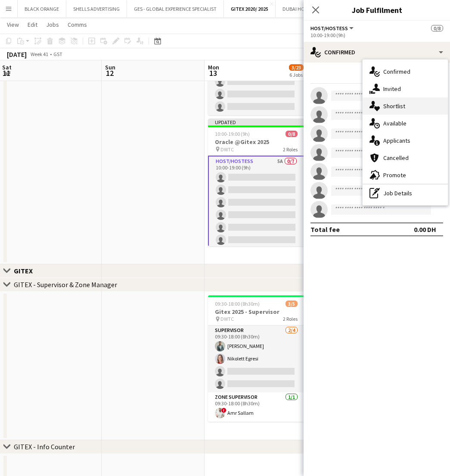
click at [386, 104] on span "Shortlist" at bounding box center [395, 106] width 22 height 8
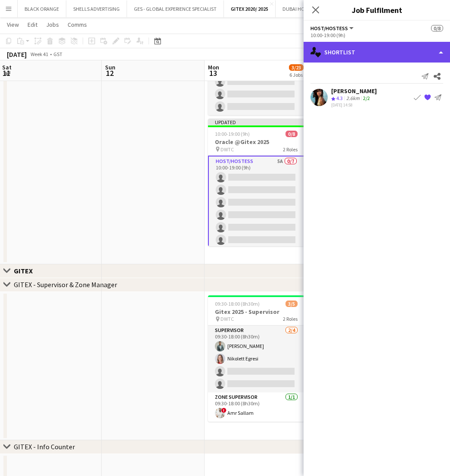
click at [370, 52] on div "single-neutral-actions-heart Shortlist" at bounding box center [377, 52] width 147 height 21
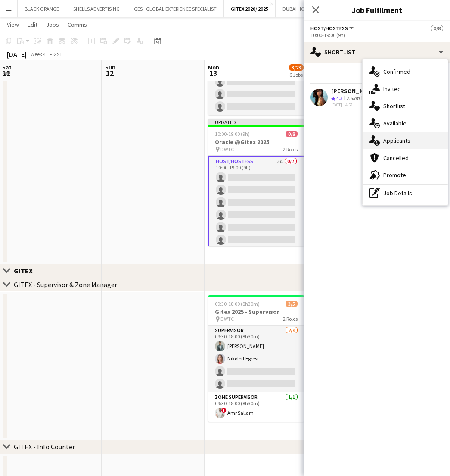
click at [397, 144] on span "Applicants" at bounding box center [397, 141] width 27 height 8
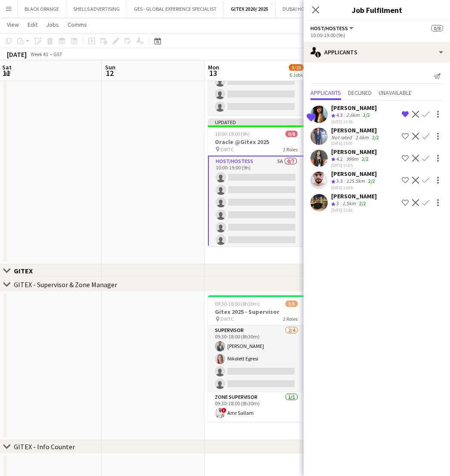
click at [353, 156] on div "[PERSON_NAME]" at bounding box center [354, 152] width 46 height 8
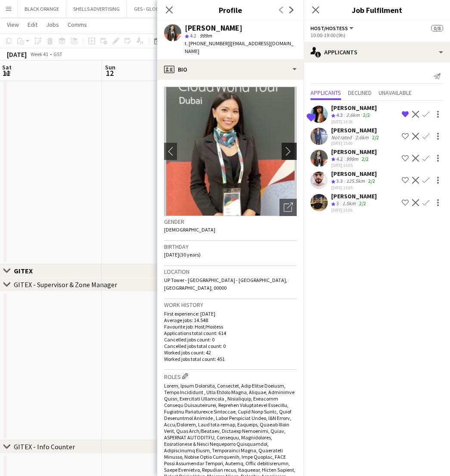
click at [288, 147] on app-icon "chevron-right" at bounding box center [290, 151] width 13 height 9
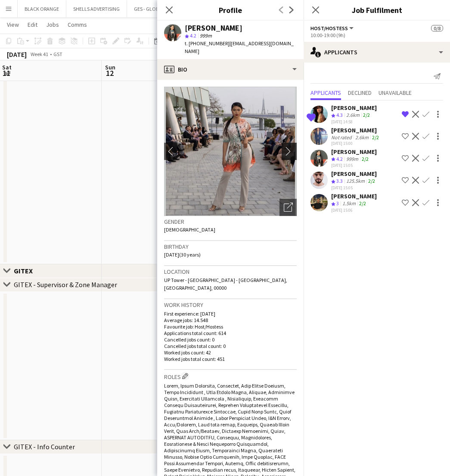
click at [288, 147] on app-icon "chevron-right" at bounding box center [290, 151] width 13 height 9
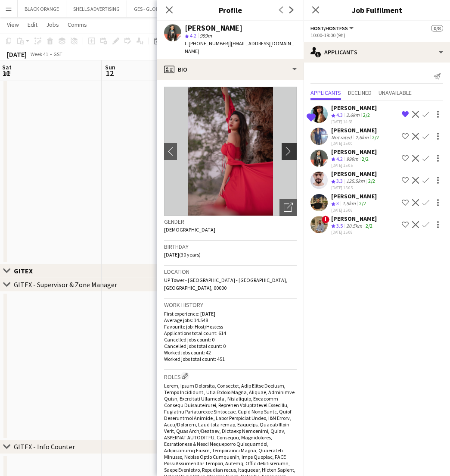
click at [288, 147] on app-icon "chevron-right" at bounding box center [290, 151] width 13 height 9
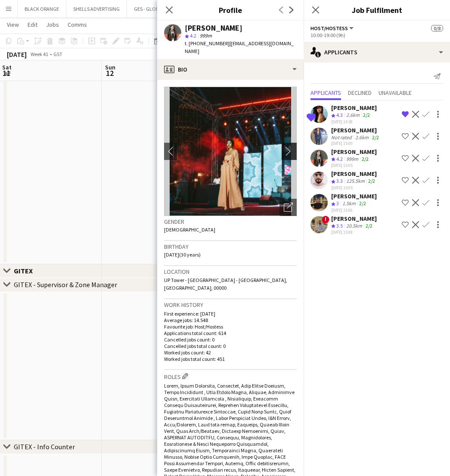
click at [288, 147] on app-icon "chevron-right" at bounding box center [290, 151] width 13 height 9
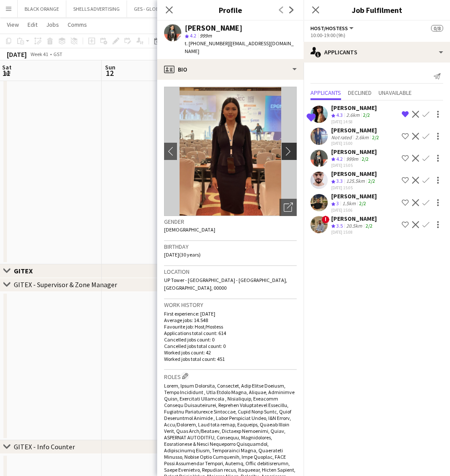
click at [288, 147] on app-icon "chevron-right" at bounding box center [290, 151] width 13 height 9
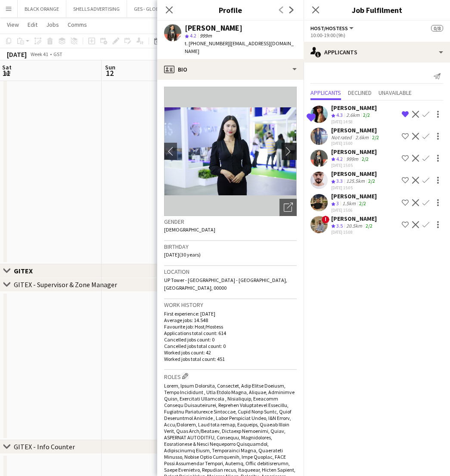
click at [288, 147] on app-icon "chevron-right" at bounding box center [290, 151] width 13 height 9
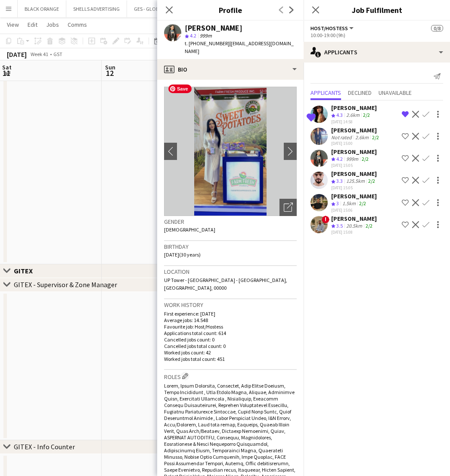
scroll to position [0, 0]
click at [354, 113] on div "2.6km" at bounding box center [353, 115] width 17 height 7
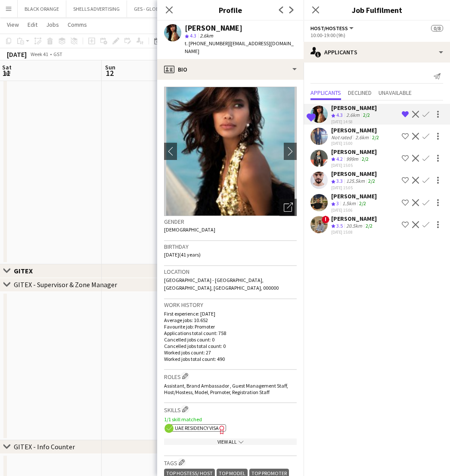
click at [359, 156] on div "[PERSON_NAME]" at bounding box center [354, 152] width 46 height 8
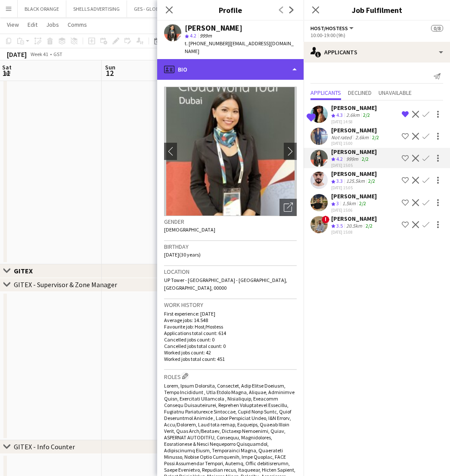
click at [277, 62] on div "profile Bio" at bounding box center [230, 69] width 147 height 21
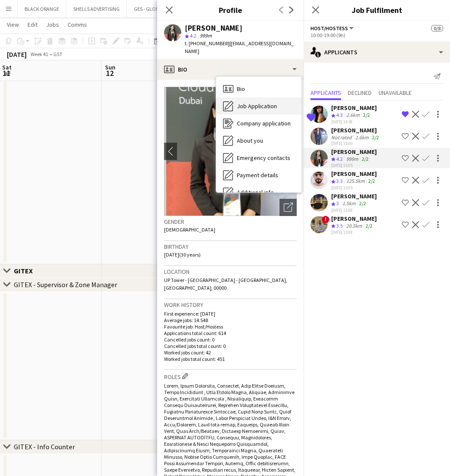
click at [244, 102] on span "Job Application" at bounding box center [257, 106] width 40 height 8
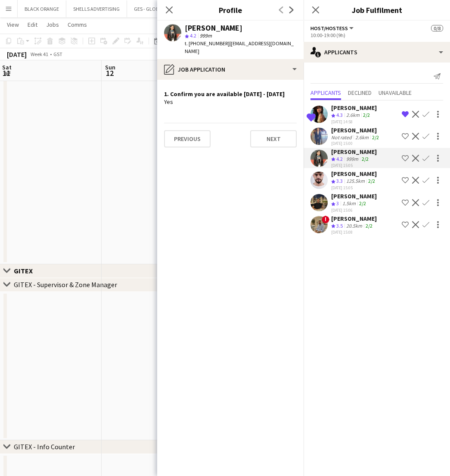
click at [363, 116] on div "2/2" at bounding box center [367, 115] width 10 height 7
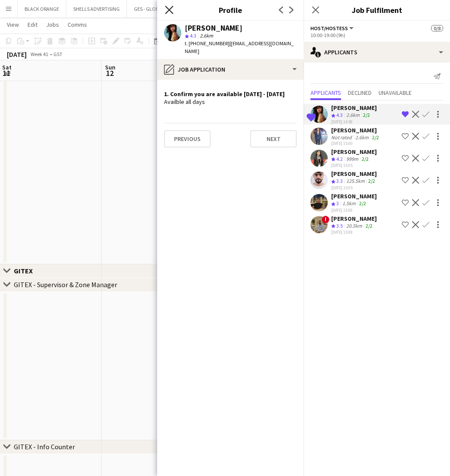
click at [169, 10] on icon at bounding box center [169, 10] width 8 height 8
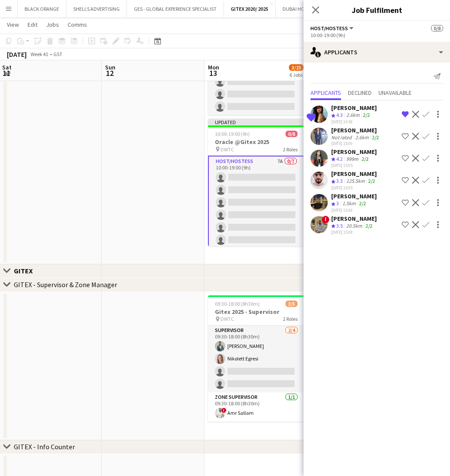
click at [405, 162] on app-icon "Shortlist crew" at bounding box center [405, 158] width 7 height 7
click at [344, 178] on div "[PERSON_NAME]" at bounding box center [354, 174] width 46 height 8
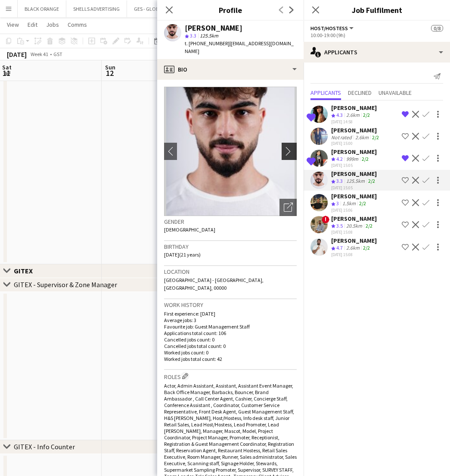
click at [286, 147] on app-icon "chevron-right" at bounding box center [290, 151] width 13 height 9
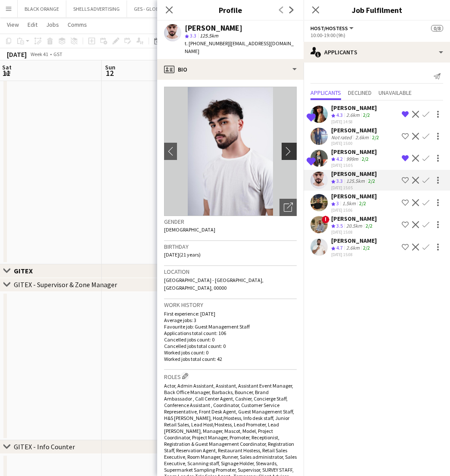
click at [286, 147] on app-icon "chevron-right" at bounding box center [290, 151] width 13 height 9
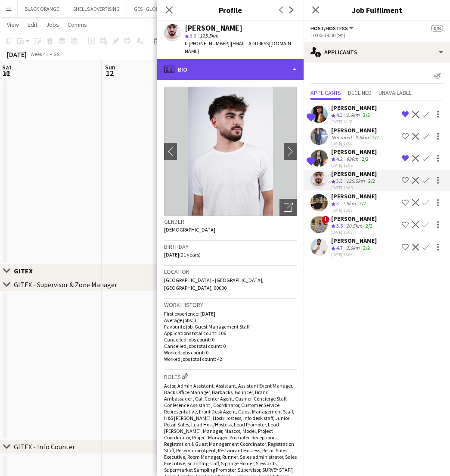
click at [271, 61] on div "profile Bio" at bounding box center [230, 69] width 147 height 21
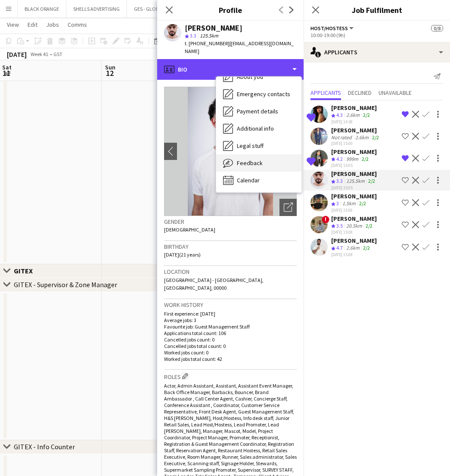
scroll to position [64, 0]
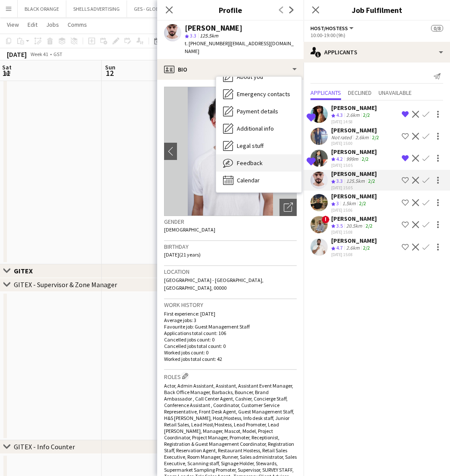
click at [247, 159] on span "Feedback" at bounding box center [250, 163] width 26 height 8
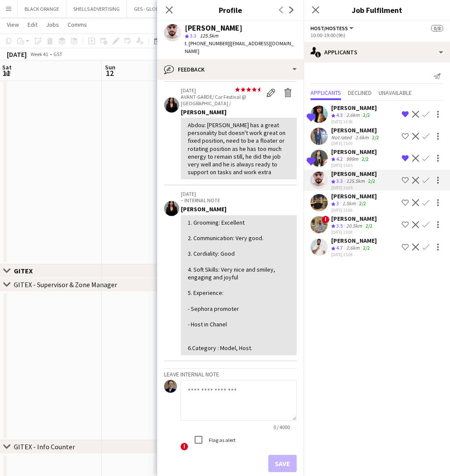
scroll to position [121, 0]
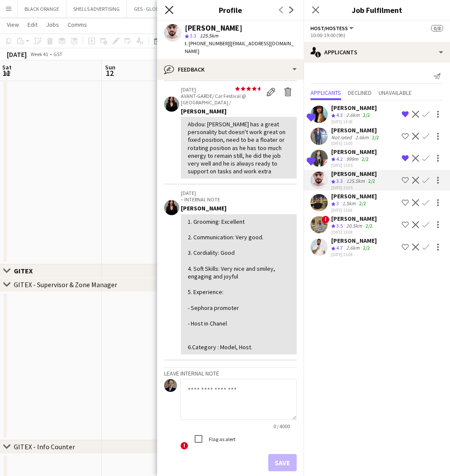
click at [166, 9] on icon "Close pop-in" at bounding box center [169, 10] width 8 height 8
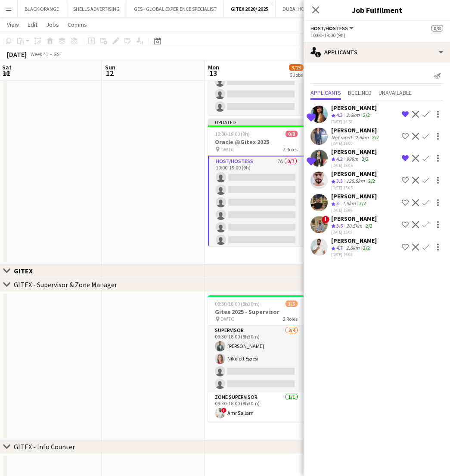
click at [350, 244] on div "[PERSON_NAME]" at bounding box center [354, 241] width 46 height 8
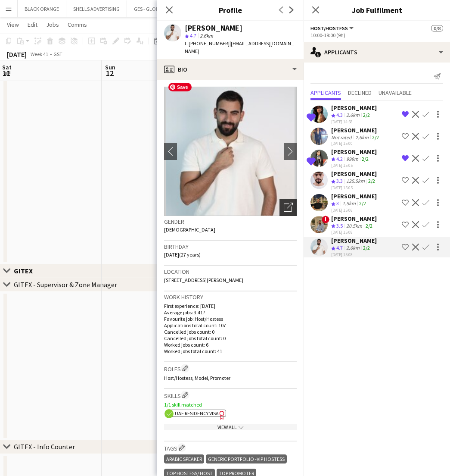
click at [292, 203] on icon "Open photos pop-in" at bounding box center [288, 207] width 9 height 9
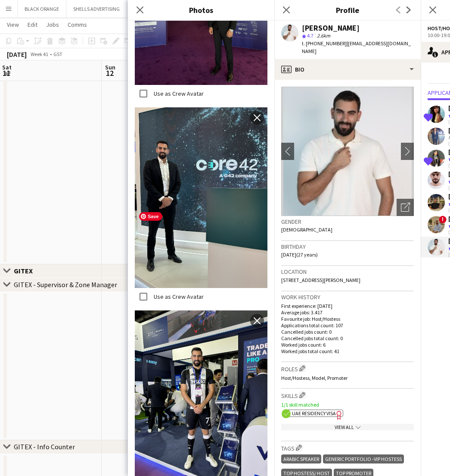
scroll to position [301, 0]
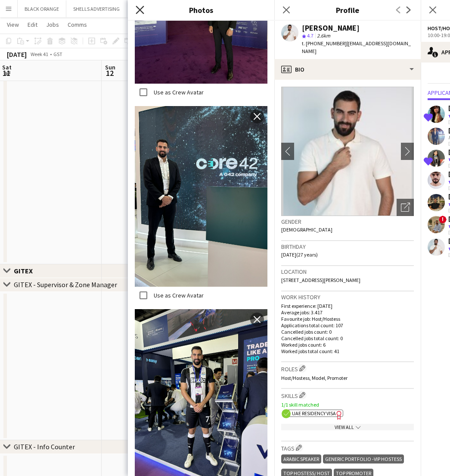
click at [137, 9] on icon "Close pop-in" at bounding box center [140, 10] width 8 height 8
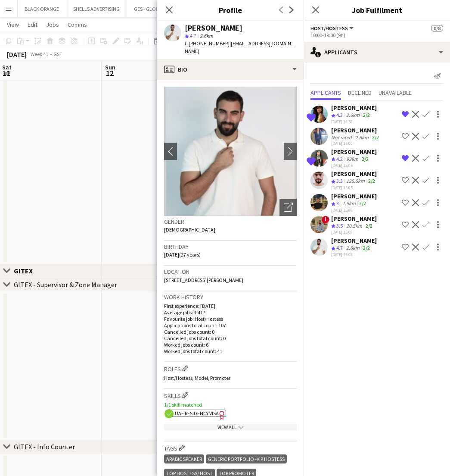
click at [404, 250] on app-icon "Shortlist crew" at bounding box center [405, 247] width 7 height 7
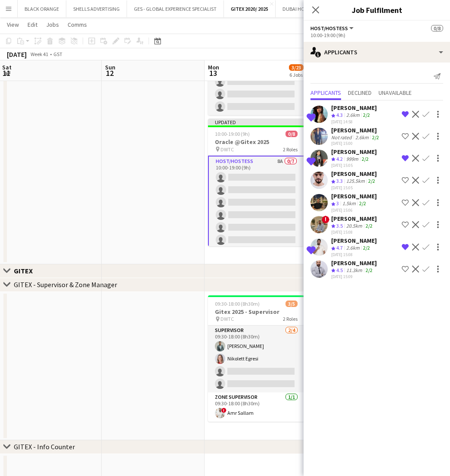
click at [402, 272] on app-icon "Shortlist crew" at bounding box center [405, 269] width 7 height 7
click at [313, 9] on icon "Close pop-in" at bounding box center [316, 10] width 8 height 8
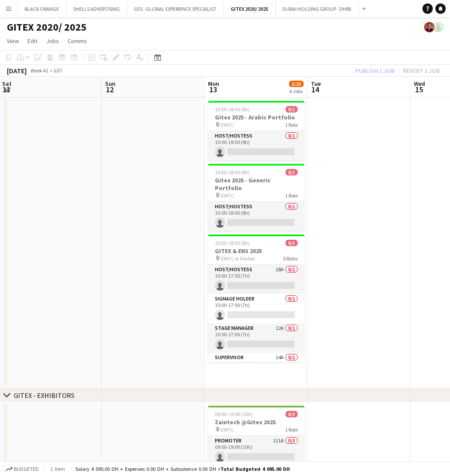
scroll to position [0, 0]
click at [171, 13] on button "GES - GLOBAL EXPERIENCE SPECIALIST Close" at bounding box center [175, 8] width 97 height 17
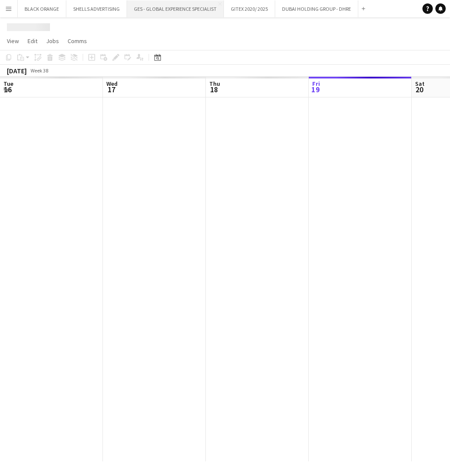
scroll to position [0, 206]
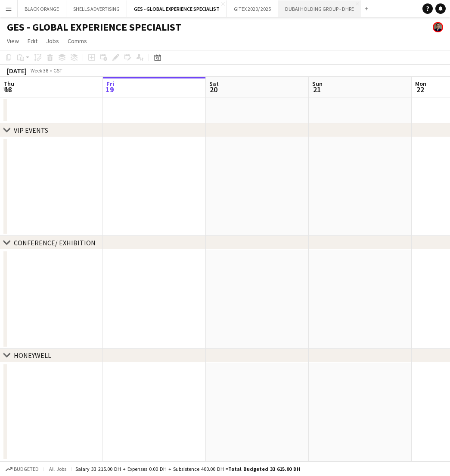
click at [308, 9] on button "DUBAI HOLDING GROUP - DHRE Close" at bounding box center [319, 8] width 83 height 17
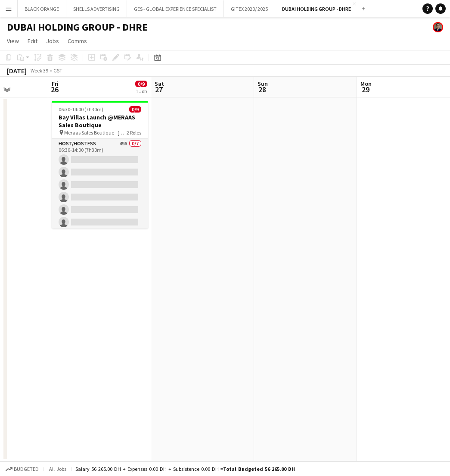
scroll to position [0, 263]
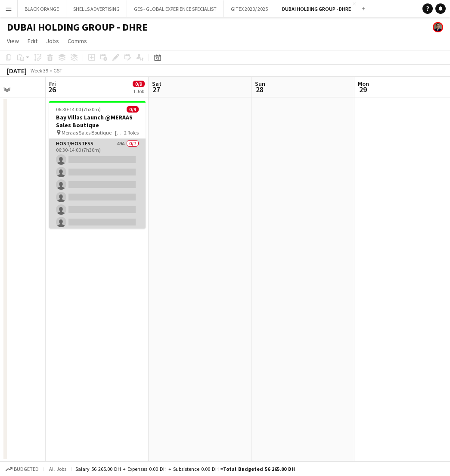
click at [112, 147] on app-card-role "Host/Hostess 49A 0/7 06:30-14:00 (7h30m) single-neutral-actions single-neutral-…" at bounding box center [97, 191] width 97 height 104
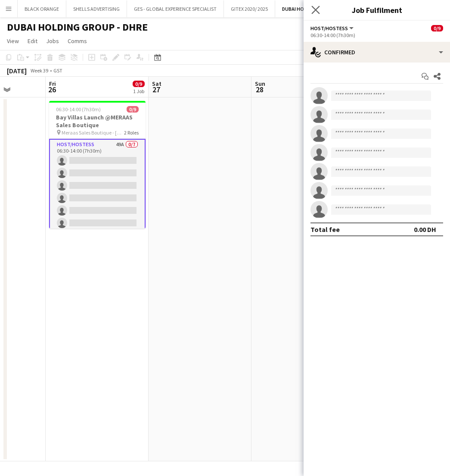
click at [321, 9] on app-icon "Close pop-in" at bounding box center [316, 10] width 13 height 13
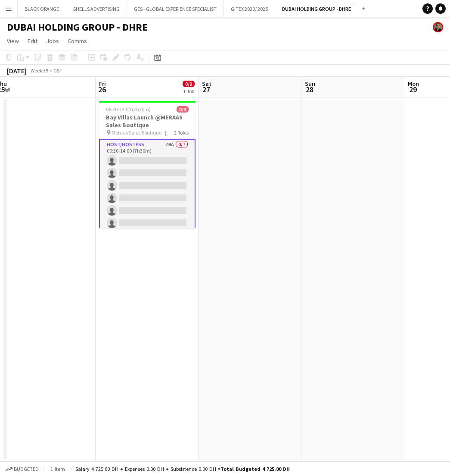
scroll to position [0, 215]
click at [321, 28] on div "DUBAI HOLDING GROUP - DHRE" at bounding box center [225, 25] width 450 height 16
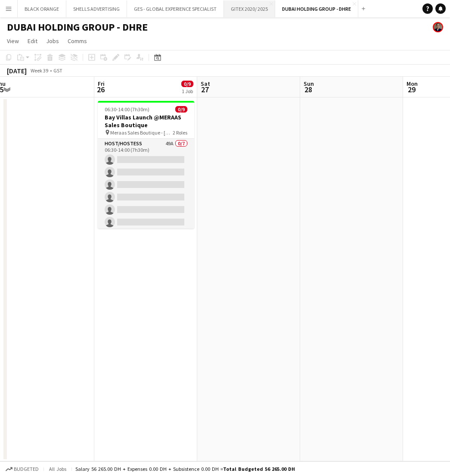
click at [252, 9] on button "GITEX 2020/ 2025 Close" at bounding box center [249, 8] width 51 height 17
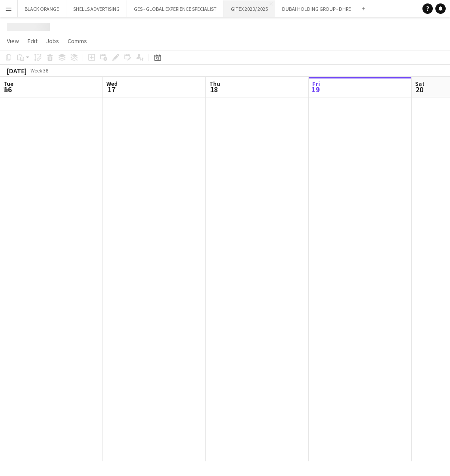
scroll to position [0, 206]
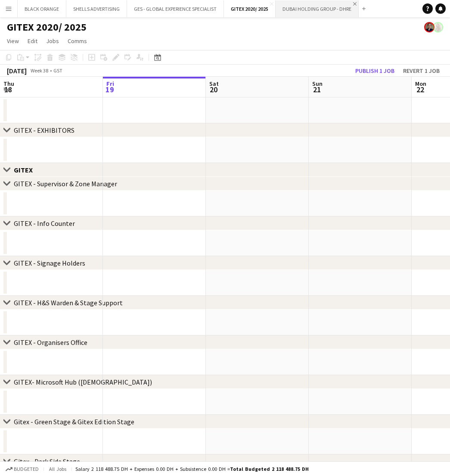
click at [355, 3] on app-icon "Close" at bounding box center [354, 3] width 3 height 3
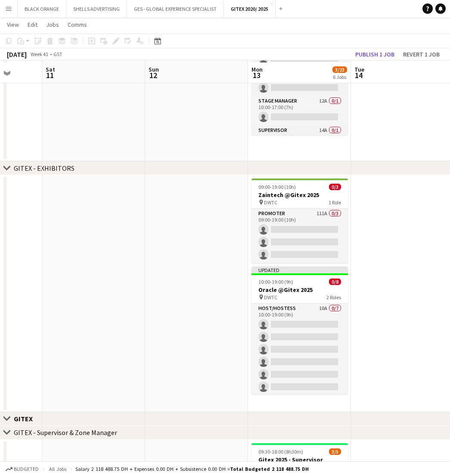
scroll to position [228, 0]
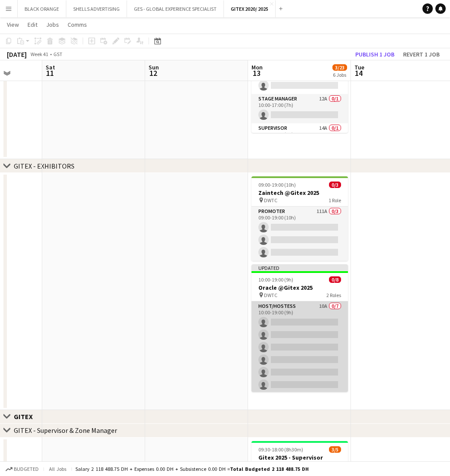
click at [316, 302] on app-card-role "Host/Hostess 10A 0/7 10:00-19:00 (9h) single-neutral-actions single-neutral-act…" at bounding box center [300, 353] width 97 height 104
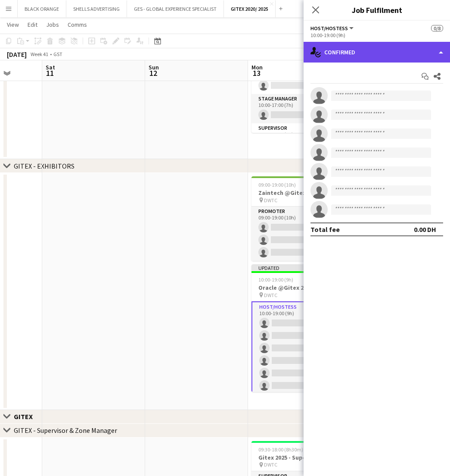
click at [391, 52] on div "single-neutral-actions-check-2 Confirmed" at bounding box center [377, 52] width 147 height 21
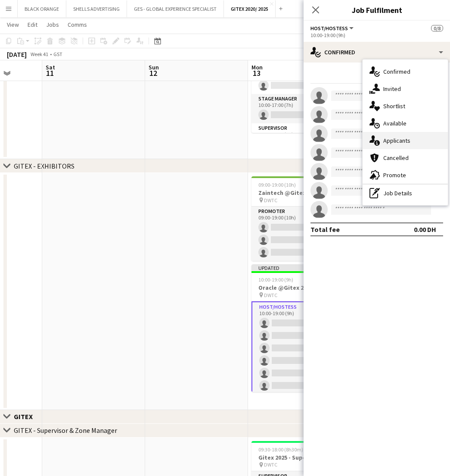
click at [394, 140] on span "Applicants" at bounding box center [397, 141] width 27 height 8
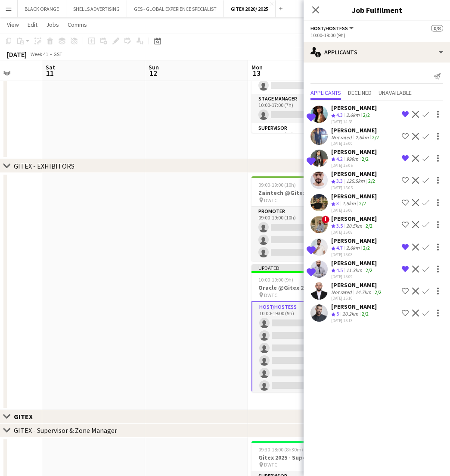
click at [357, 289] on div "[PERSON_NAME]" at bounding box center [357, 285] width 52 height 8
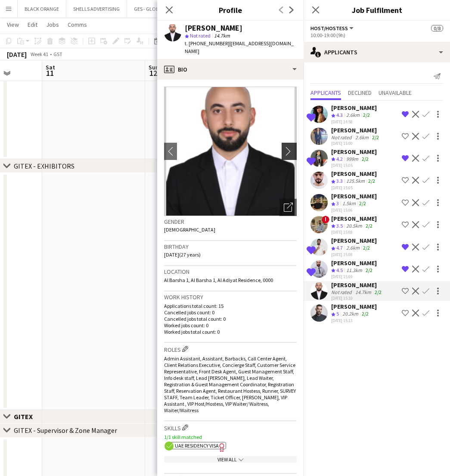
click at [289, 147] on app-icon "chevron-right" at bounding box center [290, 151] width 13 height 9
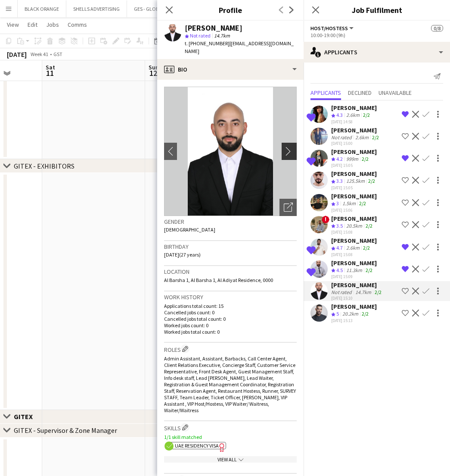
click at [288, 147] on app-icon "chevron-right" at bounding box center [290, 151] width 13 height 9
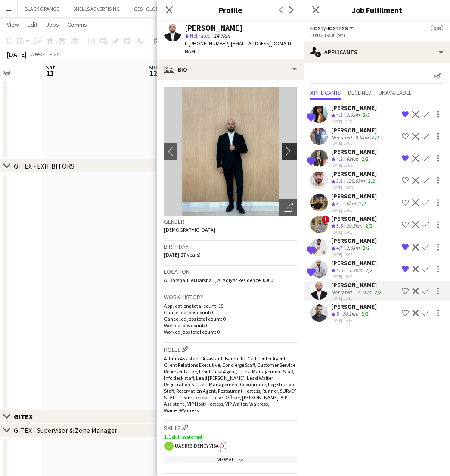
click at [288, 147] on app-icon "chevron-right" at bounding box center [290, 151] width 13 height 9
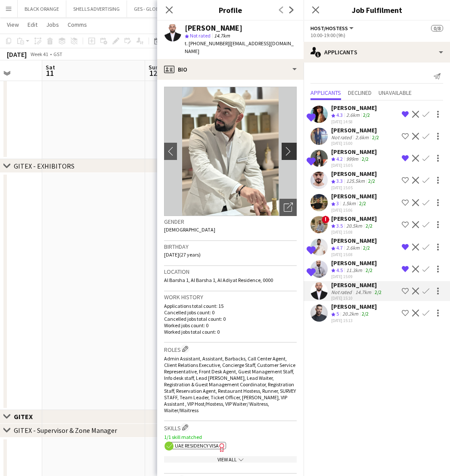
click at [288, 147] on app-icon "chevron-right" at bounding box center [290, 151] width 13 height 9
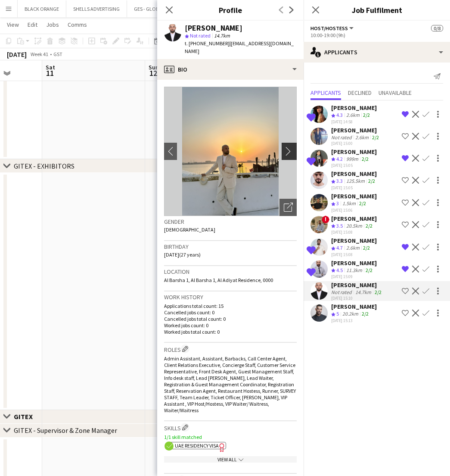
click at [288, 147] on app-icon "chevron-right" at bounding box center [290, 151] width 13 height 9
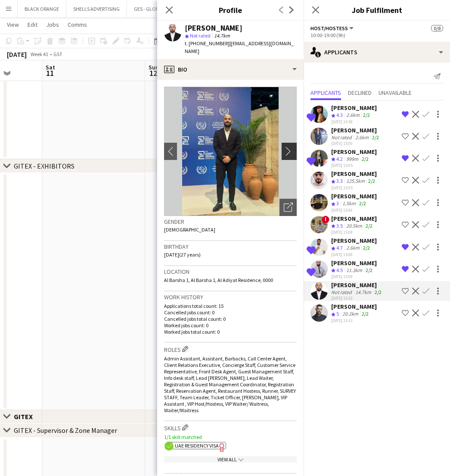
click at [288, 147] on app-icon "chevron-right" at bounding box center [290, 151] width 13 height 9
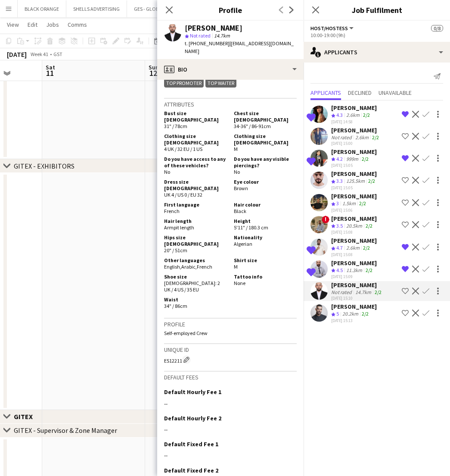
scroll to position [436, 0]
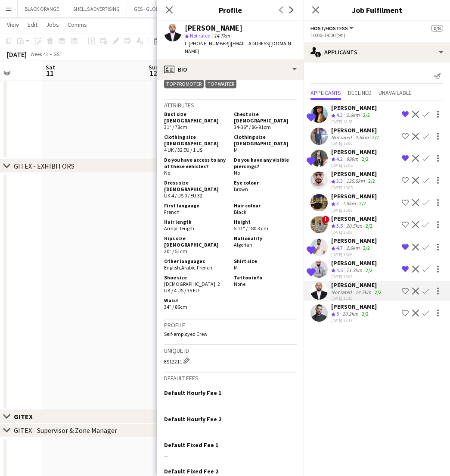
click at [405, 272] on app-icon "Remove crew from shortlist" at bounding box center [405, 269] width 7 height 7
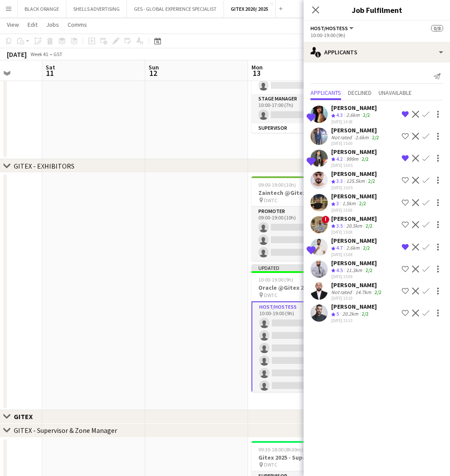
click at [404, 250] on app-icon "Remove crew from shortlist" at bounding box center [405, 247] width 7 height 7
click at [406, 162] on app-icon "Remove crew from shortlist" at bounding box center [405, 158] width 7 height 7
click at [405, 115] on app-icon "Remove crew from shortlist" at bounding box center [405, 114] width 7 height 7
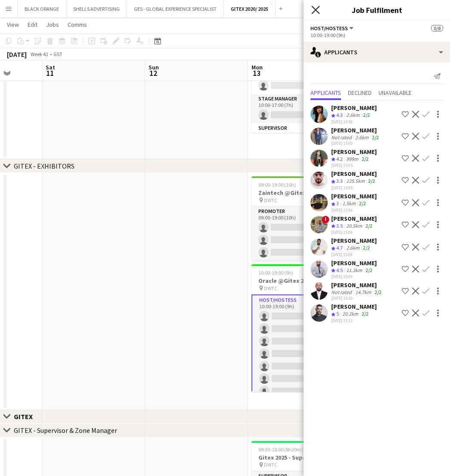
click at [313, 9] on icon "Close pop-in" at bounding box center [316, 10] width 8 height 8
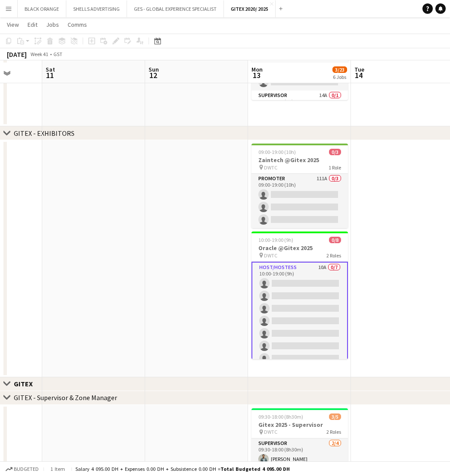
scroll to position [263, 0]
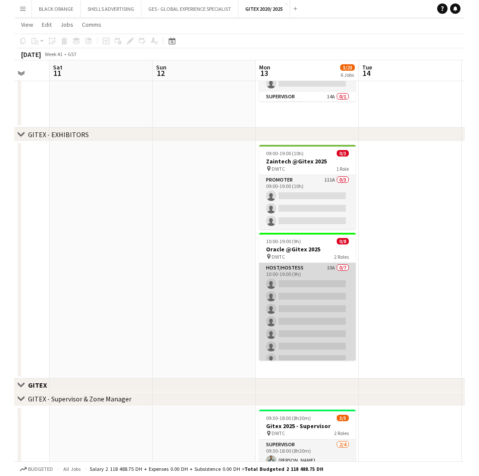
scroll to position [260, 0]
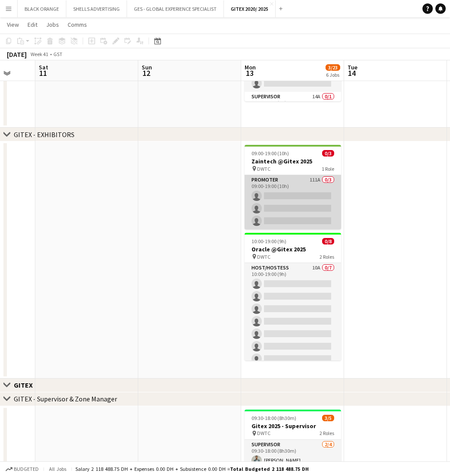
click at [308, 181] on app-card-role "Promoter 111A 0/3 09:00-19:00 (10h) single-neutral-actions single-neutral-actio…" at bounding box center [293, 202] width 97 height 54
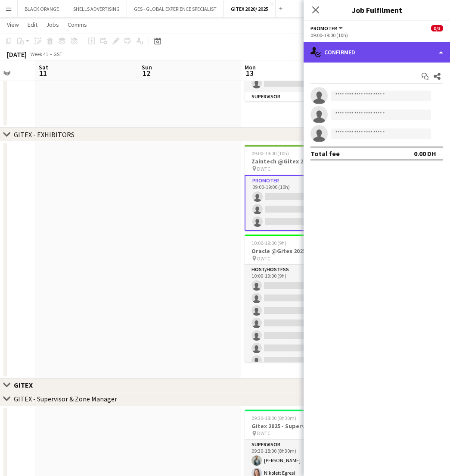
click at [369, 48] on div "single-neutral-actions-check-2 Confirmed" at bounding box center [377, 52] width 147 height 21
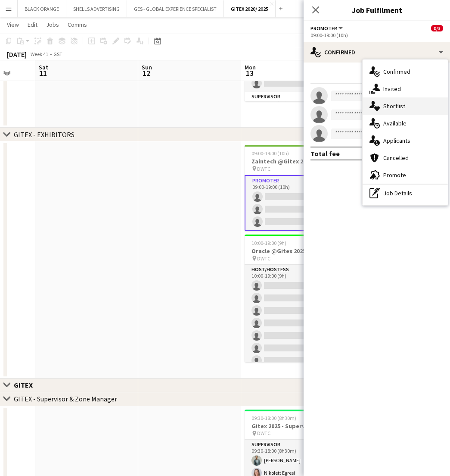
click at [402, 107] on span "Shortlist" at bounding box center [395, 106] width 22 height 8
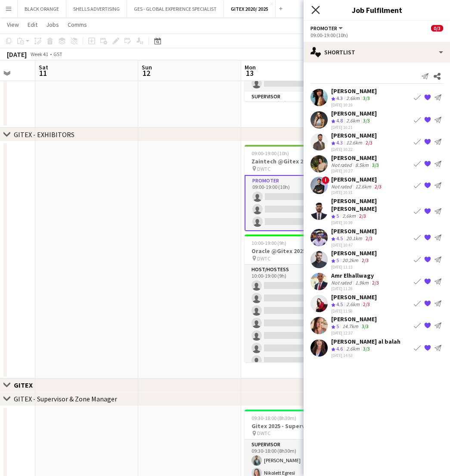
click at [315, 9] on icon "Close pop-in" at bounding box center [316, 10] width 8 height 8
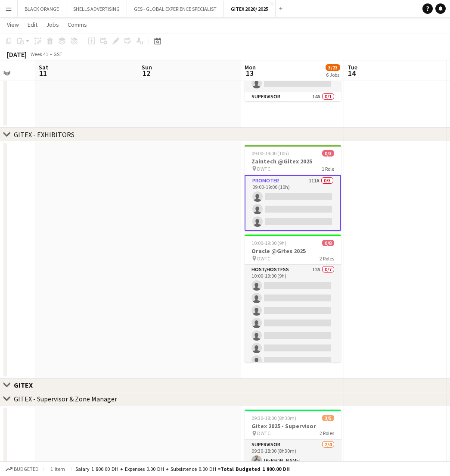
click at [443, 145] on app-date-cell at bounding box center [395, 259] width 103 height 237
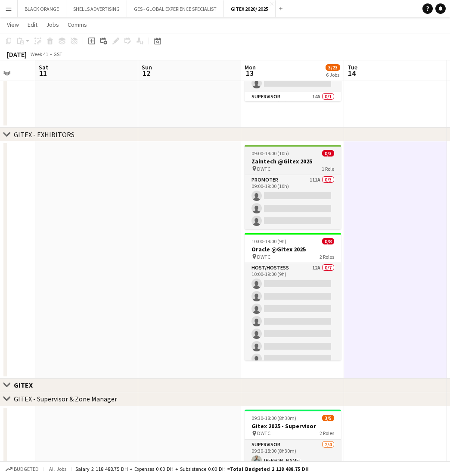
click at [293, 163] on h3 "Zaintech @Gitex 2025" at bounding box center [293, 161] width 97 height 8
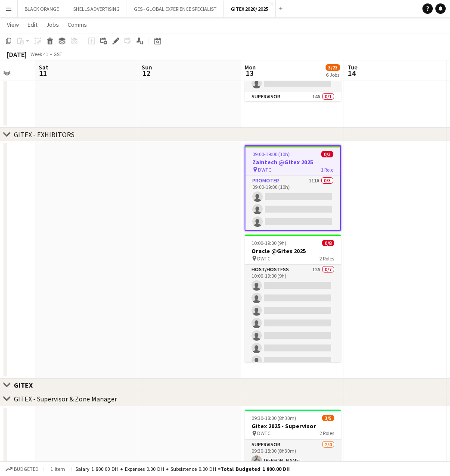
click at [293, 163] on h3 "Zaintech @Gitex 2025" at bounding box center [293, 162] width 95 height 8
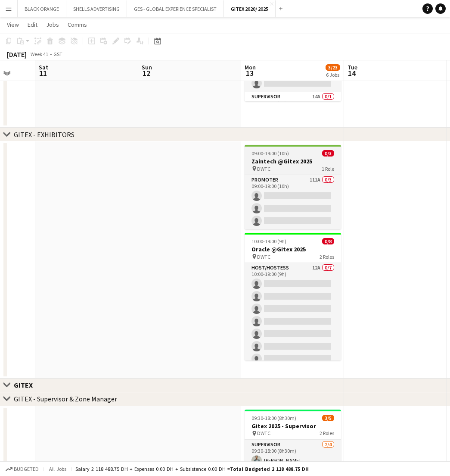
click at [293, 163] on h3 "Zaintech @Gitex 2025" at bounding box center [293, 161] width 97 height 8
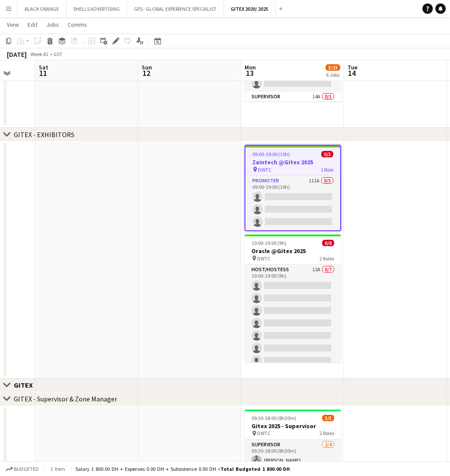
click at [369, 190] on app-date-cell at bounding box center [395, 259] width 103 height 237
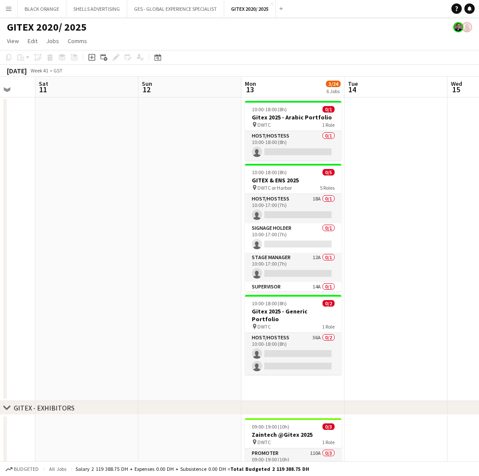
scroll to position [0, 0]
click at [8, 12] on button "Menu" at bounding box center [8, 8] width 17 height 17
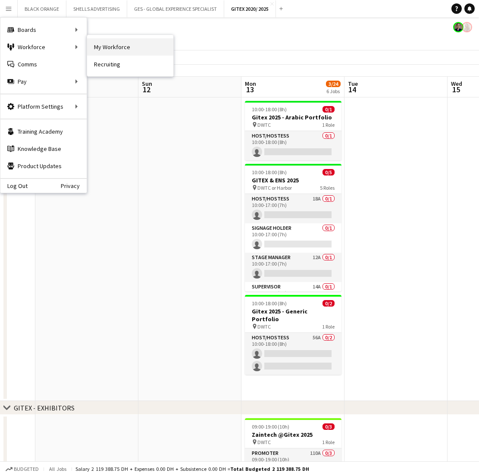
click at [105, 48] on link "My Workforce" at bounding box center [130, 46] width 86 height 17
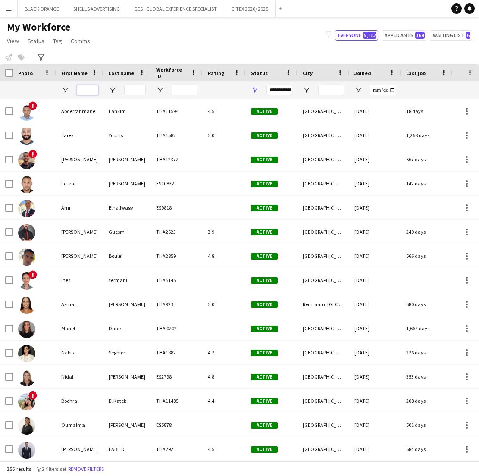
click at [83, 93] on input "First Name Filter Input" at bounding box center [88, 90] width 22 height 10
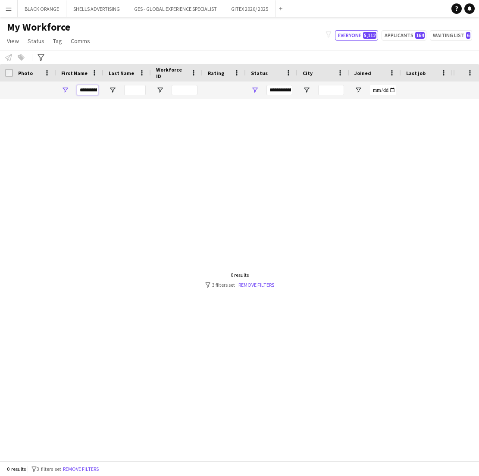
type input "**********"
click at [260, 284] on link "Remove filters" at bounding box center [256, 284] width 36 height 6
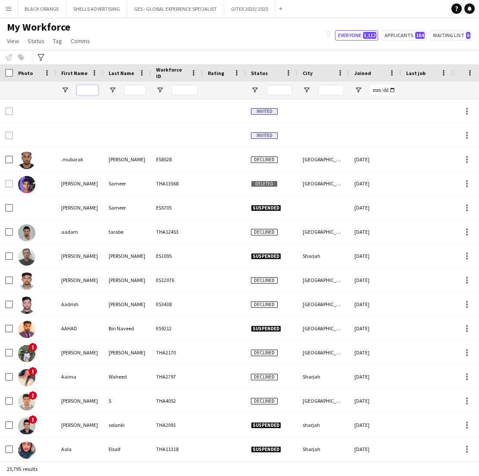
click at [82, 92] on input "First Name Filter Input" at bounding box center [88, 90] width 22 height 10
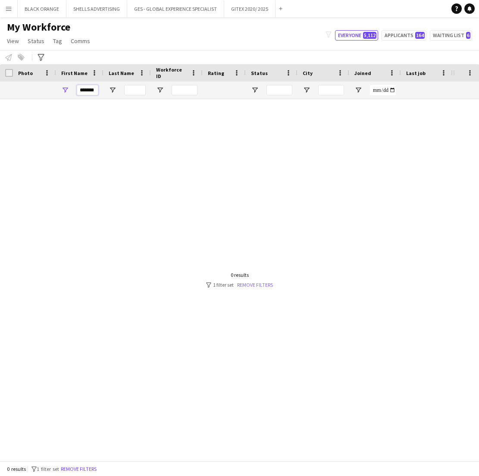
type input "*******"
click at [247, 284] on link "Remove filters" at bounding box center [255, 284] width 36 height 6
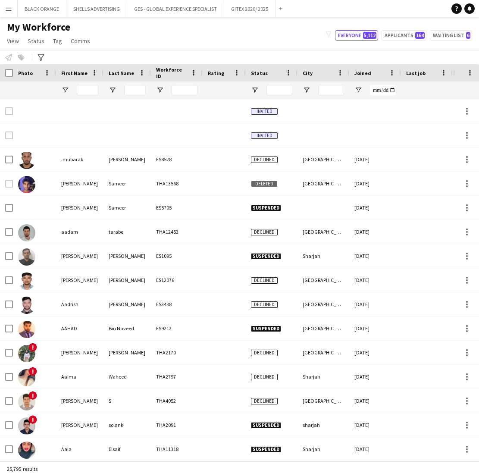
click at [8, 7] on app-icon "Menu" at bounding box center [8, 8] width 7 height 7
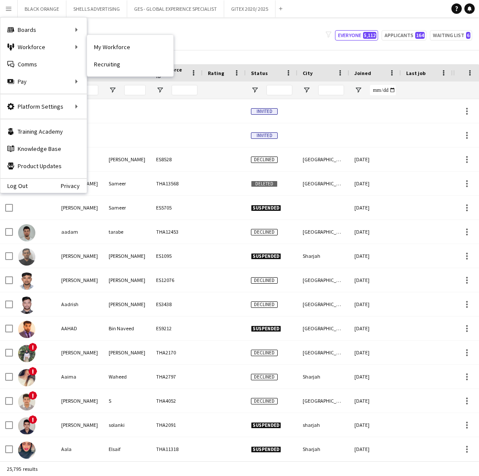
click at [97, 50] on link "My Workforce" at bounding box center [130, 46] width 86 height 17
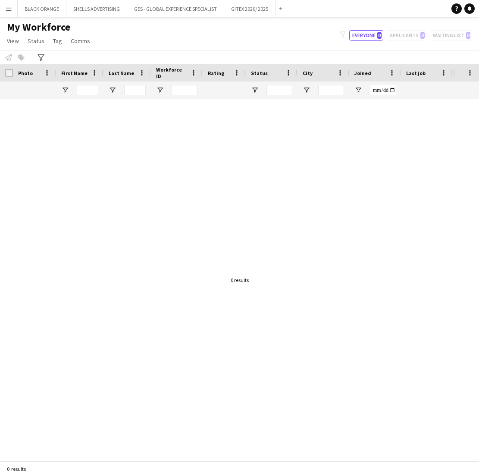
click at [122, 45] on div "My Workforce View Views Default view New view Update view Delete view Edit name…" at bounding box center [239, 35] width 479 height 29
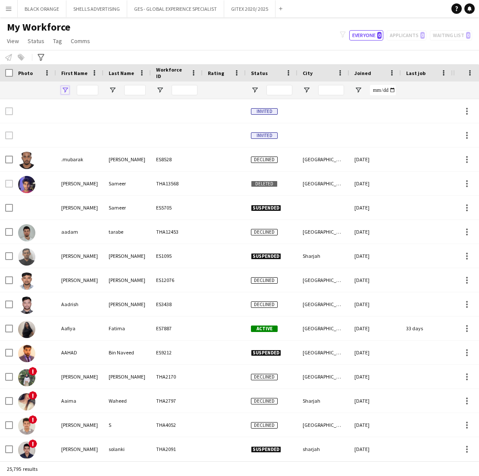
click at [65, 89] on span "Open Filter Menu" at bounding box center [65, 90] width 8 height 8
click at [250, 90] on div at bounding box center [272, 89] width 52 height 17
click at [257, 89] on span "Open Filter Menu" at bounding box center [255, 90] width 8 height 8
click at [79, 92] on input "First Name Filter Input" at bounding box center [88, 90] width 22 height 10
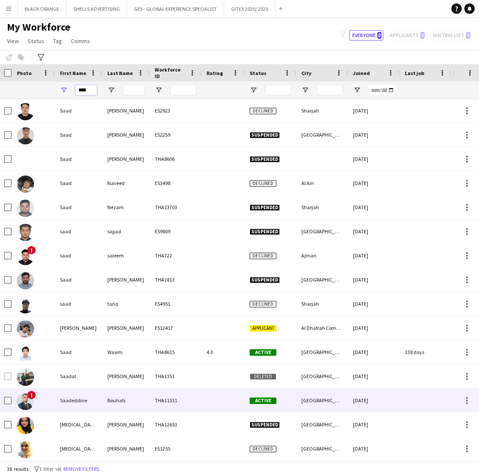
type input "****"
click at [85, 400] on div "Saadeddine" at bounding box center [78, 400] width 47 height 24
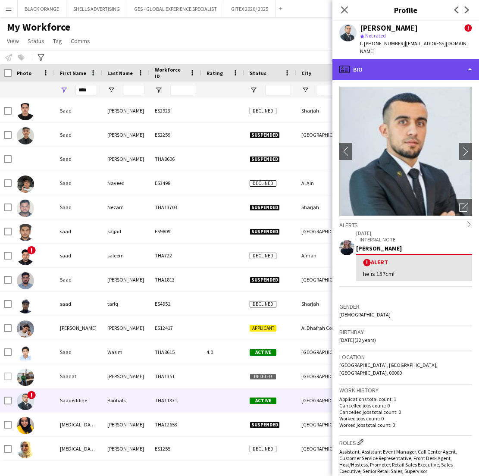
click at [438, 59] on div "profile Bio" at bounding box center [405, 69] width 147 height 21
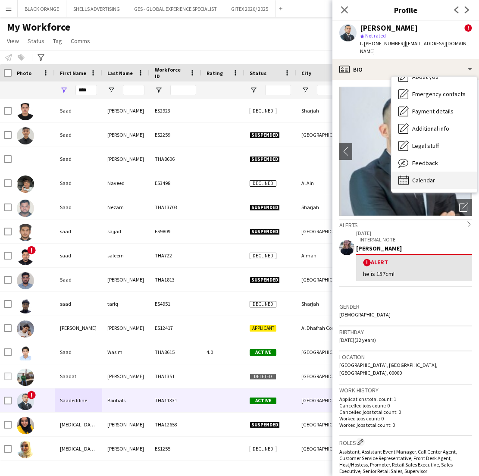
click at [418, 176] on span "Calendar" at bounding box center [423, 180] width 23 height 8
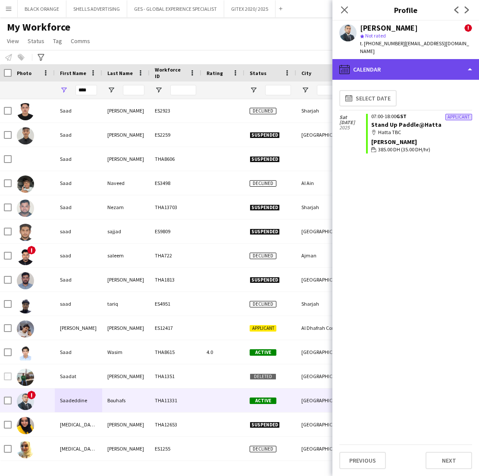
click at [450, 65] on div "calendar-full Calendar" at bounding box center [405, 69] width 147 height 21
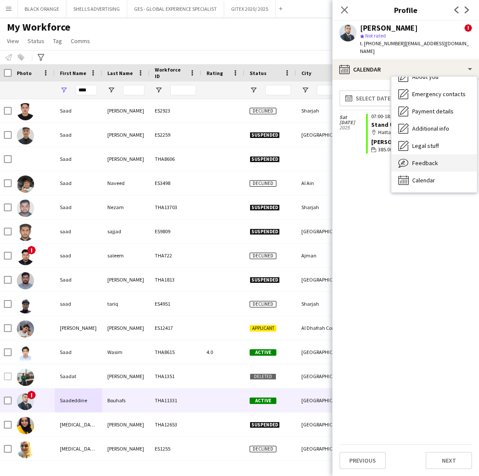
click at [415, 159] on span "Feedback" at bounding box center [425, 163] width 26 height 8
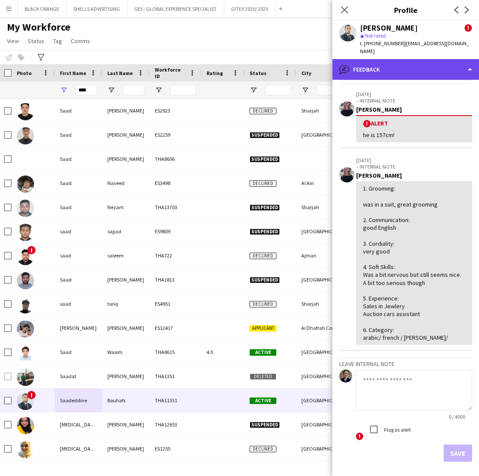
click at [450, 63] on div "bubble-pencil Feedback" at bounding box center [405, 69] width 147 height 21
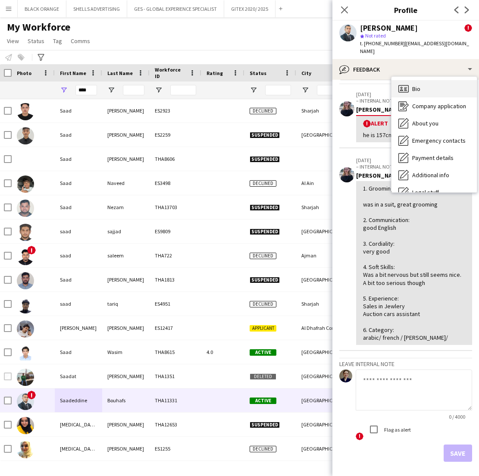
click at [418, 80] on div "Bio Bio" at bounding box center [433, 88] width 85 height 17
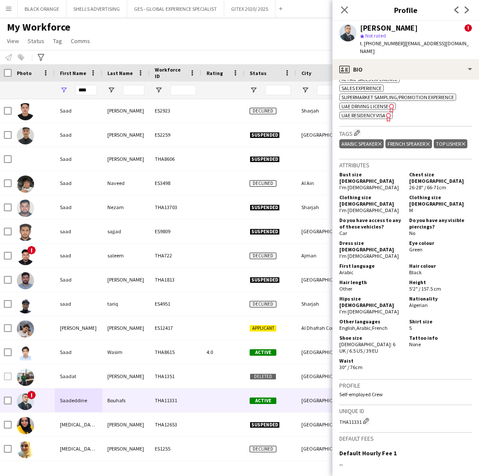
click at [351, 32] on app-user-avatar at bounding box center [347, 32] width 17 height 17
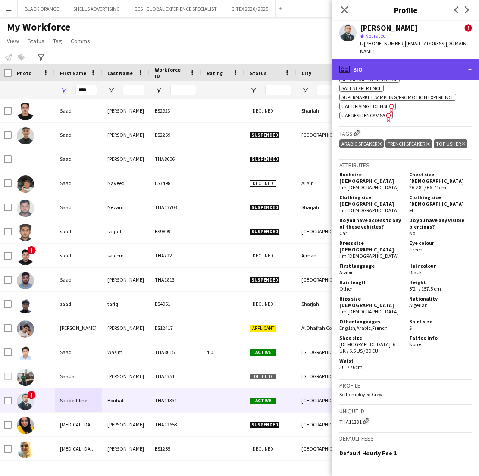
click at [439, 59] on div "profile Bio" at bounding box center [405, 69] width 147 height 21
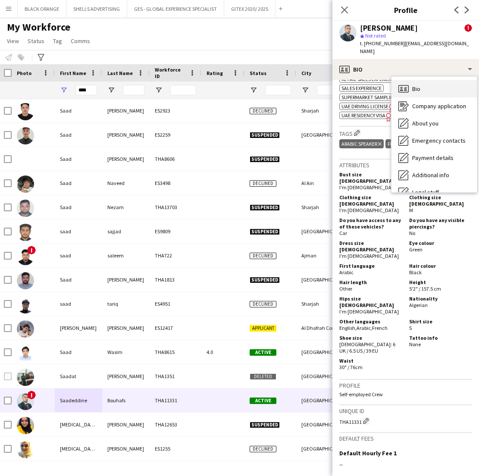
click at [412, 80] on div "Bio Bio" at bounding box center [433, 88] width 85 height 17
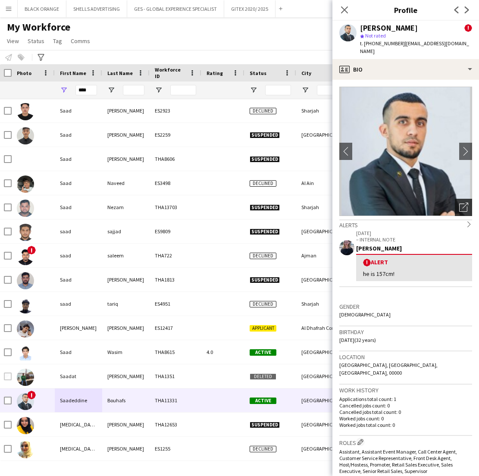
click at [450, 203] on icon "Open photos pop-in" at bounding box center [463, 207] width 9 height 9
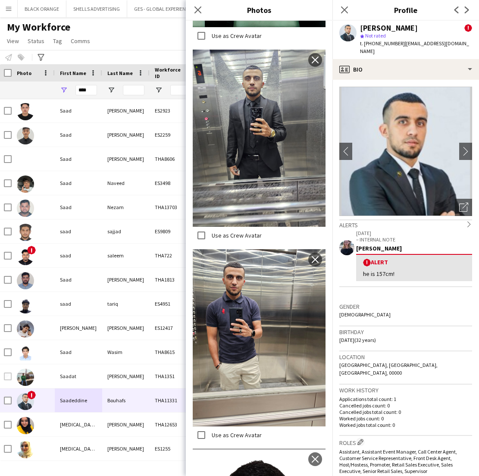
scroll to position [357, 0]
click at [197, 9] on icon at bounding box center [198, 10] width 8 height 8
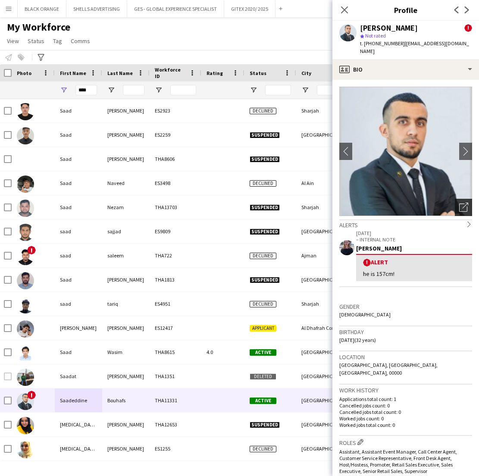
click at [450, 203] on icon "Open photos pop-in" at bounding box center [463, 207] width 9 height 9
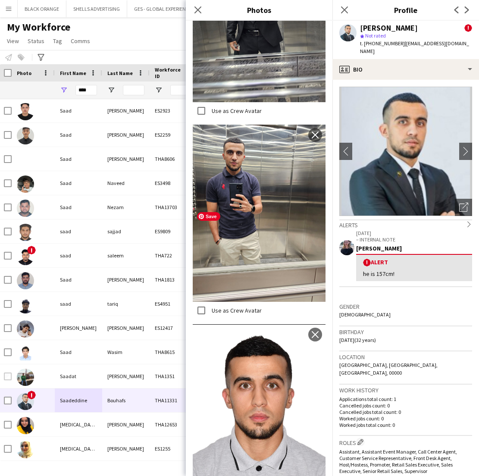
scroll to position [482, 0]
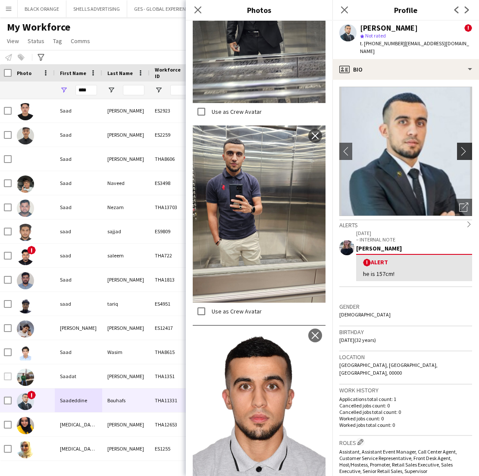
click at [450, 147] on app-icon "chevron-right" at bounding box center [465, 151] width 13 height 9
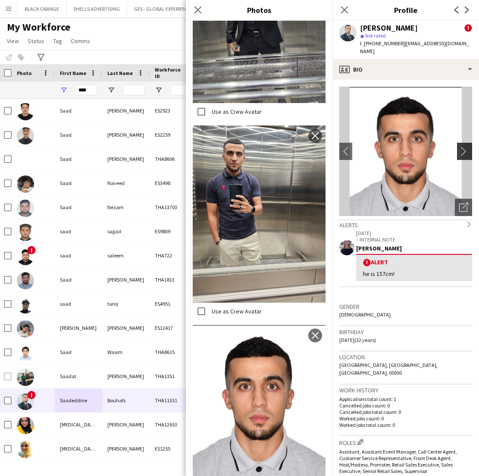
click at [450, 147] on app-icon "chevron-right" at bounding box center [465, 151] width 13 height 9
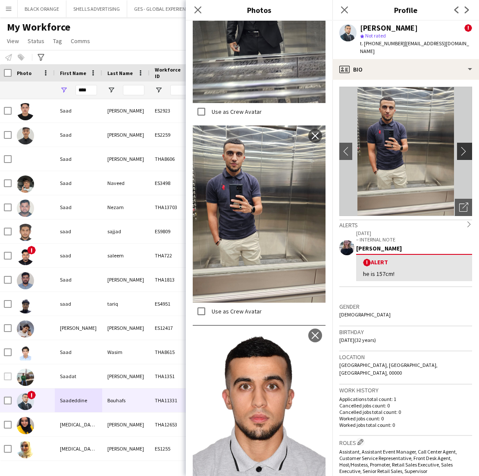
click at [450, 147] on app-icon "chevron-right" at bounding box center [465, 151] width 13 height 9
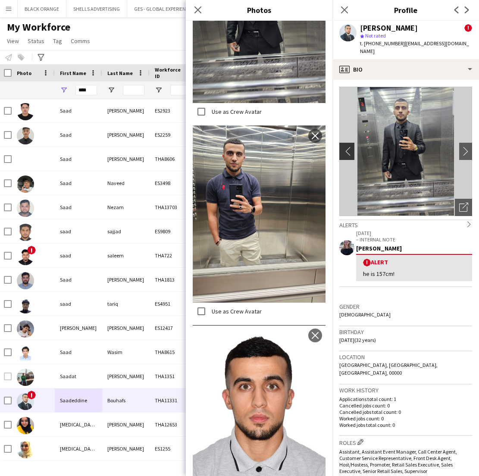
click at [346, 147] on app-icon "chevron-left" at bounding box center [345, 151] width 13 height 9
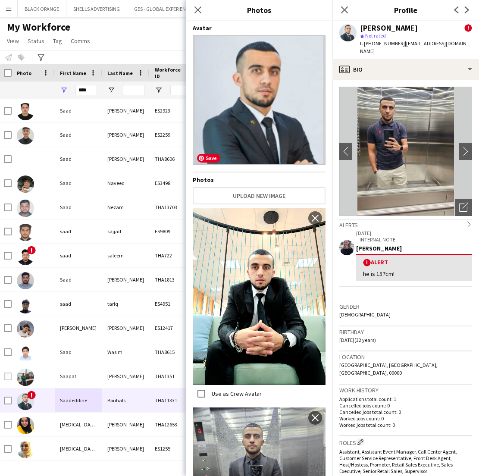
scroll to position [0, 0]
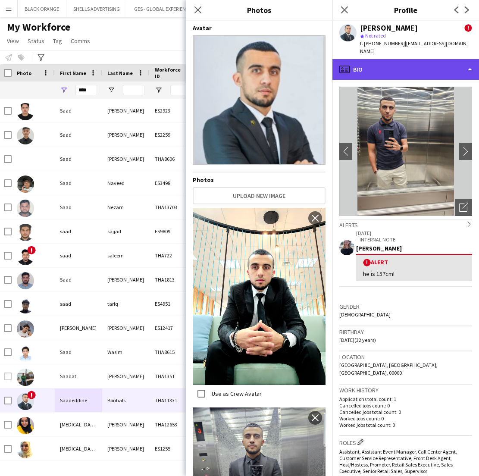
click at [447, 64] on div "profile Bio" at bounding box center [405, 69] width 147 height 21
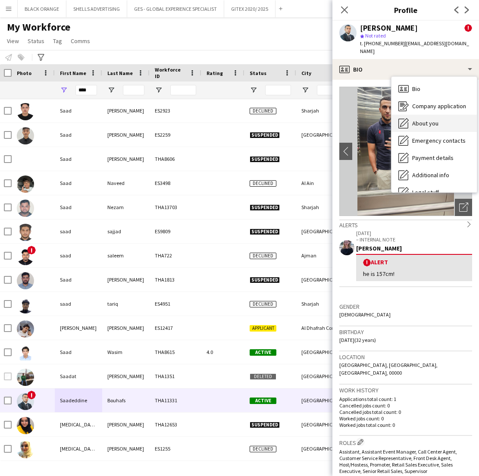
click at [421, 119] on span "About you" at bounding box center [425, 123] width 26 height 8
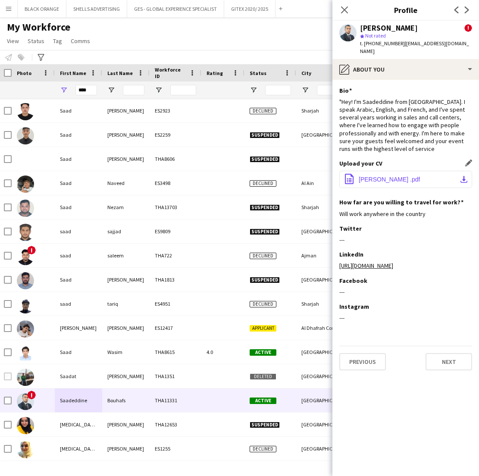
click at [407, 176] on span "SAADEDDINE BOUHAFS .pdf" at bounding box center [389, 179] width 61 height 7
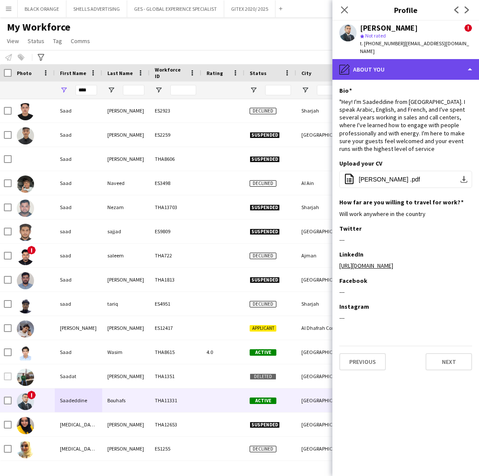
click at [404, 59] on div "pencil4 About you" at bounding box center [405, 69] width 147 height 21
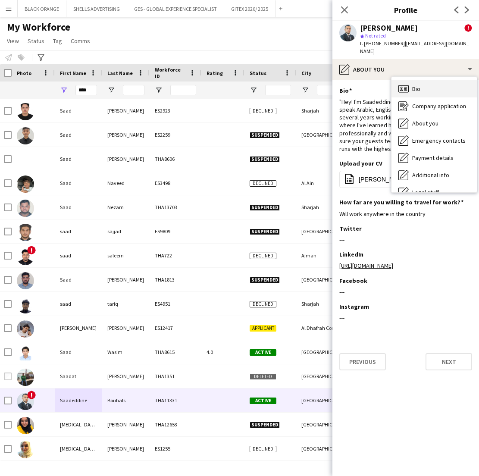
click at [413, 85] on span "Bio" at bounding box center [416, 89] width 8 height 8
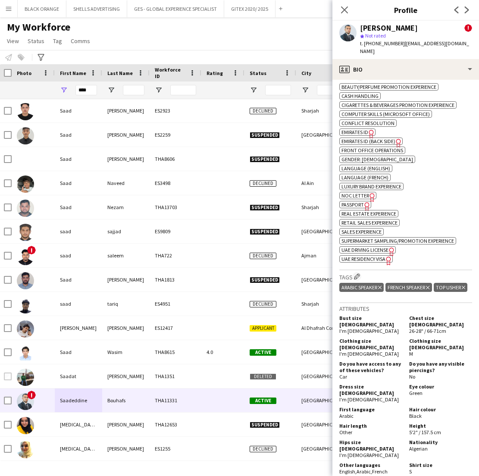
scroll to position [408, 0]
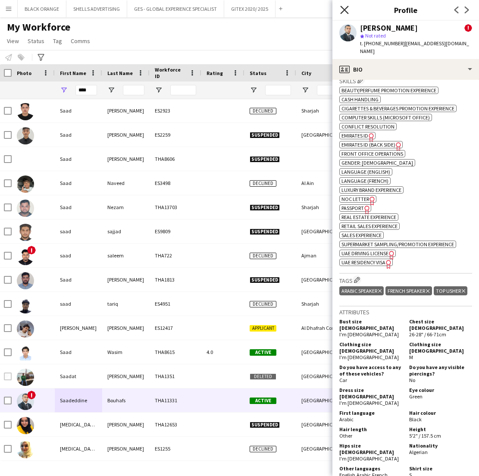
click at [343, 12] on icon "Close pop-in" at bounding box center [344, 10] width 8 height 8
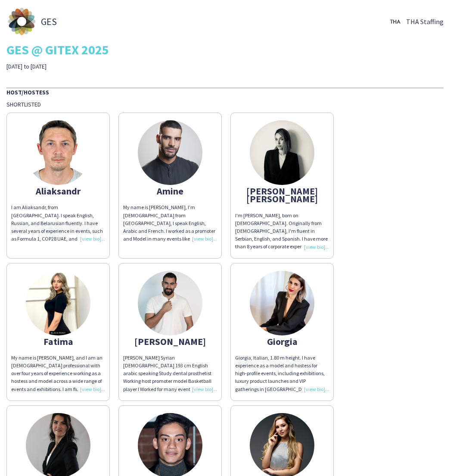
click at [52, 190] on div "Aliaksandr" at bounding box center [58, 191] width 94 height 8
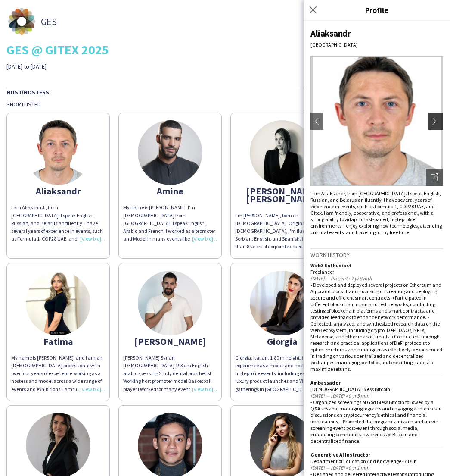
click at [436, 122] on app-icon "chevron-right" at bounding box center [437, 121] width 12 height 8
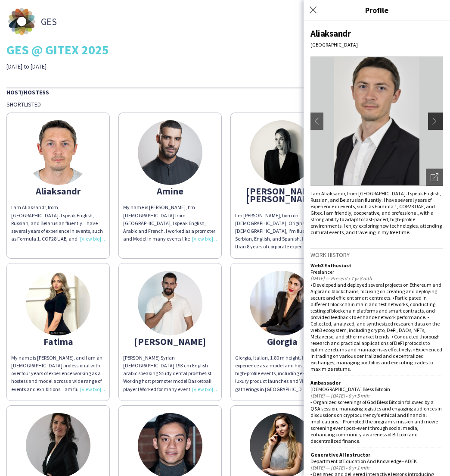
click at [436, 122] on app-icon "chevron-right" at bounding box center [437, 121] width 12 height 8
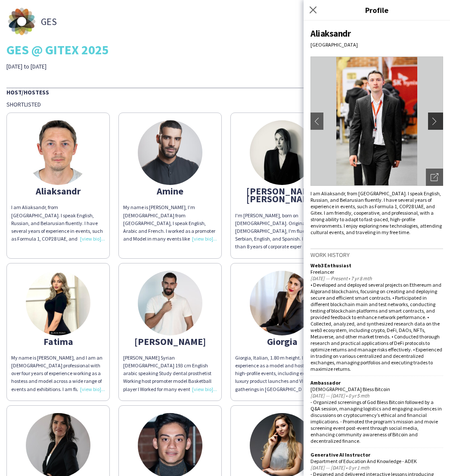
click at [436, 122] on app-icon "chevron-right" at bounding box center [437, 121] width 12 height 8
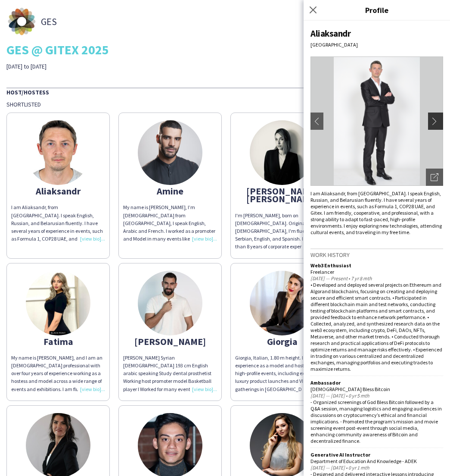
click at [436, 122] on app-icon "chevron-right" at bounding box center [437, 121] width 12 height 8
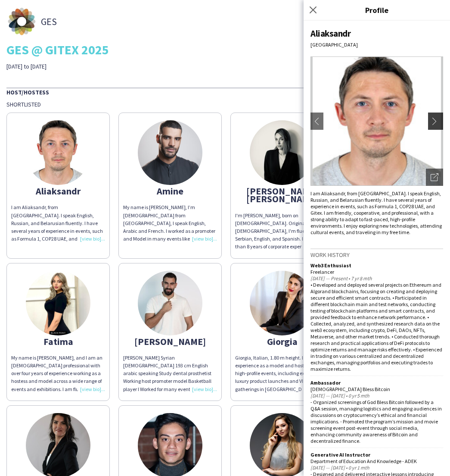
click at [436, 122] on app-icon "chevron-right" at bounding box center [437, 121] width 12 height 8
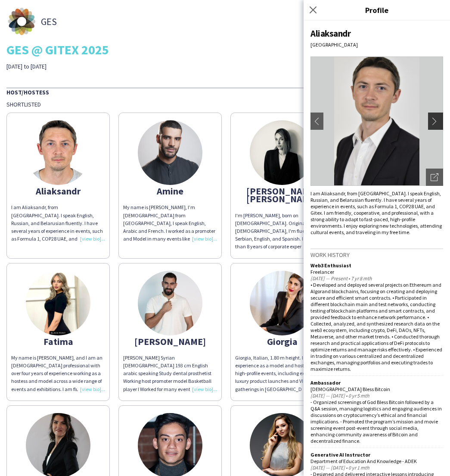
click at [436, 122] on app-icon "chevron-right" at bounding box center [437, 121] width 12 height 8
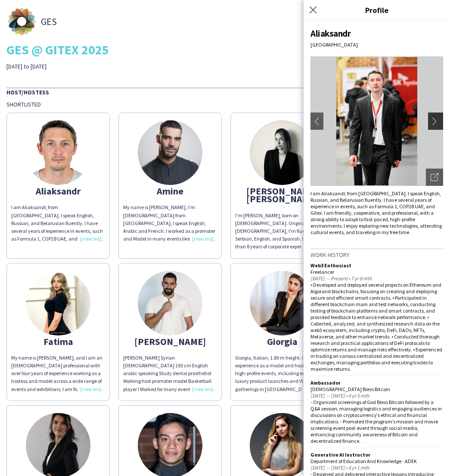
click at [436, 122] on app-icon "chevron-right" at bounding box center [437, 121] width 12 height 8
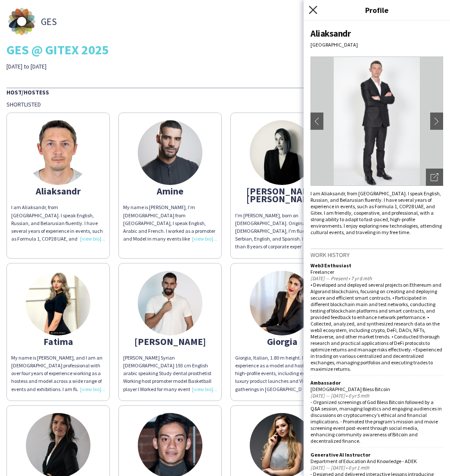
click at [313, 10] on icon at bounding box center [313, 10] width 8 height 8
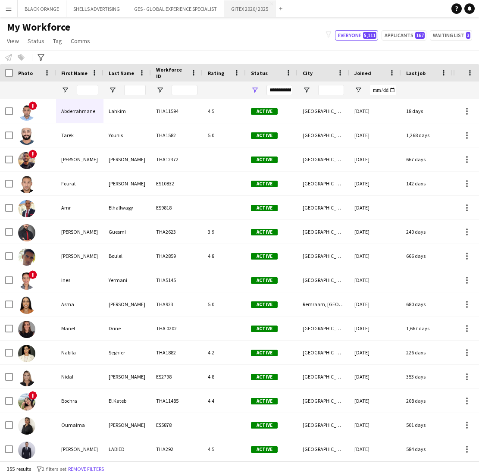
click at [246, 9] on button "GITEX 2020/ 2025 Close" at bounding box center [249, 8] width 51 height 17
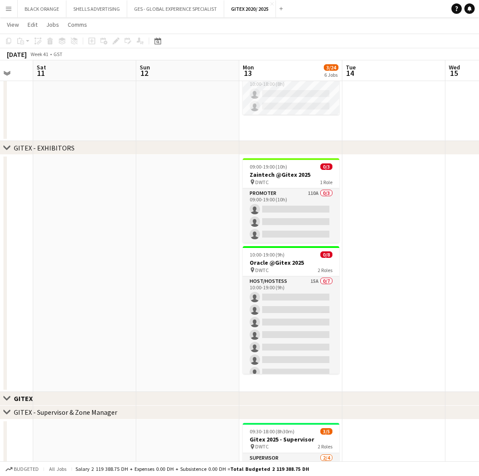
scroll to position [260, 0]
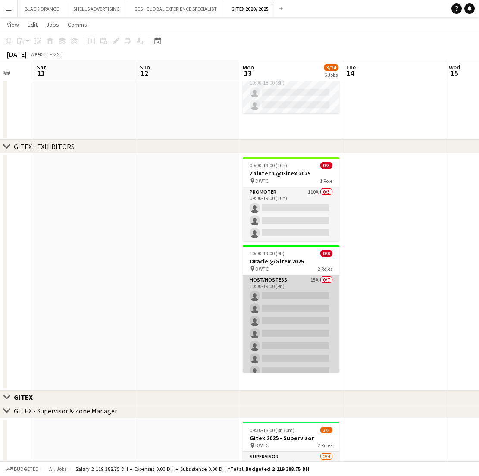
click at [294, 284] on app-card-role "Host/Hostess 15A 0/7 10:00-19:00 (9h) single-neutral-actions single-neutral-act…" at bounding box center [291, 327] width 97 height 104
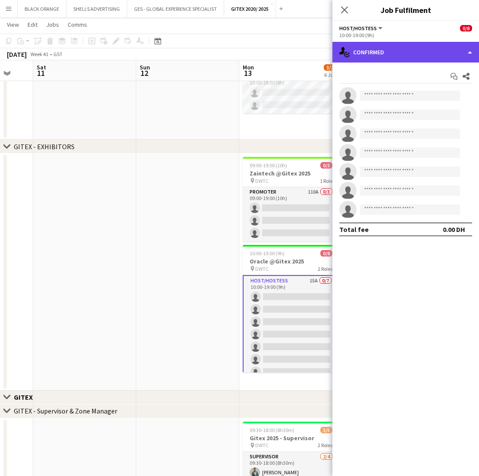
click at [400, 49] on div "single-neutral-actions-check-2 Confirmed" at bounding box center [405, 52] width 147 height 21
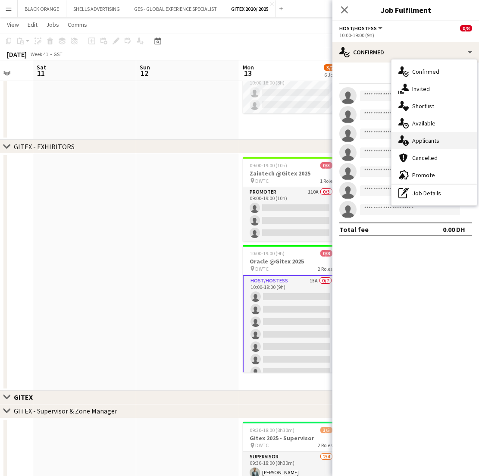
click at [419, 141] on span "Applicants" at bounding box center [425, 141] width 27 height 8
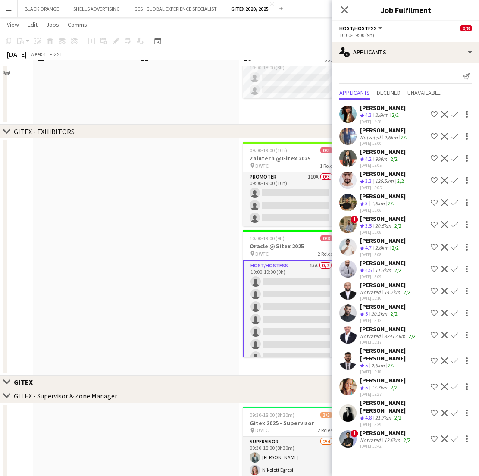
scroll to position [279, 0]
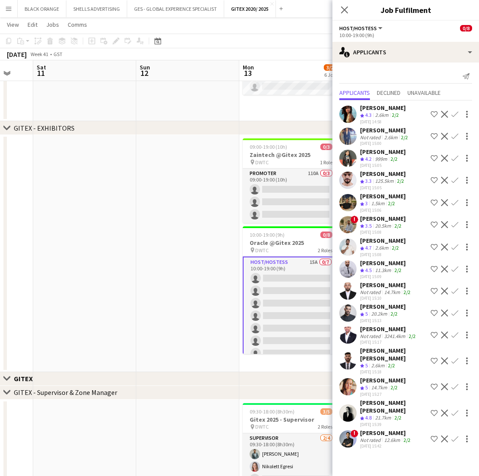
click at [371, 429] on div "[PERSON_NAME]" at bounding box center [386, 433] width 52 height 8
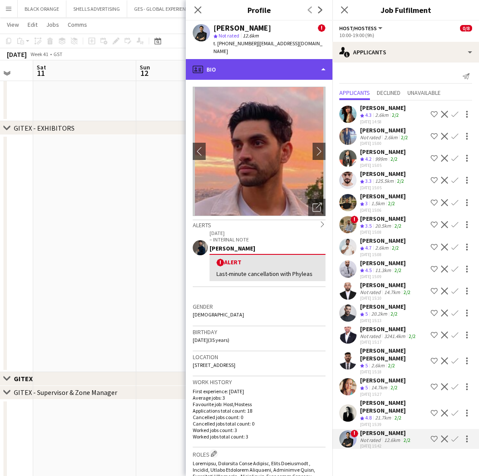
click at [287, 60] on div "profile Bio" at bounding box center [259, 69] width 147 height 21
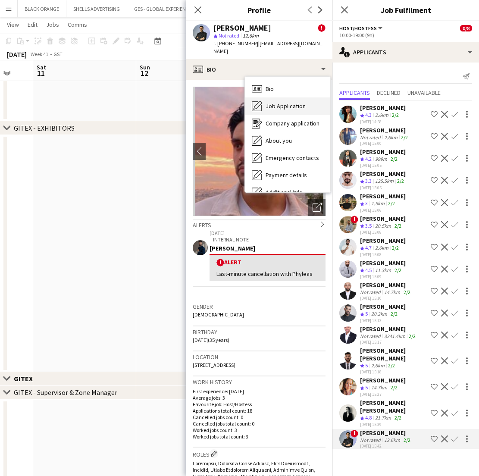
click at [277, 102] on span "Job Application" at bounding box center [286, 106] width 40 height 8
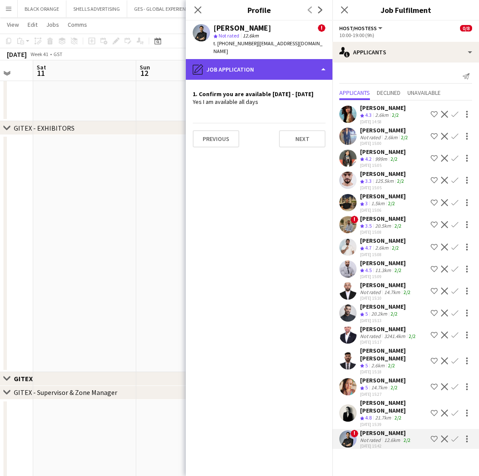
click at [285, 60] on div "pencil4 Job Application" at bounding box center [259, 69] width 147 height 21
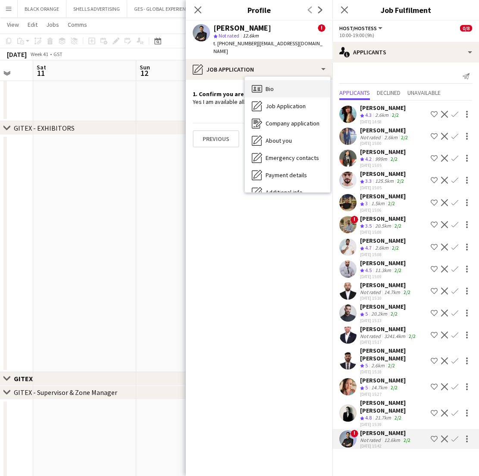
click at [263, 81] on div "Bio Bio" at bounding box center [287, 88] width 85 height 17
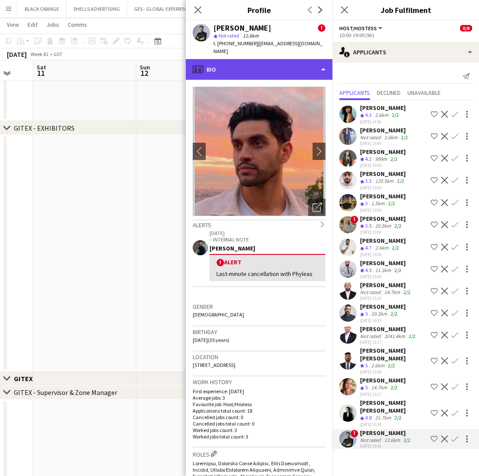
click at [280, 63] on div "profile Bio" at bounding box center [259, 69] width 147 height 21
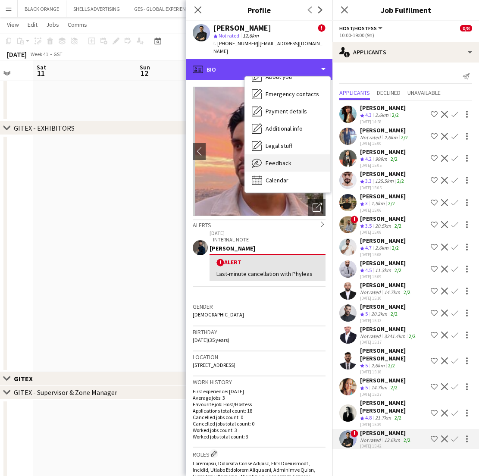
scroll to position [64, 0]
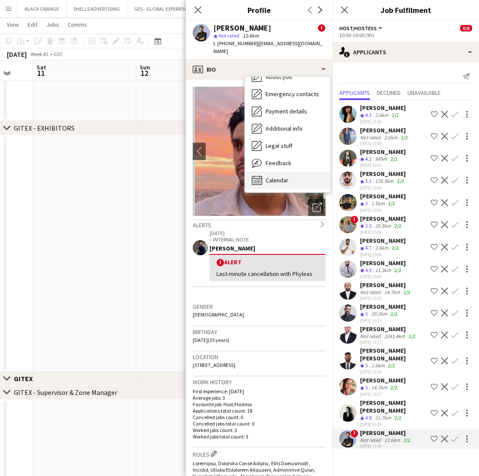
click at [273, 172] on div "Calendar Calendar" at bounding box center [287, 180] width 85 height 17
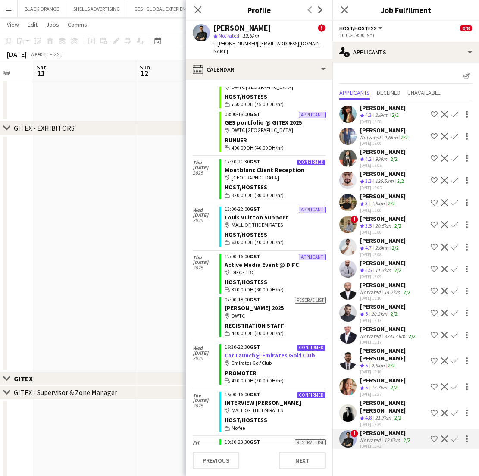
scroll to position [417, 0]
